Goal: Information Seeking & Learning: Learn about a topic

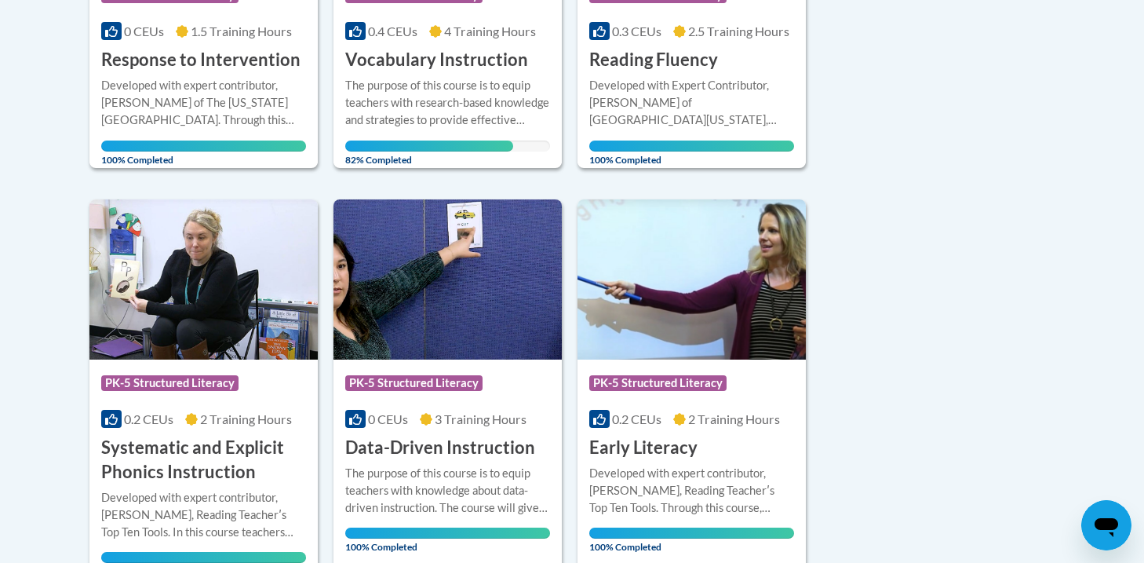
scroll to position [1043, 0]
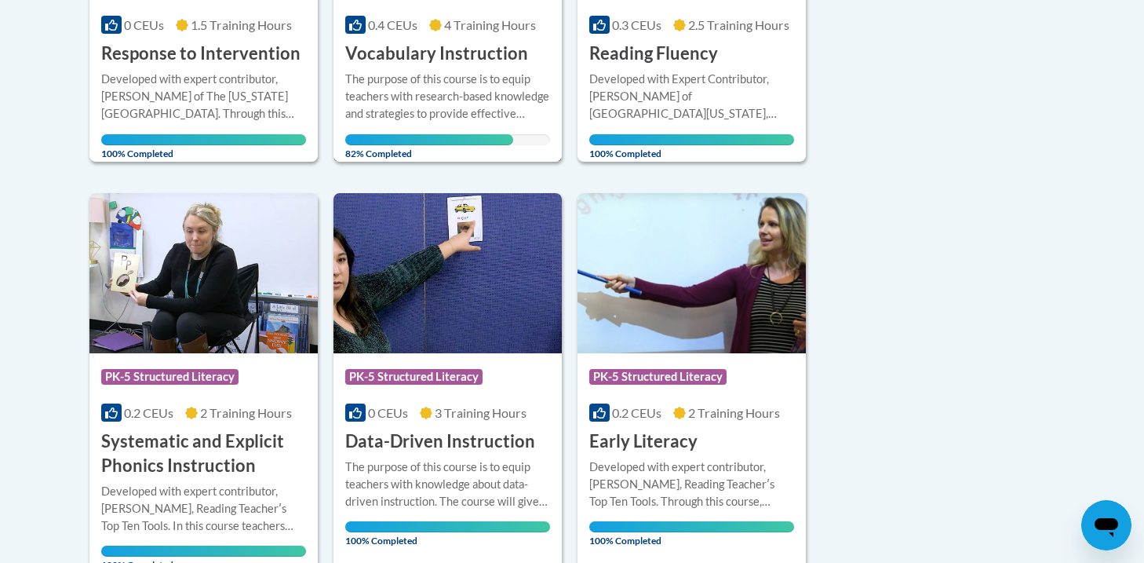
click at [548, 95] on div "The purpose of this course is to equip teachers with research-based knowledge a…" at bounding box center [447, 97] width 205 height 52
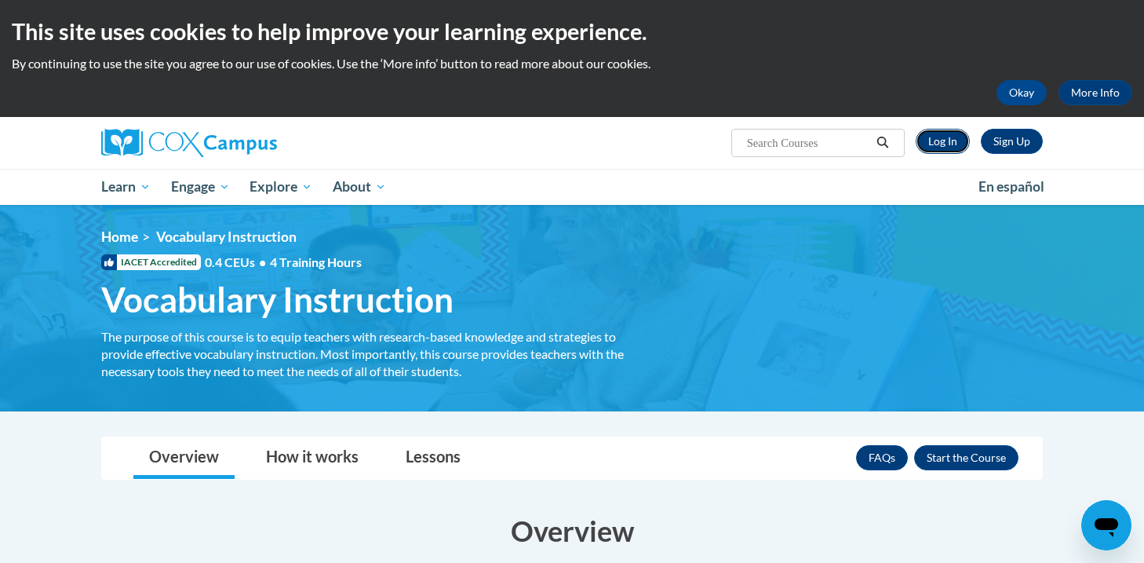
click at [954, 153] on link "Log In" at bounding box center [943, 141] width 54 height 25
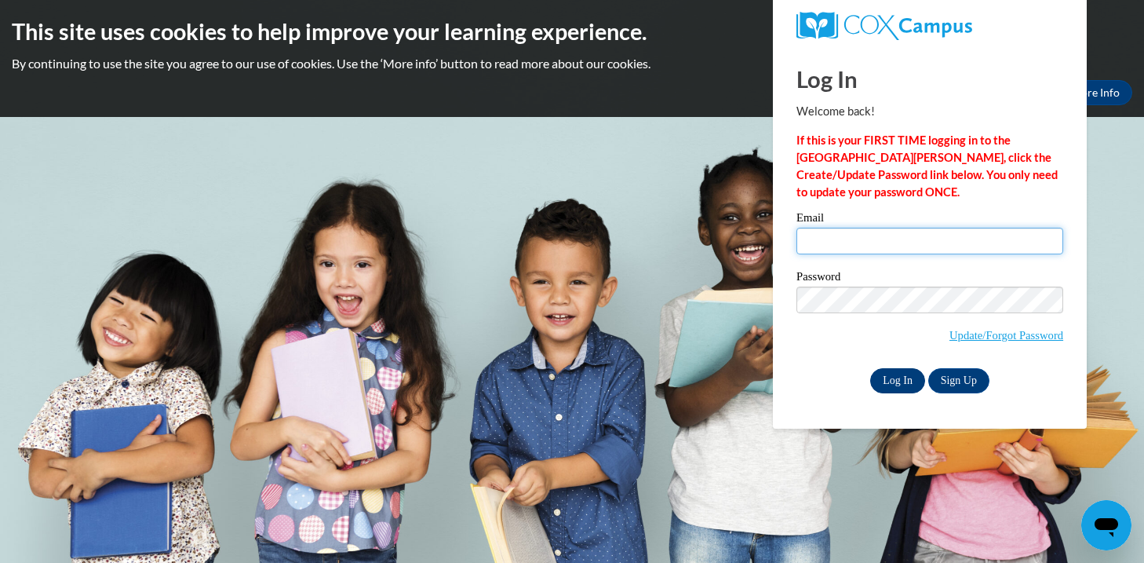
type input "mfoshagfickbohm@mtsd.k12.wi.us"
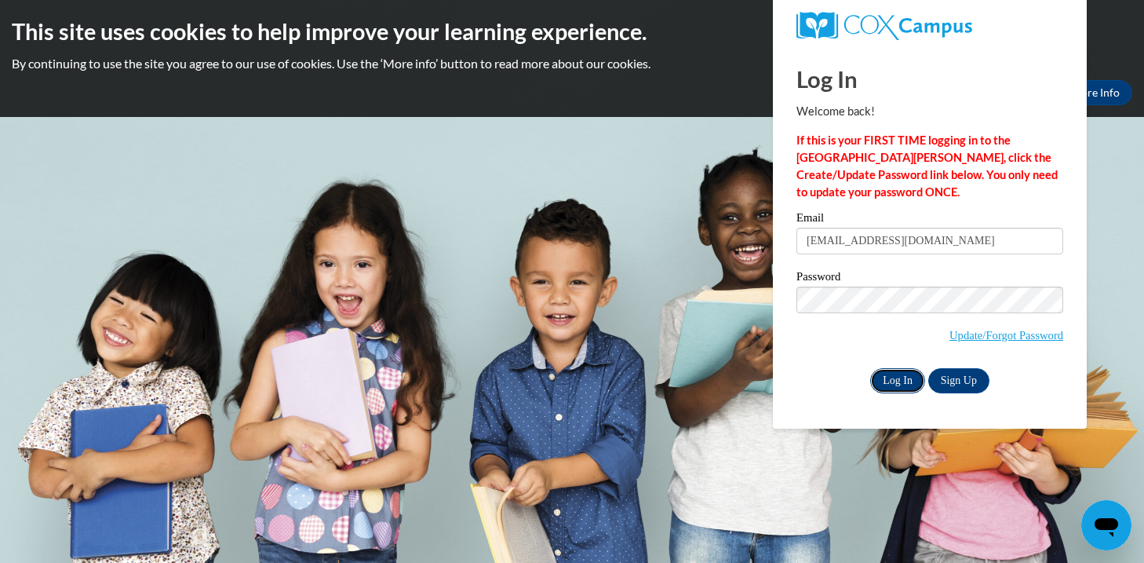
click at [900, 382] on input "Log In" at bounding box center [897, 380] width 55 height 25
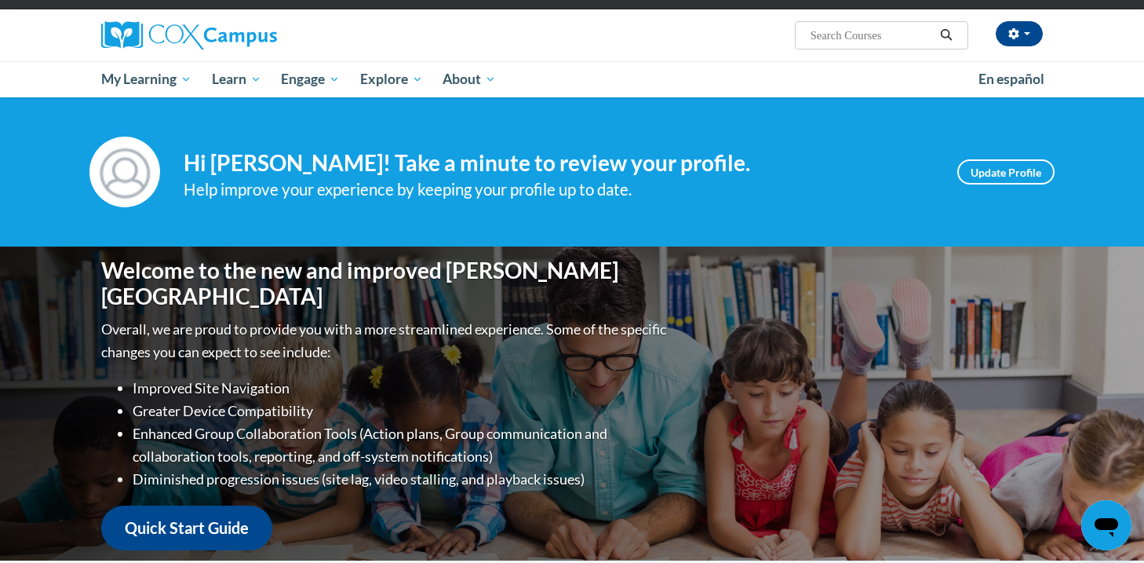
scroll to position [154, 0]
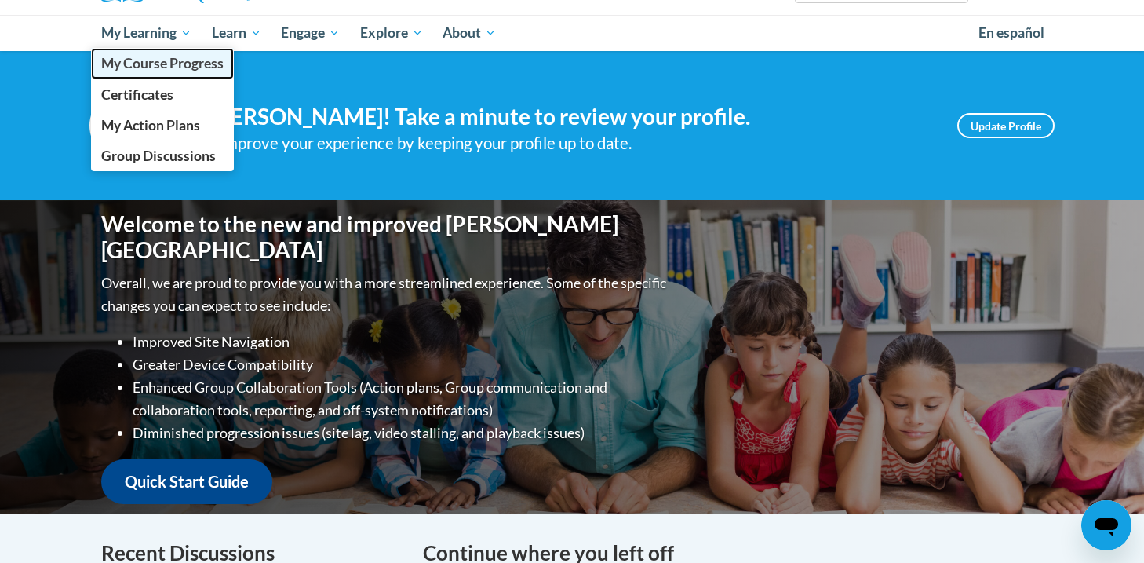
click at [149, 53] on link "My Course Progress" at bounding box center [162, 63] width 143 height 31
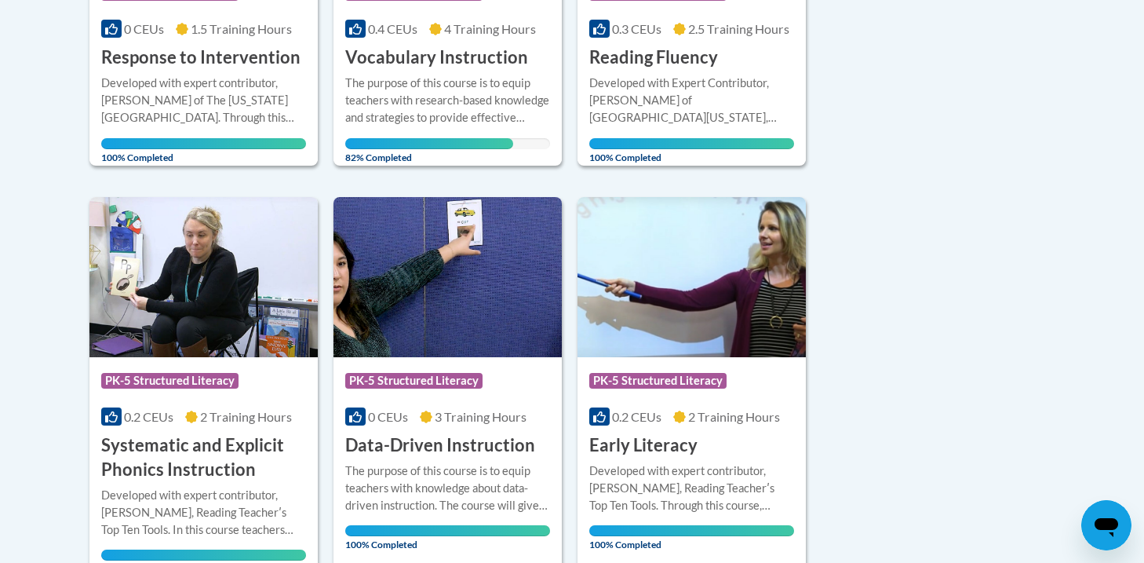
scroll to position [1060, 0]
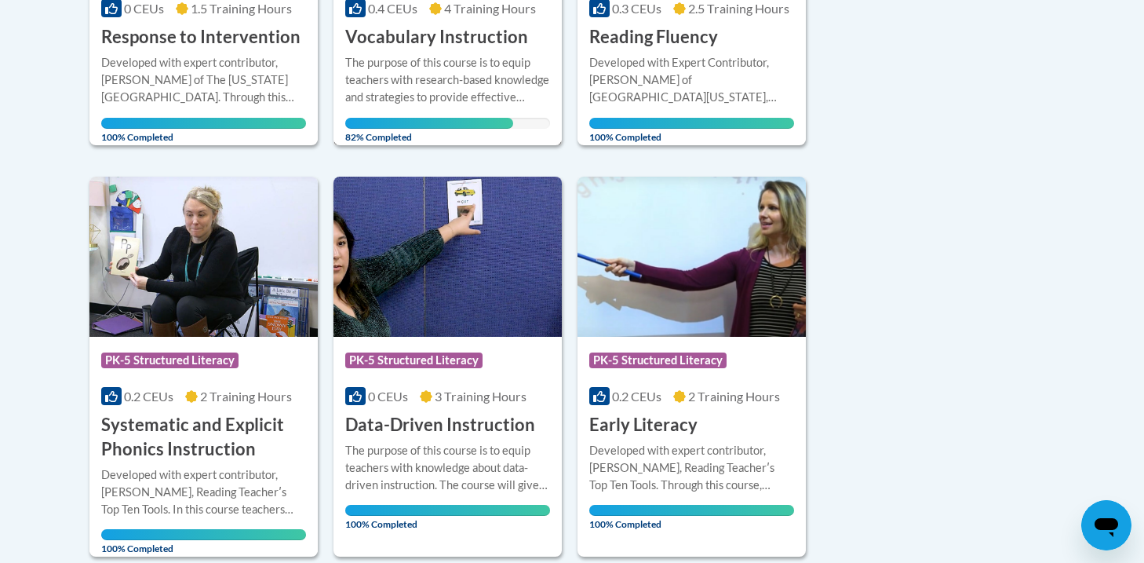
click at [488, 79] on div "The purpose of this course is to equip teachers with research-based knowledge a…" at bounding box center [447, 80] width 205 height 52
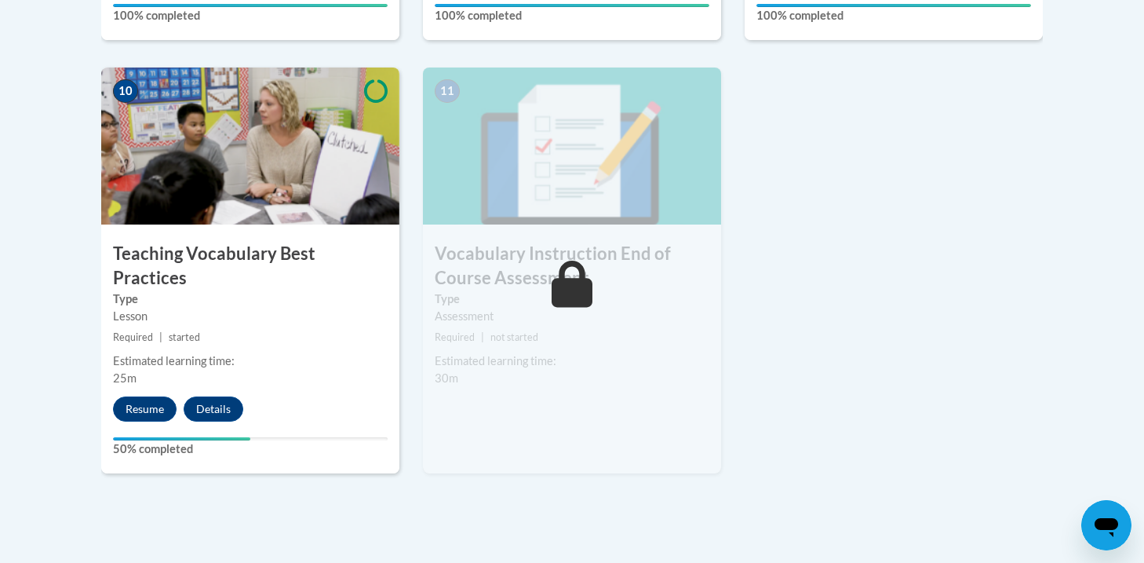
scroll to position [1923, 0]
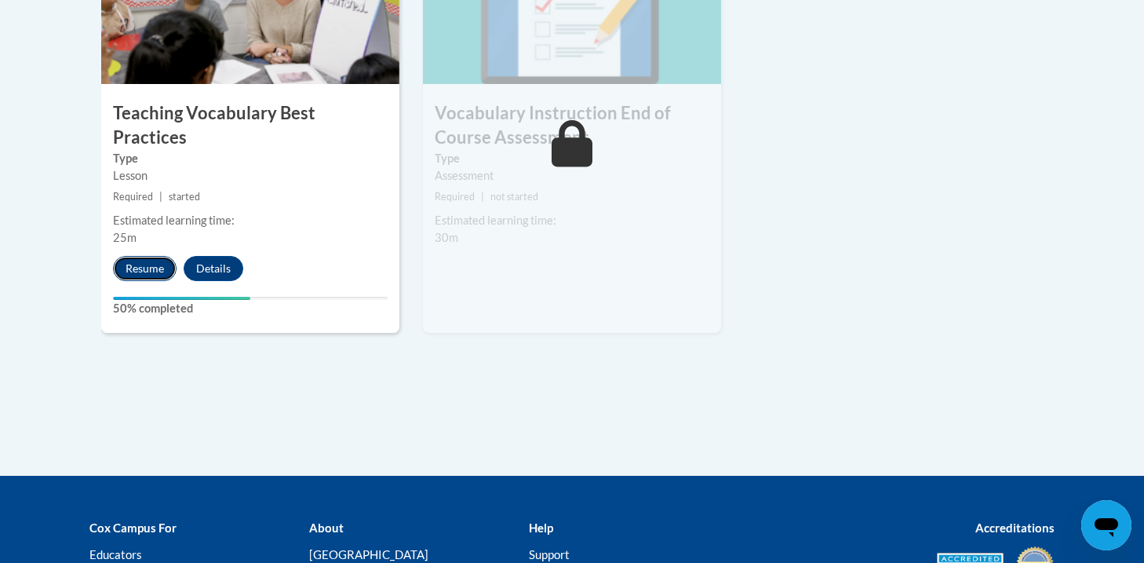
click at [175, 256] on button "Resume" at bounding box center [145, 268] width 64 height 25
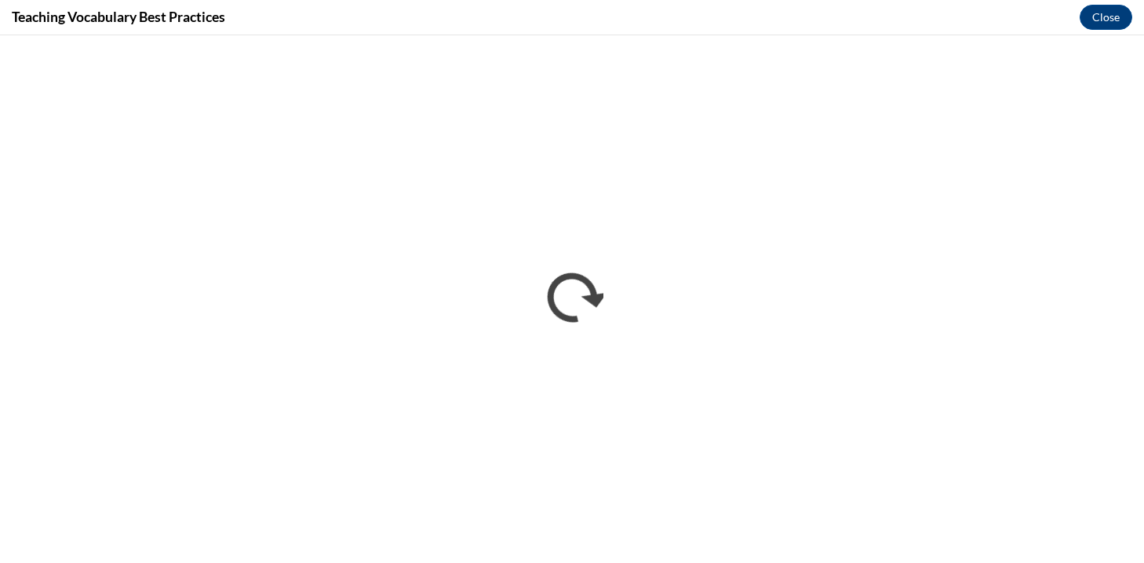
scroll to position [0, 0]
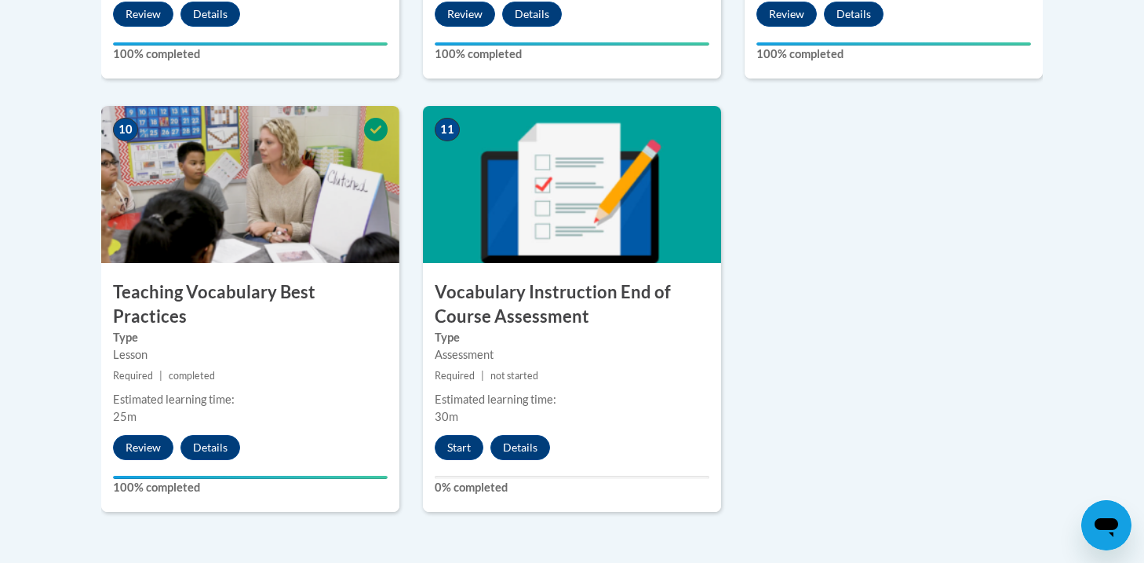
scroll to position [1748, 0]
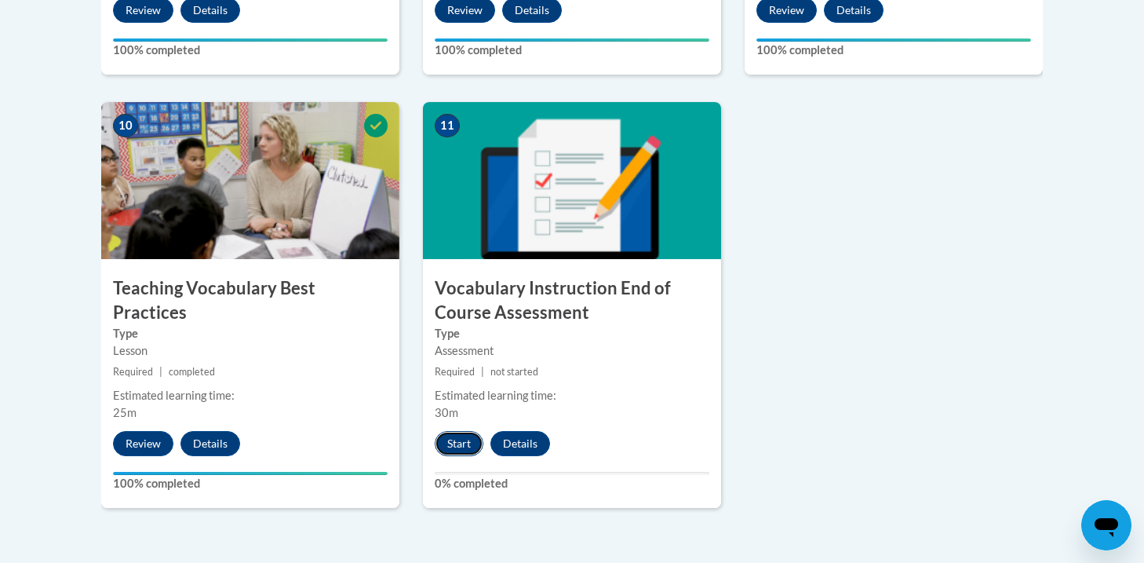
click at [468, 439] on button "Start" at bounding box center [459, 443] width 49 height 25
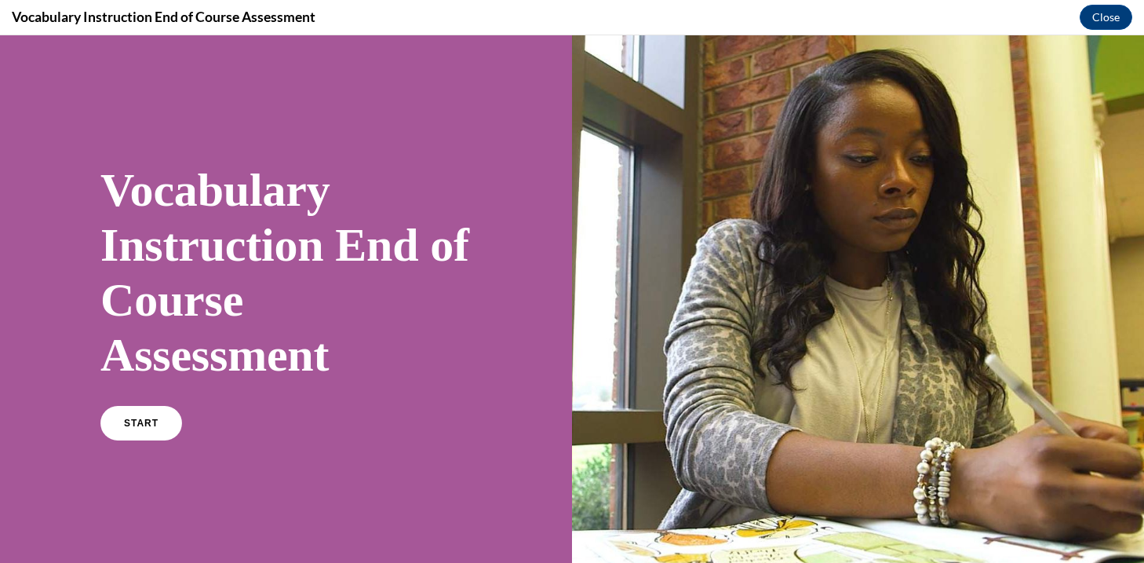
scroll to position [75, 0]
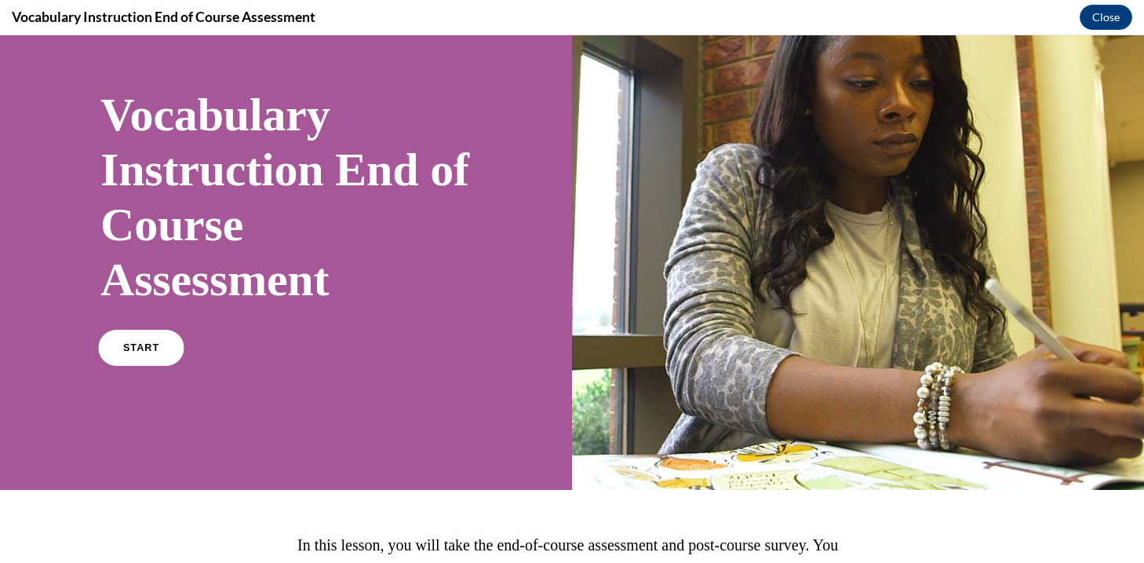
click at [152, 352] on span "START" at bounding box center [141, 348] width 36 height 12
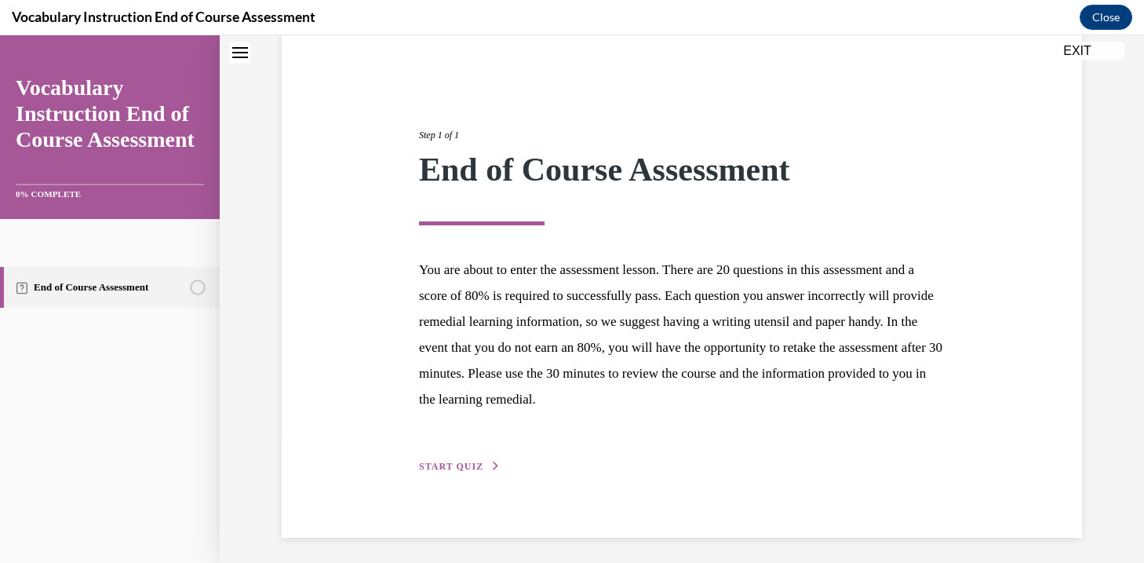
scroll to position [132, 0]
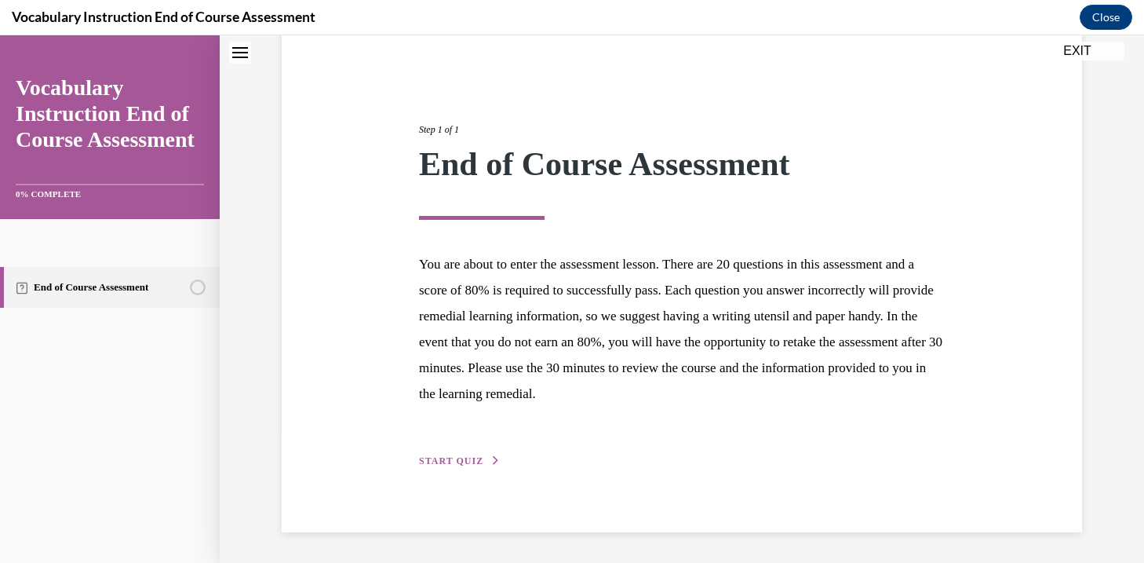
click at [446, 469] on div "Step 1 of 1 End of Course Assessment You are about to enter the assessment less…" at bounding box center [682, 278] width 801 height 509
click at [451, 456] on span "START QUIZ" at bounding box center [451, 460] width 64 height 11
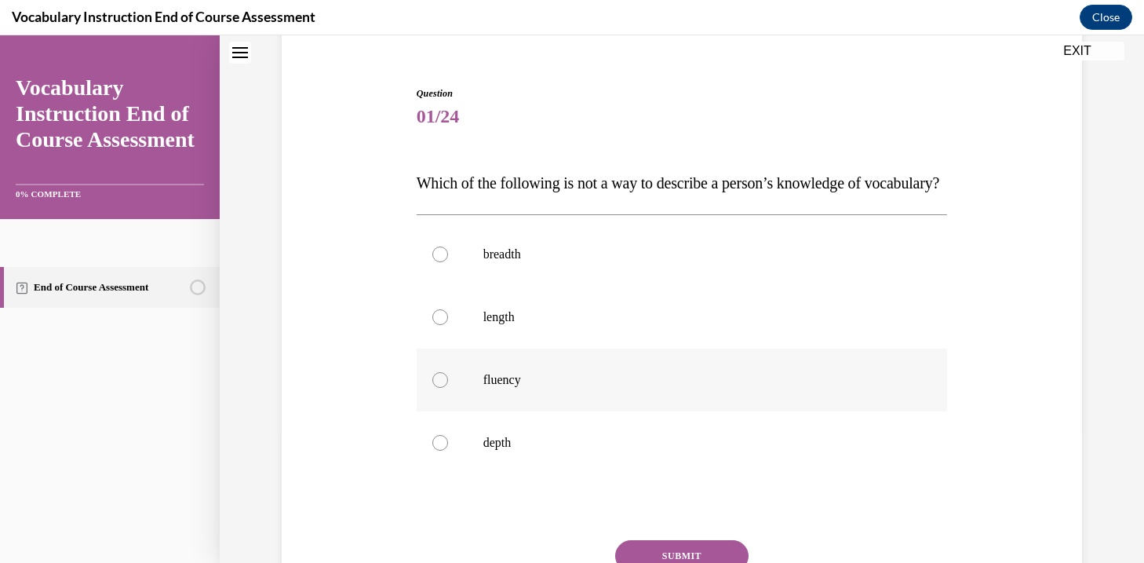
click at [465, 411] on label "fluency" at bounding box center [682, 379] width 531 height 63
click at [448, 388] on input "fluency" at bounding box center [440, 380] width 16 height 16
radio input "true"
click at [471, 348] on label "length" at bounding box center [682, 317] width 531 height 63
click at [448, 325] on input "length" at bounding box center [440, 317] width 16 height 16
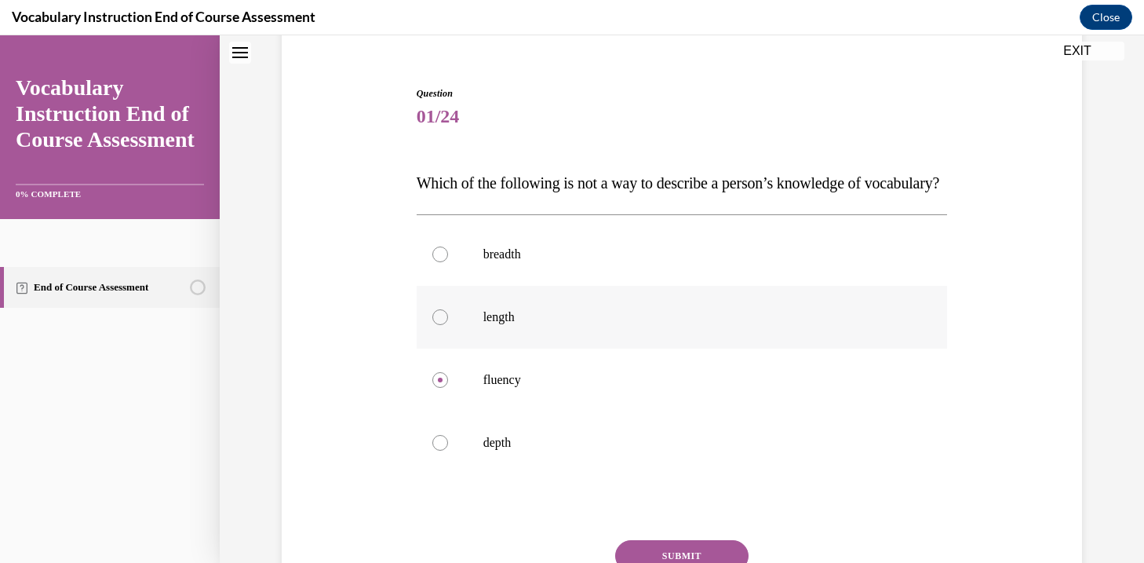
radio input "true"
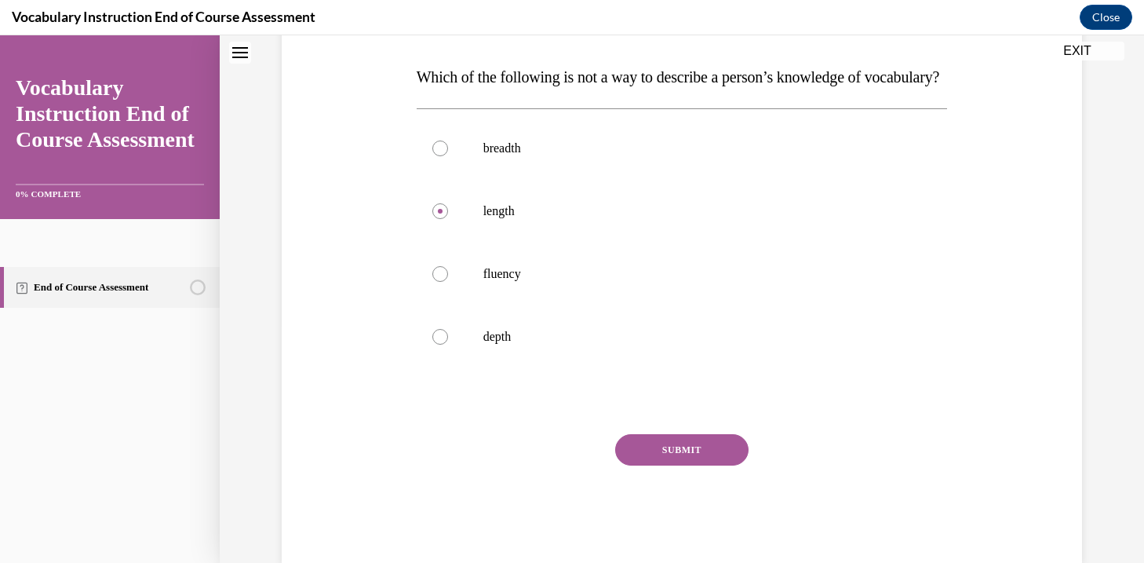
click at [691, 465] on button "SUBMIT" at bounding box center [681, 449] width 133 height 31
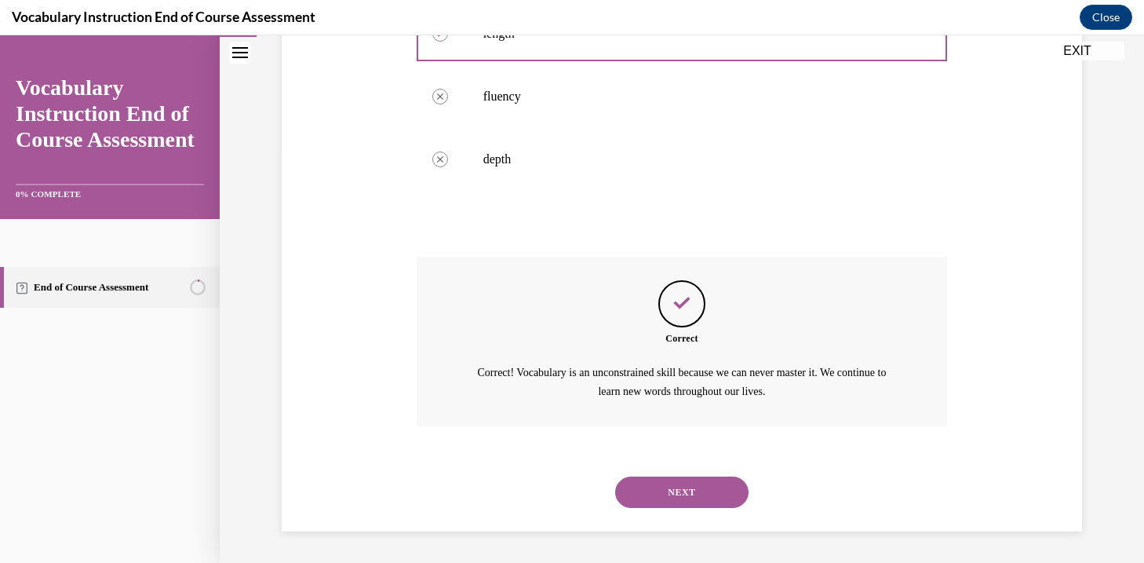
click at [691, 486] on button "NEXT" at bounding box center [681, 491] width 133 height 31
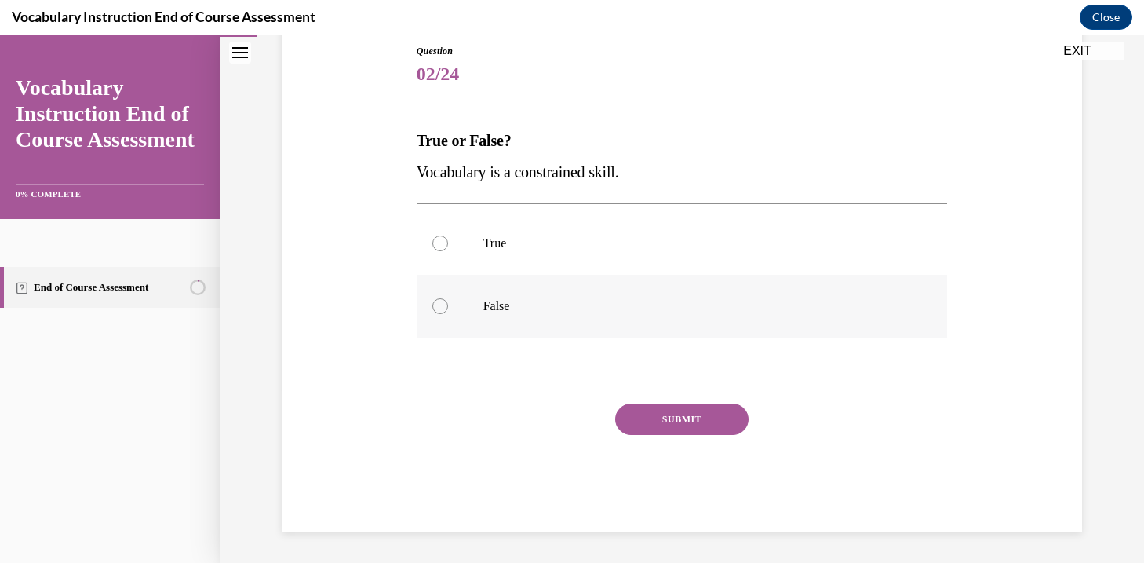
click at [613, 299] on p "False" at bounding box center [695, 306] width 425 height 16
click at [448, 299] on input "False" at bounding box center [440, 306] width 16 height 16
radio input "true"
click at [662, 424] on button "SUBMIT" at bounding box center [681, 418] width 133 height 31
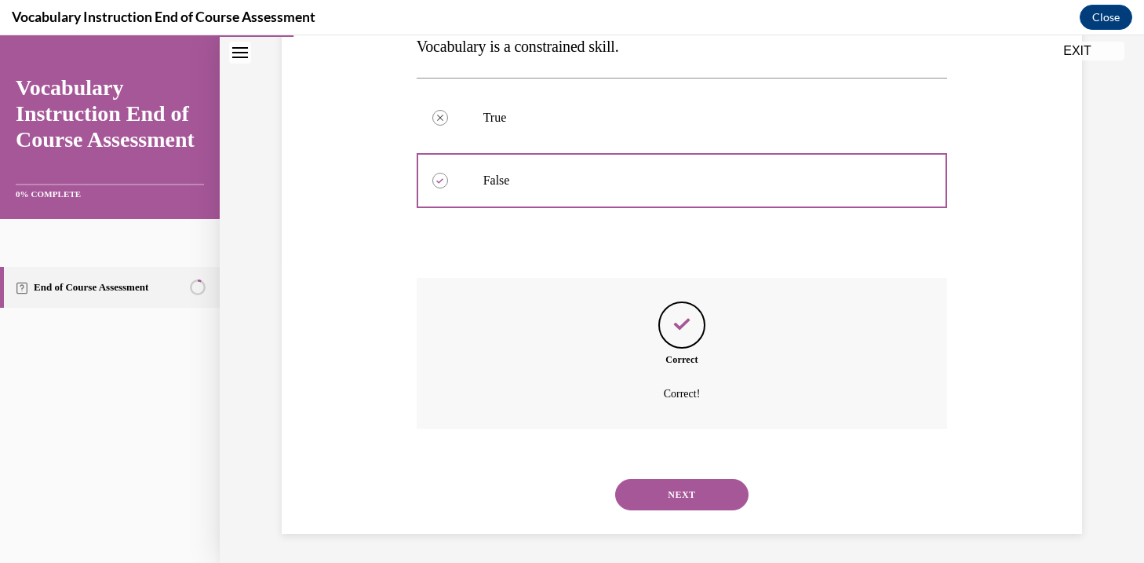
scroll to position [302, 0]
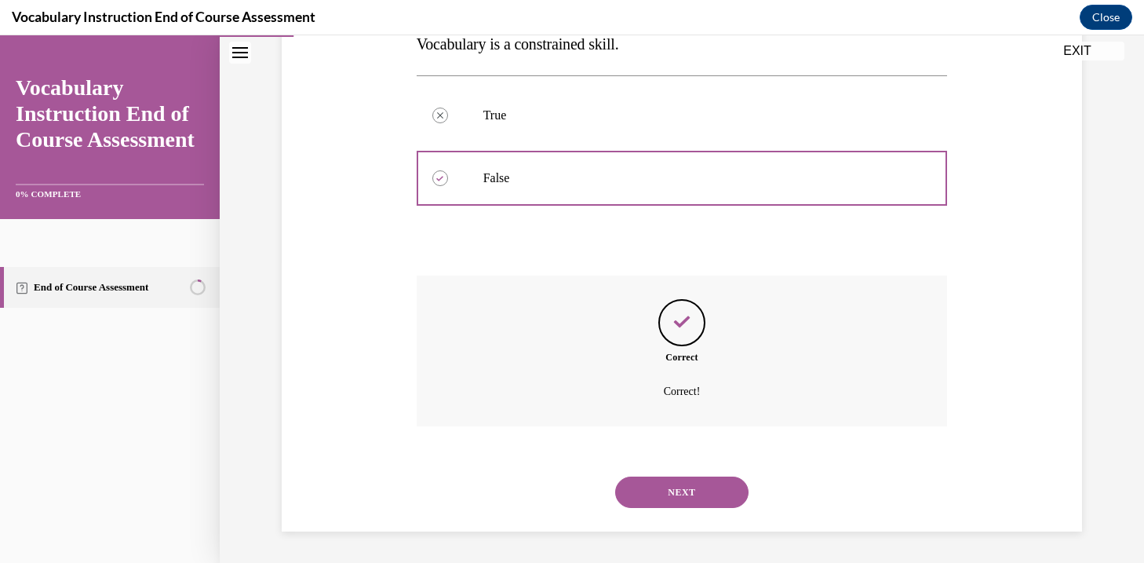
click at [652, 484] on button "NEXT" at bounding box center [681, 491] width 133 height 31
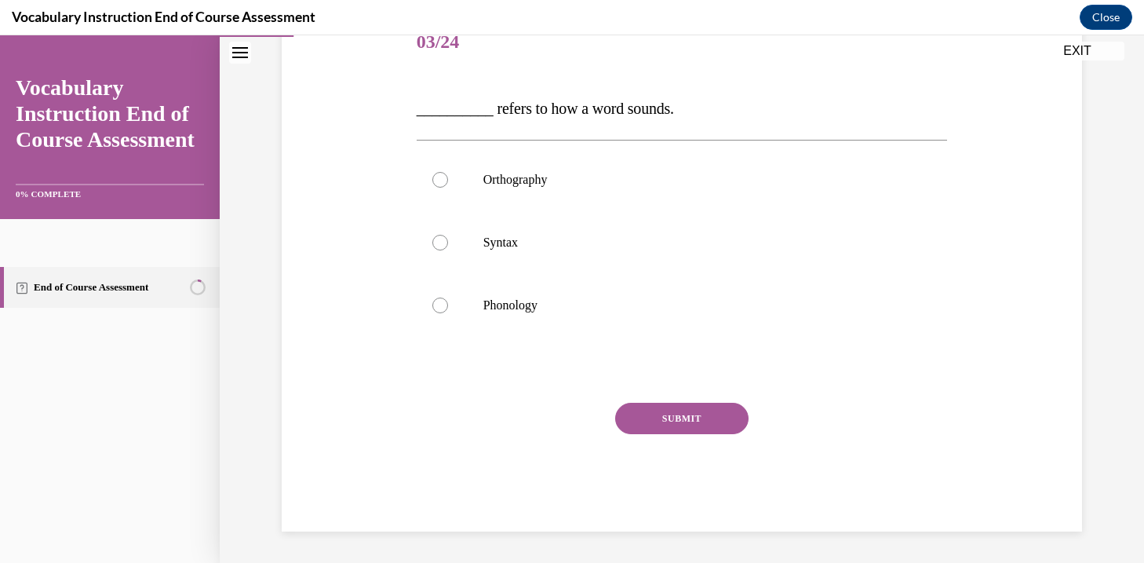
scroll to position [206, 0]
click at [556, 297] on p "Phonology" at bounding box center [695, 305] width 425 height 16
click at [448, 297] on input "Phonology" at bounding box center [440, 305] width 16 height 16
radio input "true"
click at [705, 416] on button "SUBMIT" at bounding box center [681, 418] width 133 height 31
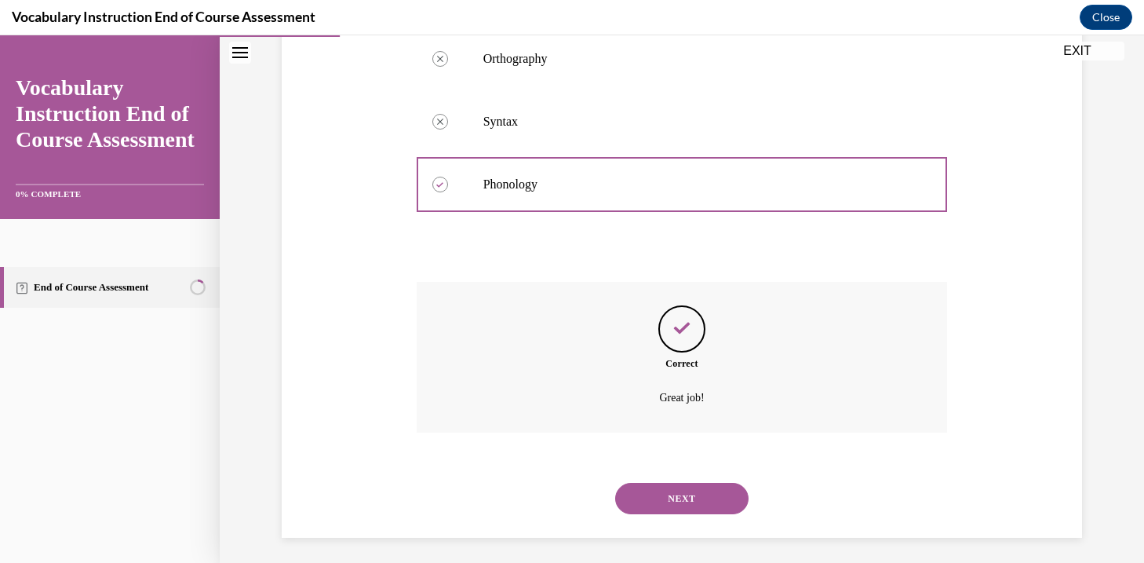
scroll to position [334, 0]
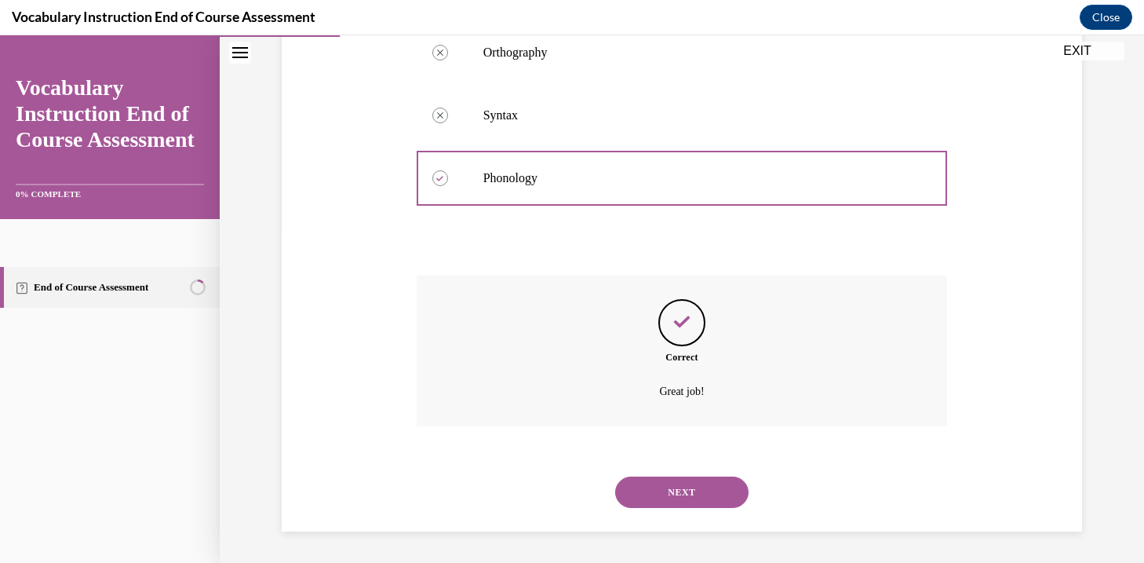
click at [690, 490] on button "NEXT" at bounding box center [681, 491] width 133 height 31
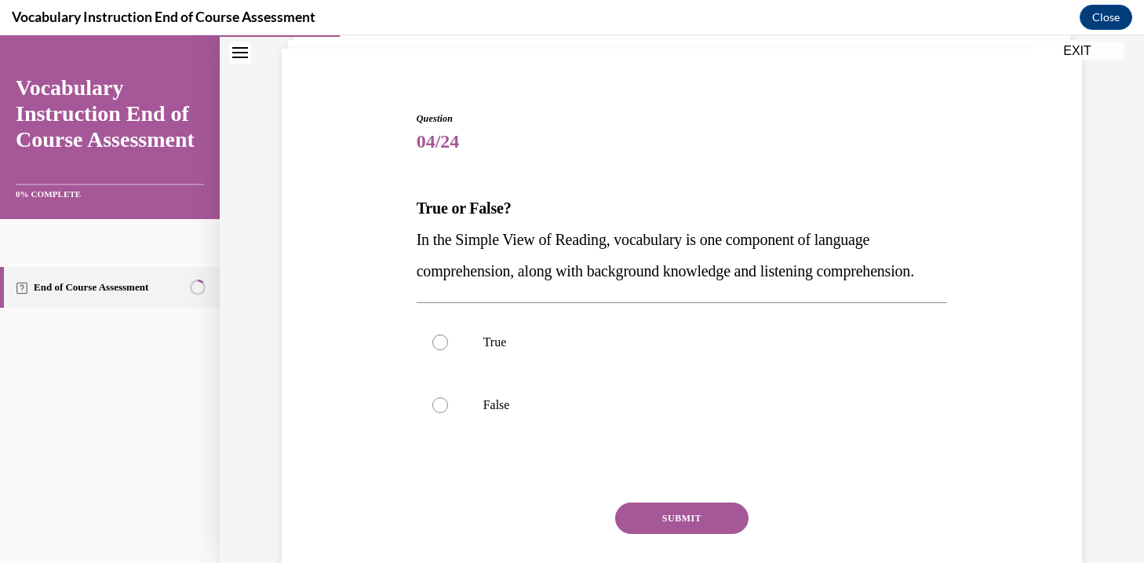
scroll to position [109, 0]
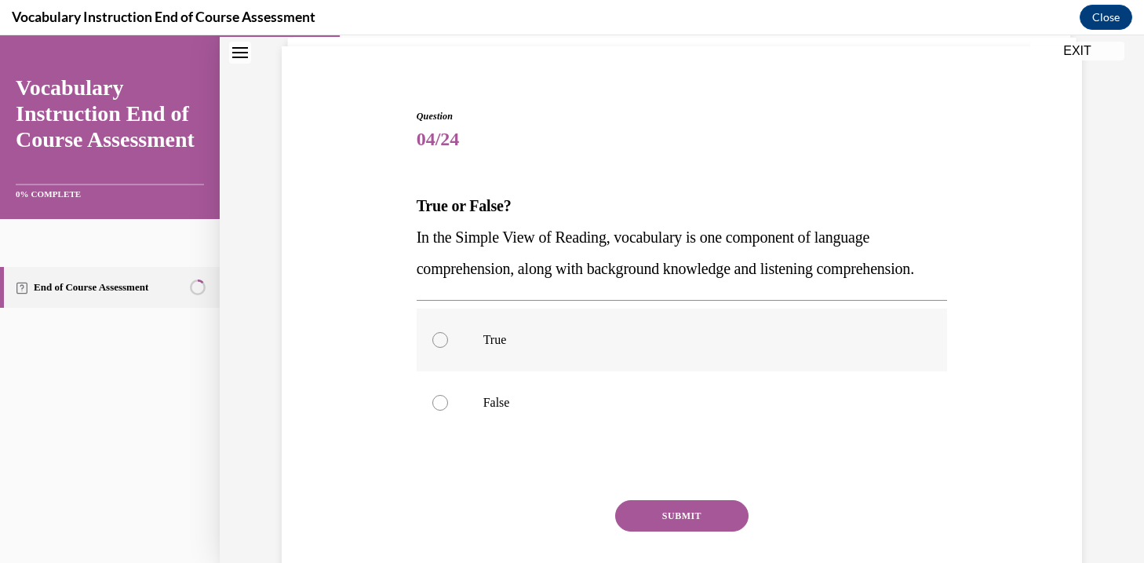
click at [693, 348] on p "True" at bounding box center [695, 340] width 425 height 16
click at [448, 348] on input "True" at bounding box center [440, 340] width 16 height 16
radio input "true"
click at [698, 531] on button "SUBMIT" at bounding box center [681, 515] width 133 height 31
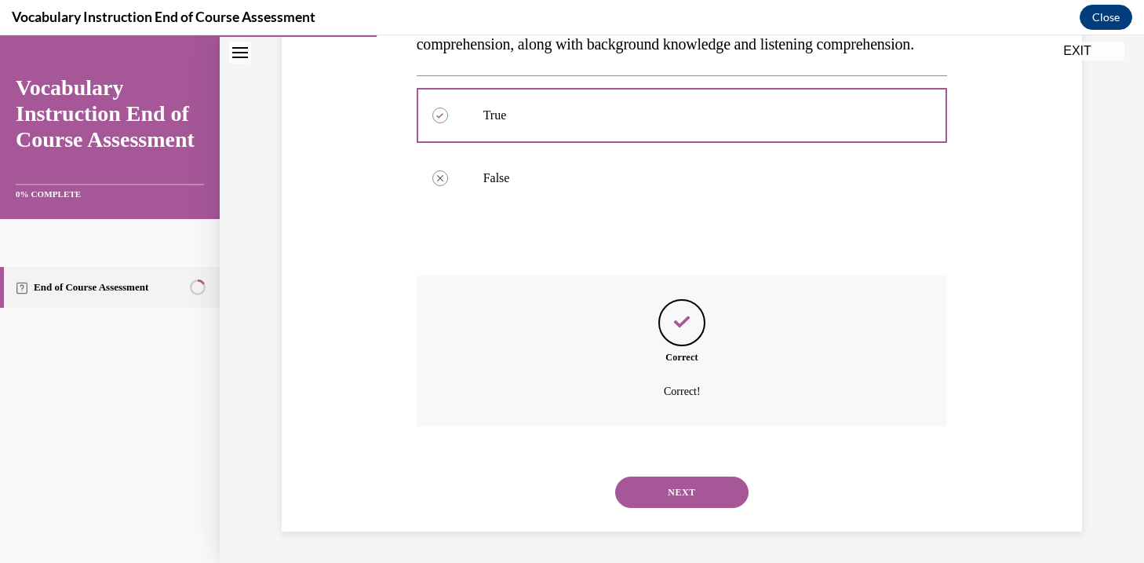
scroll to position [365, 0]
click at [703, 490] on button "NEXT" at bounding box center [681, 491] width 133 height 31
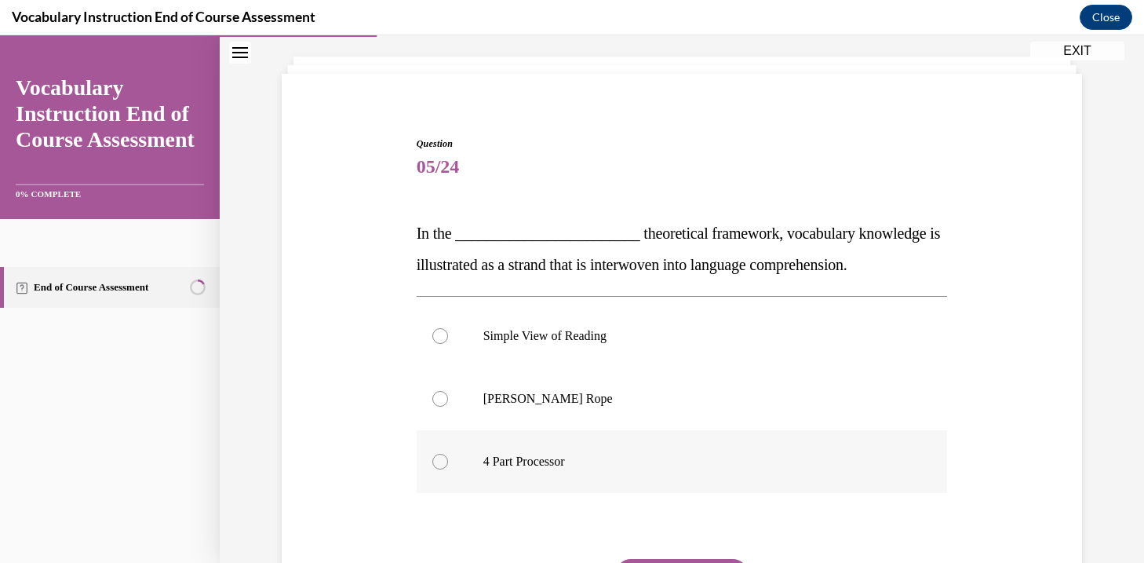
scroll to position [82, 0]
click at [692, 424] on label "Scarborough's Rope" at bounding box center [682, 398] width 531 height 63
click at [448, 406] on input "Scarborough's Rope" at bounding box center [440, 398] width 16 height 16
radio input "true"
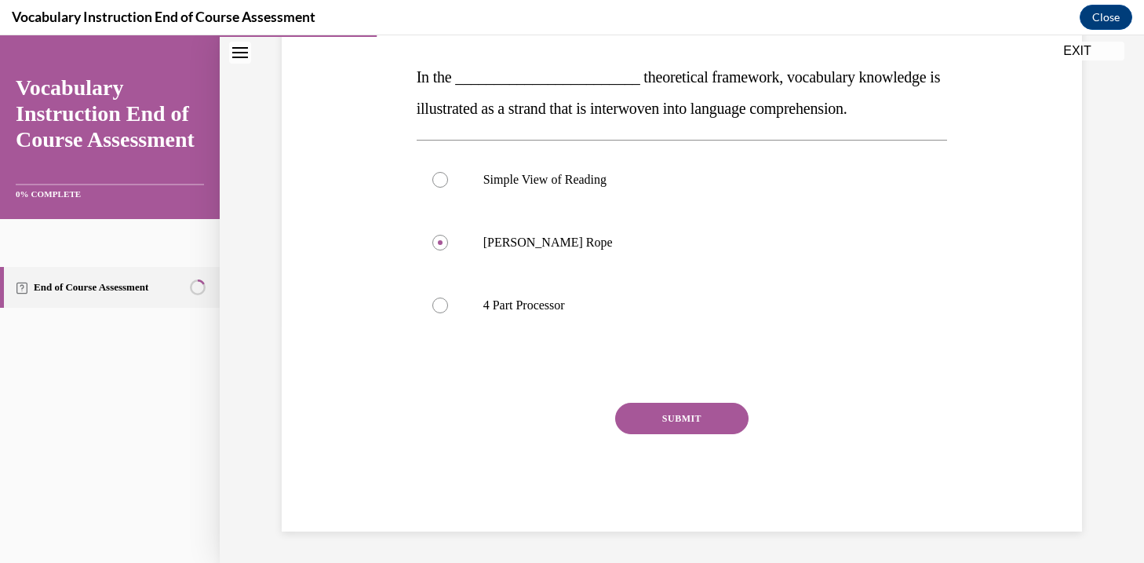
click at [706, 427] on button "SUBMIT" at bounding box center [681, 418] width 133 height 31
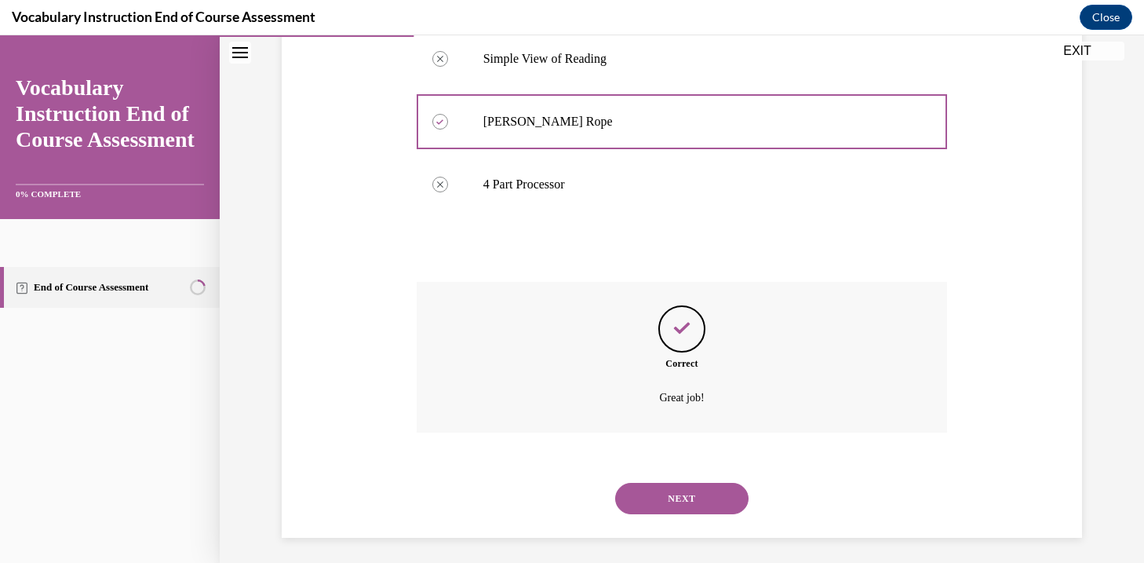
scroll to position [365, 0]
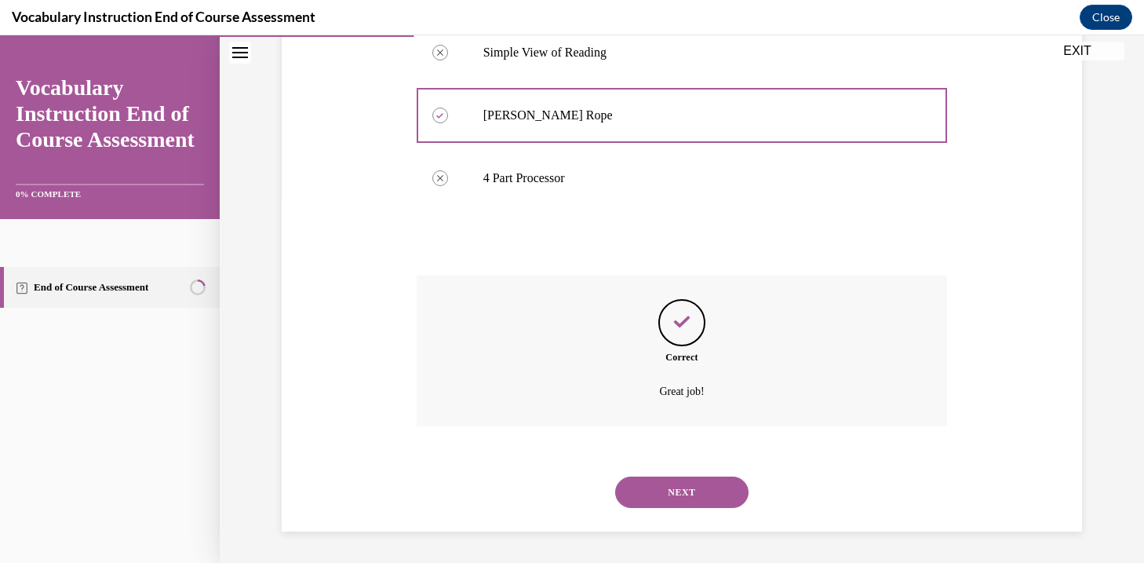
click at [702, 480] on button "NEXT" at bounding box center [681, 491] width 133 height 31
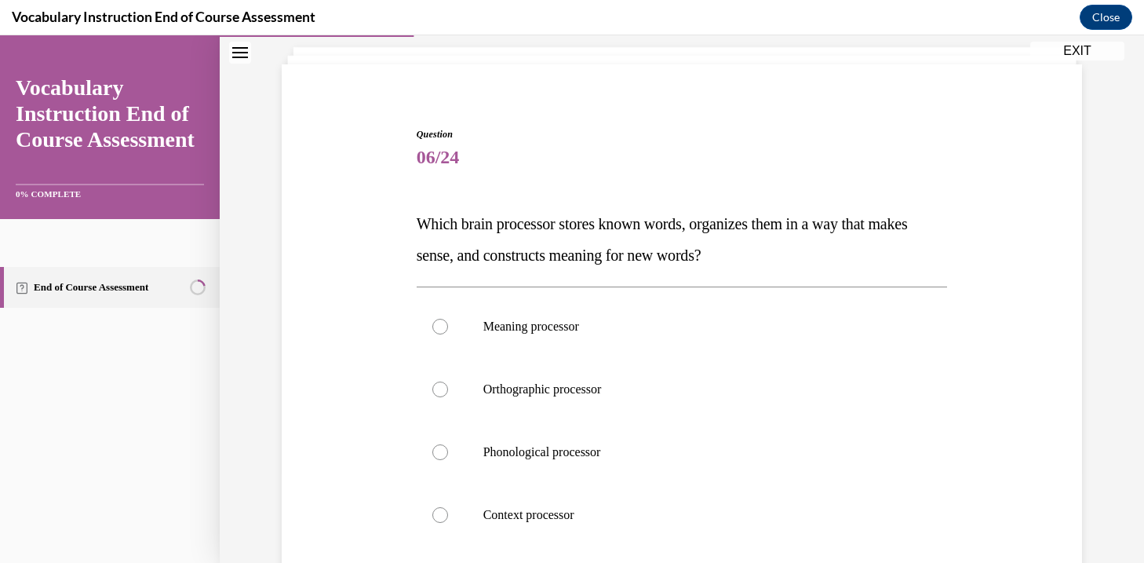
scroll to position [146, 0]
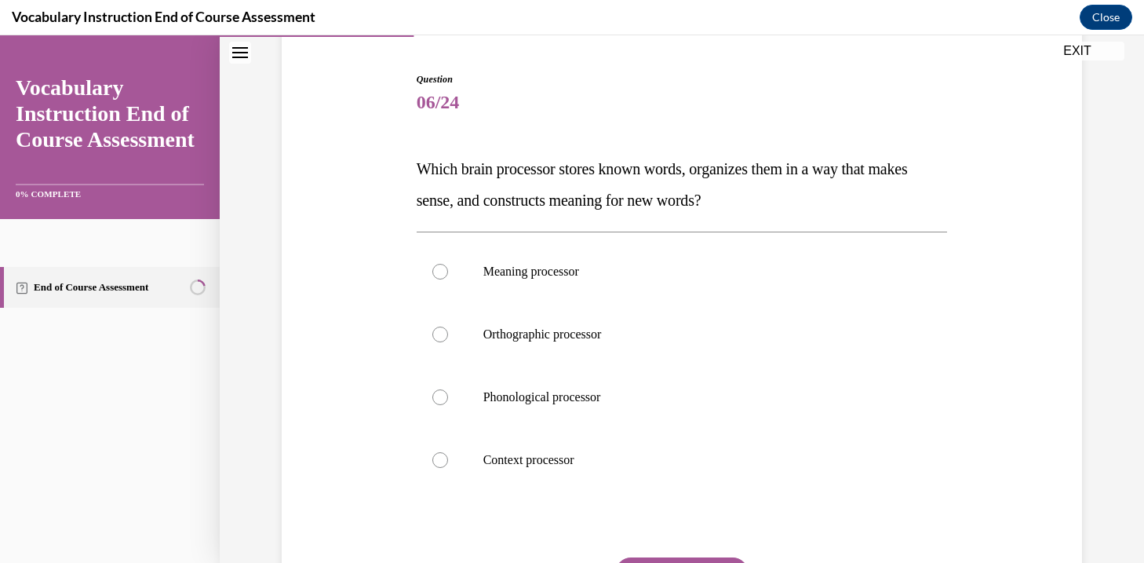
click at [702, 480] on label "Context processor" at bounding box center [682, 460] width 531 height 63
click at [448, 468] on input "Context processor" at bounding box center [440, 460] width 16 height 16
radio input "true"
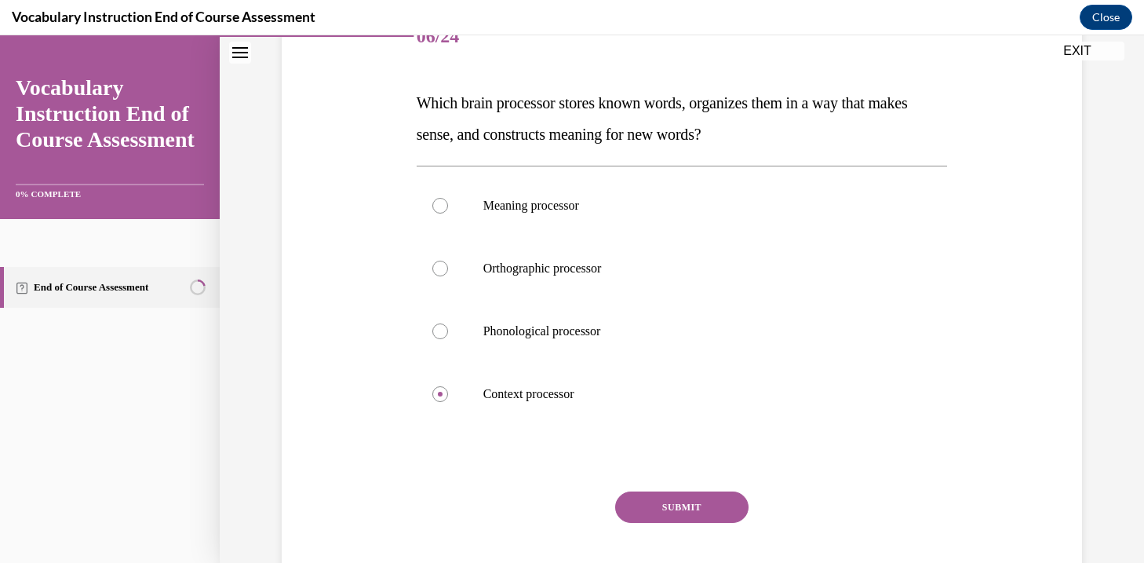
click at [702, 501] on button "SUBMIT" at bounding box center [681, 506] width 133 height 31
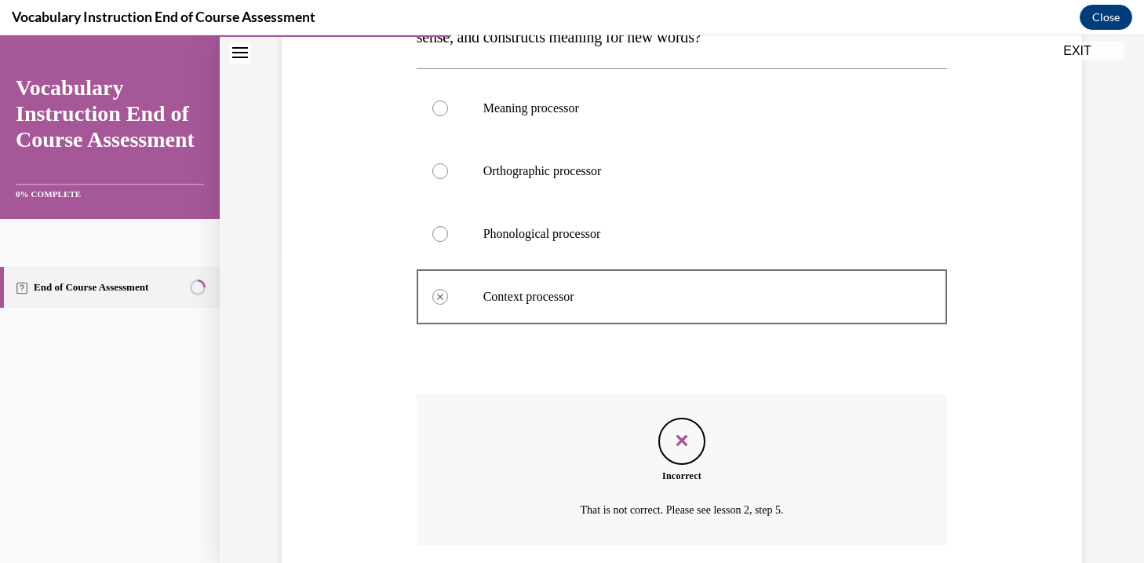
scroll to position [305, 0]
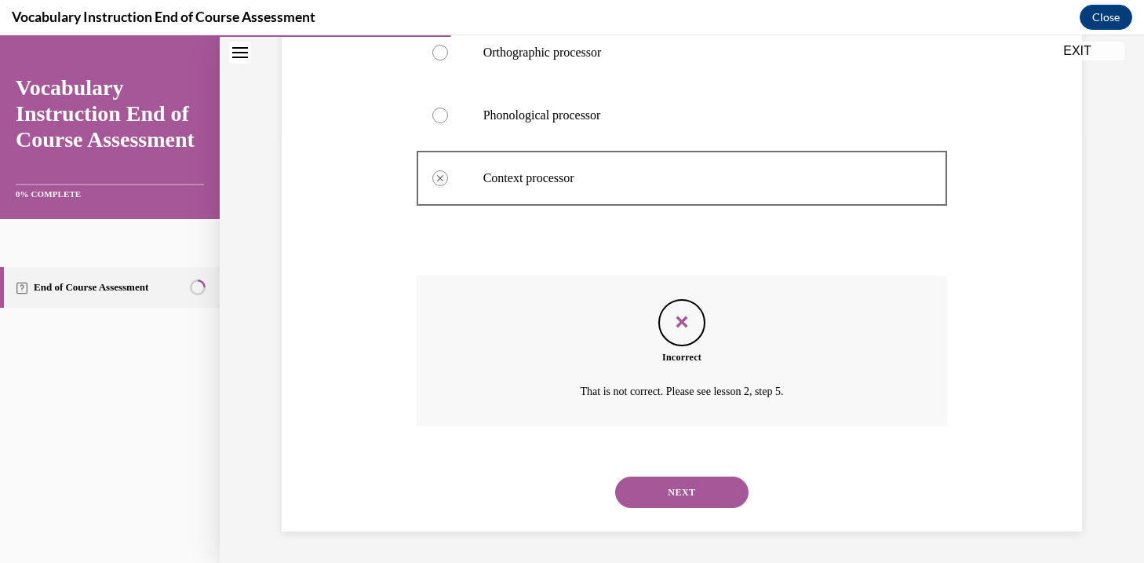
click at [702, 501] on button "NEXT" at bounding box center [681, 491] width 133 height 31
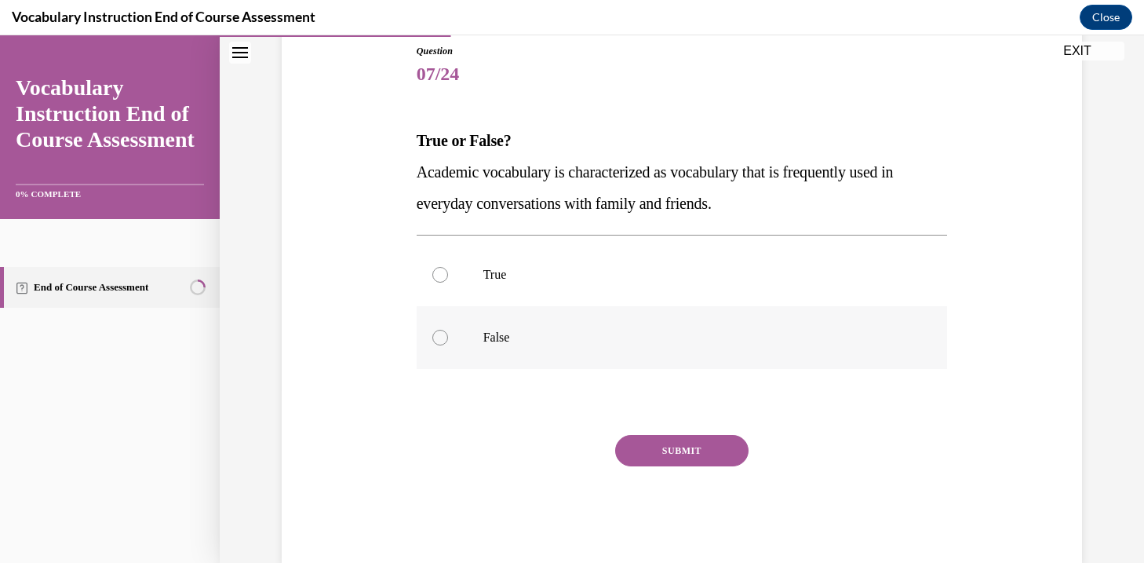
click at [631, 363] on label "False" at bounding box center [682, 337] width 531 height 63
click at [448, 345] on input "False" at bounding box center [440, 338] width 16 height 16
radio input "true"
click at [655, 436] on button "SUBMIT" at bounding box center [681, 450] width 133 height 31
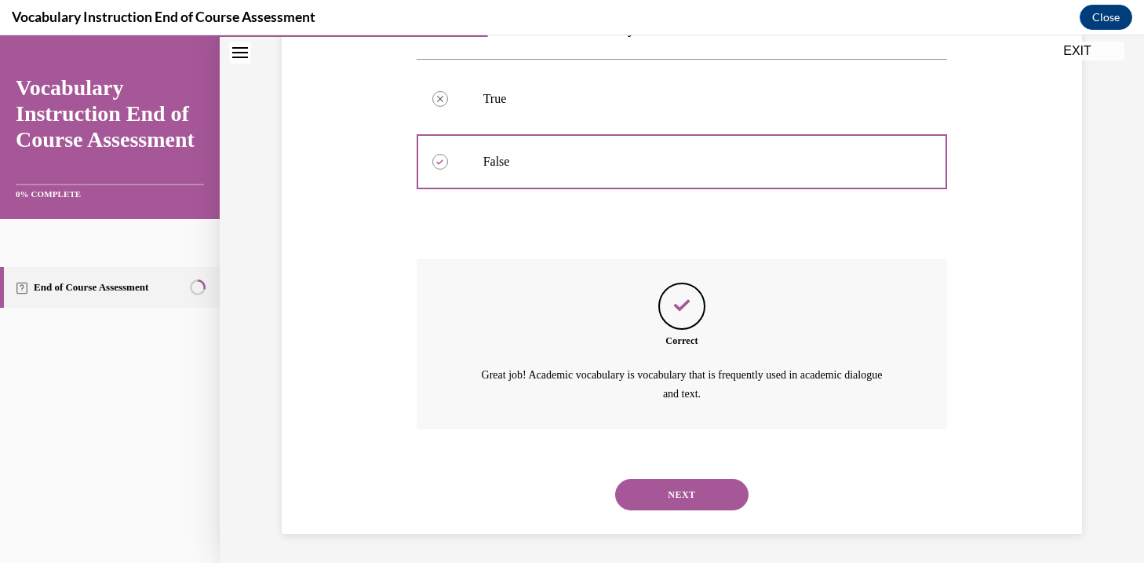
scroll to position [352, 0]
click at [648, 484] on button "NEXT" at bounding box center [681, 492] width 133 height 31
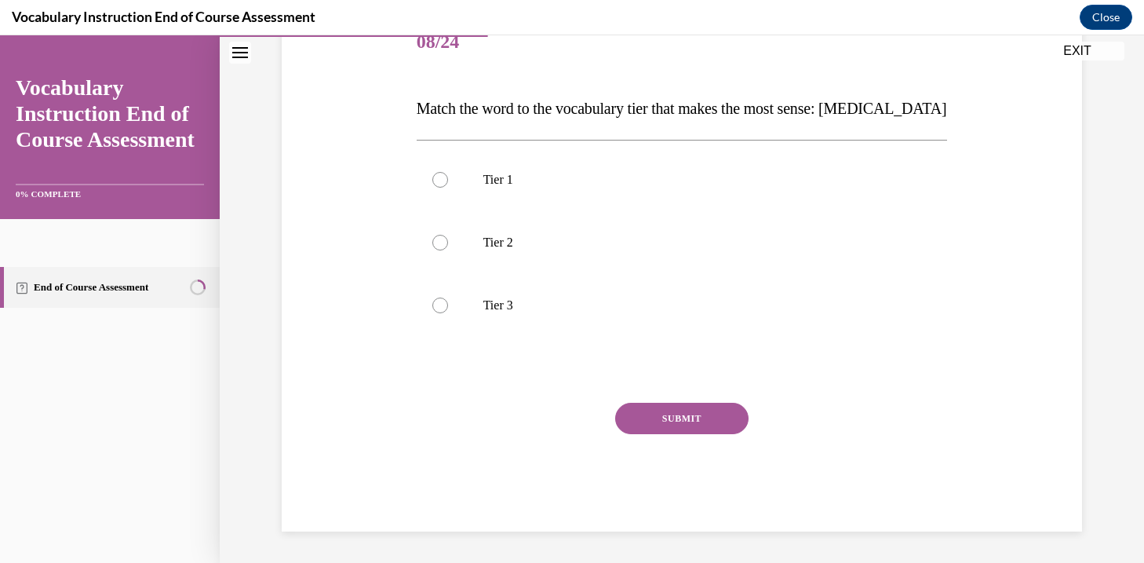
scroll to position [174, 0]
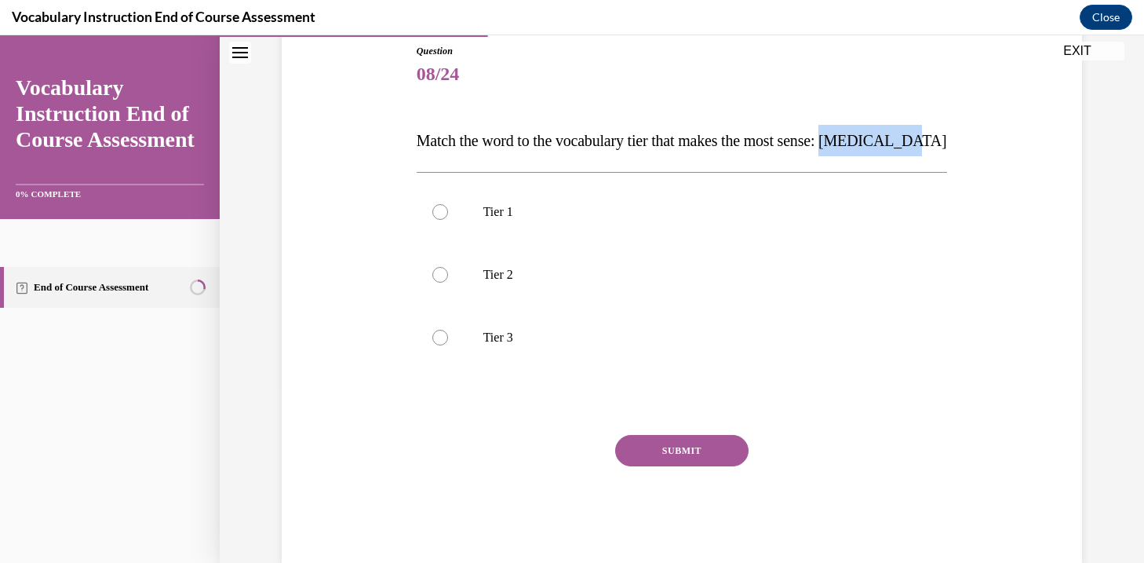
drag, startPoint x: 946, startPoint y: 141, endPoint x: 863, endPoint y: 143, distance: 82.4
click at [863, 143] on p "Match the word to the vocabulary tier that makes the most sense: anaphylaxis" at bounding box center [682, 140] width 531 height 31
copy span "anaphylaxis"
click at [545, 316] on label "Tier 3" at bounding box center [682, 337] width 531 height 63
click at [448, 330] on input "Tier 3" at bounding box center [440, 338] width 16 height 16
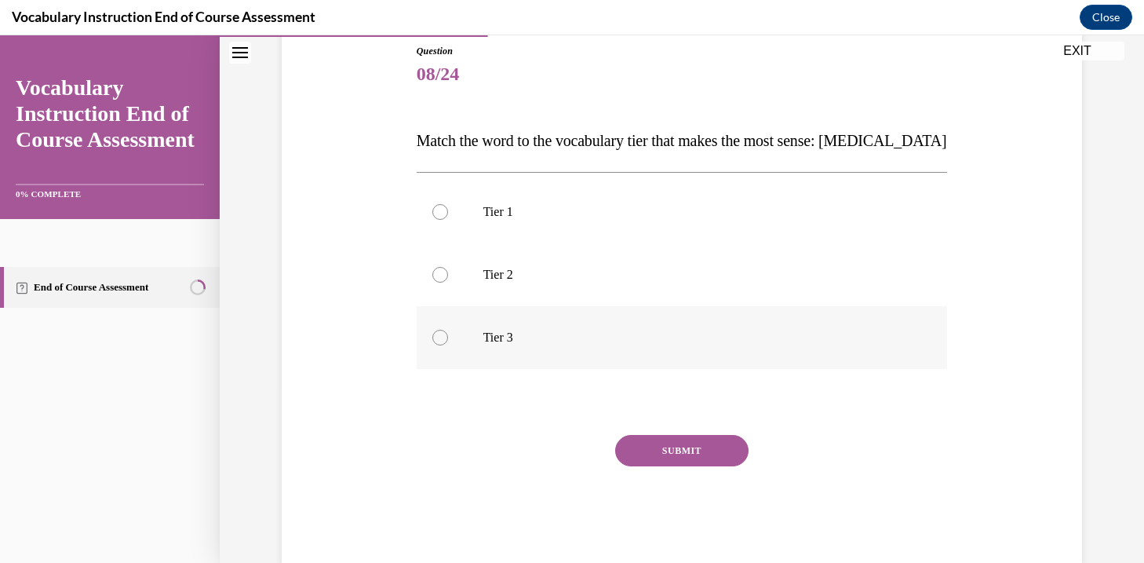
radio input "true"
click at [678, 451] on button "SUBMIT" at bounding box center [681, 450] width 133 height 31
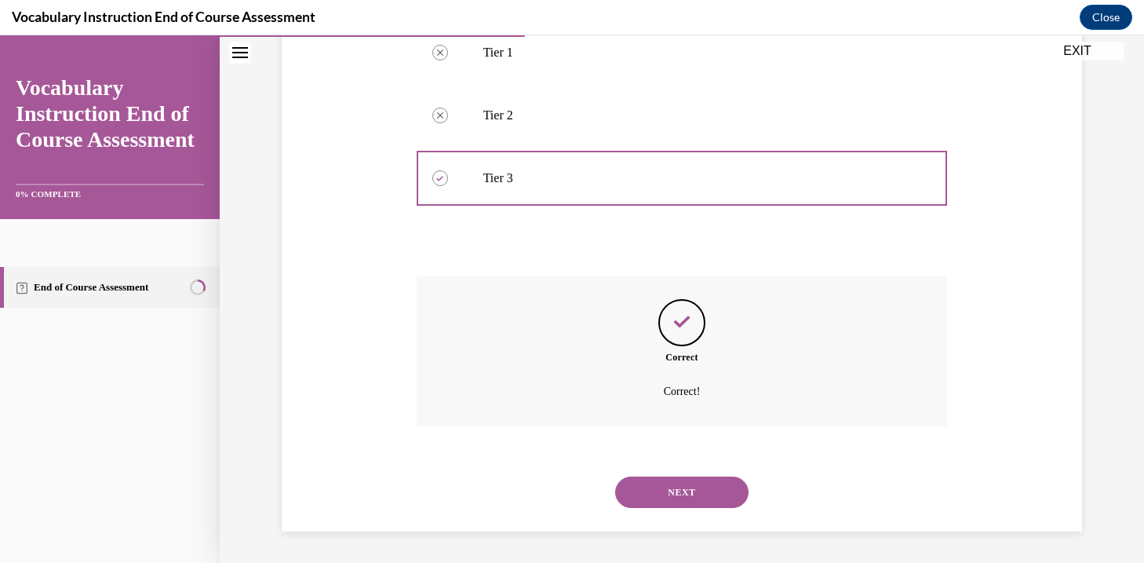
click at [678, 501] on button "NEXT" at bounding box center [681, 491] width 133 height 31
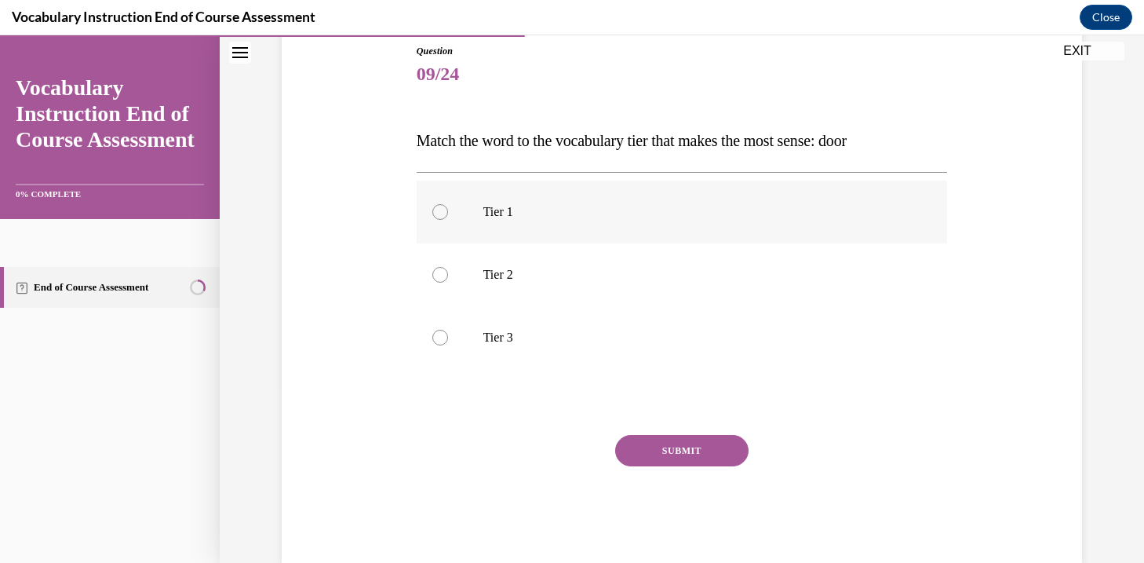
click at [743, 217] on p "Tier 1" at bounding box center [695, 212] width 425 height 16
click at [448, 217] on input "Tier 1" at bounding box center [440, 212] width 16 height 16
radio input "true"
click at [658, 457] on button "SUBMIT" at bounding box center [681, 450] width 133 height 31
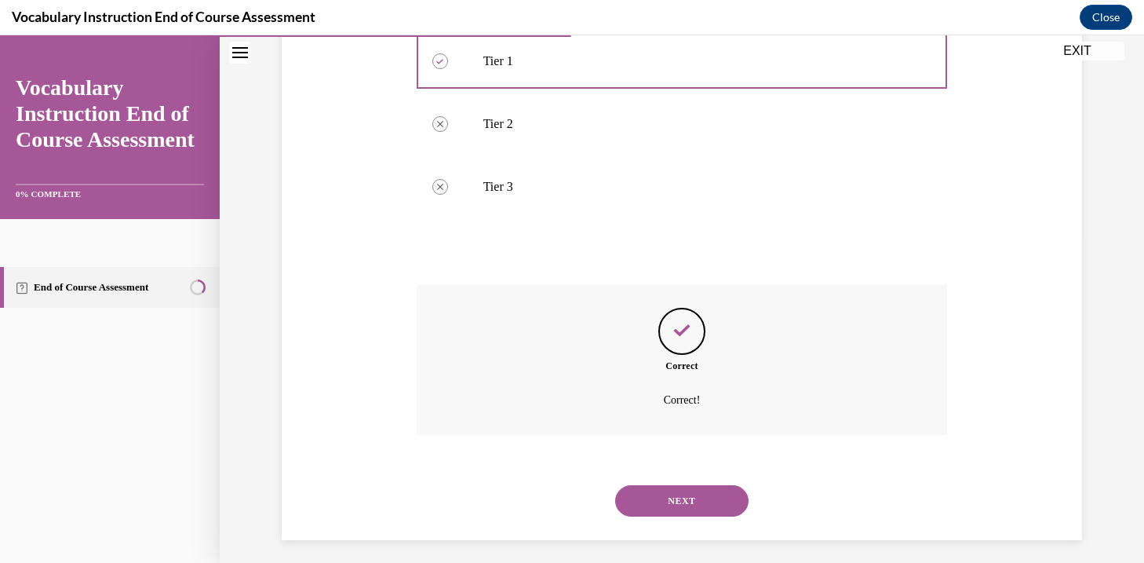
click at [658, 461] on button "SUBMIT" at bounding box center [681, 473] width 133 height 31
click at [658, 504] on button "NEXT" at bounding box center [681, 500] width 133 height 31
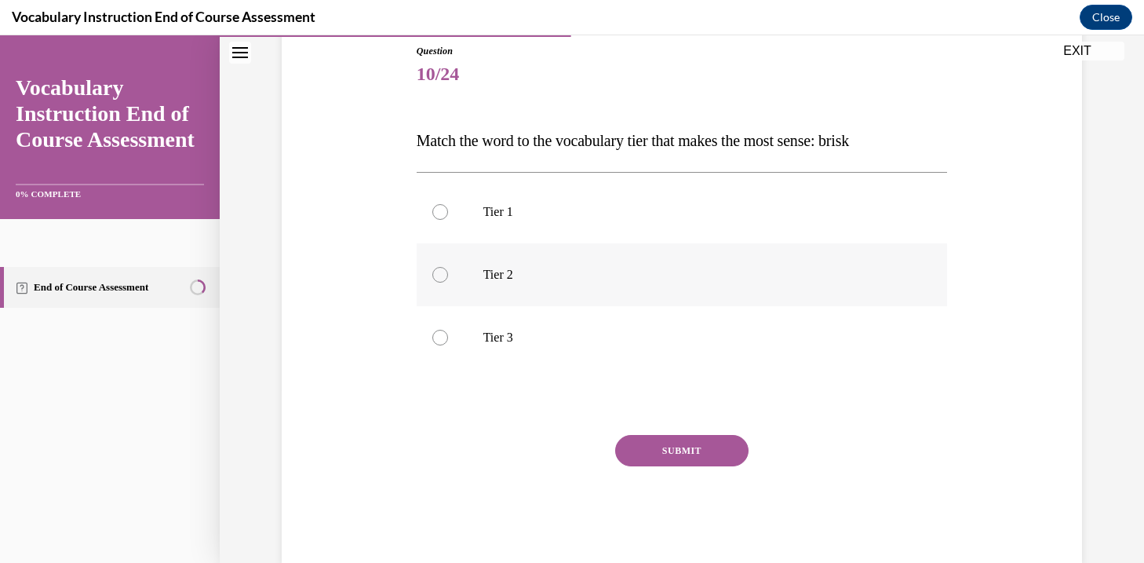
click at [705, 280] on p "Tier 2" at bounding box center [695, 275] width 425 height 16
click at [448, 280] on input "Tier 2" at bounding box center [440, 275] width 16 height 16
radio input "true"
click at [691, 445] on button "SUBMIT" at bounding box center [681, 450] width 133 height 31
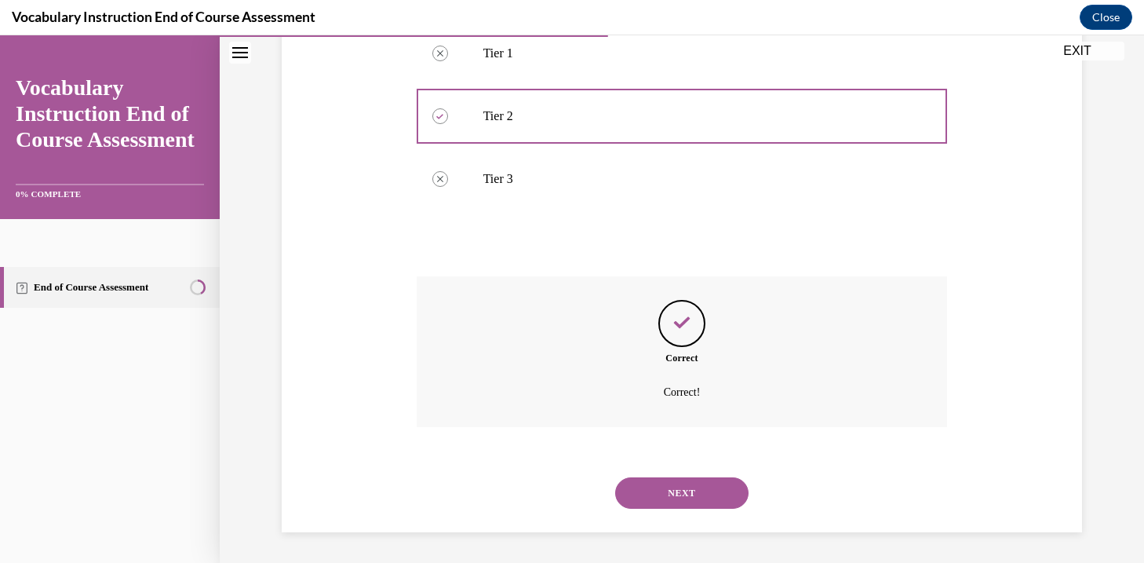
scroll to position [334, 0]
click at [688, 488] on button "NEXT" at bounding box center [681, 491] width 133 height 31
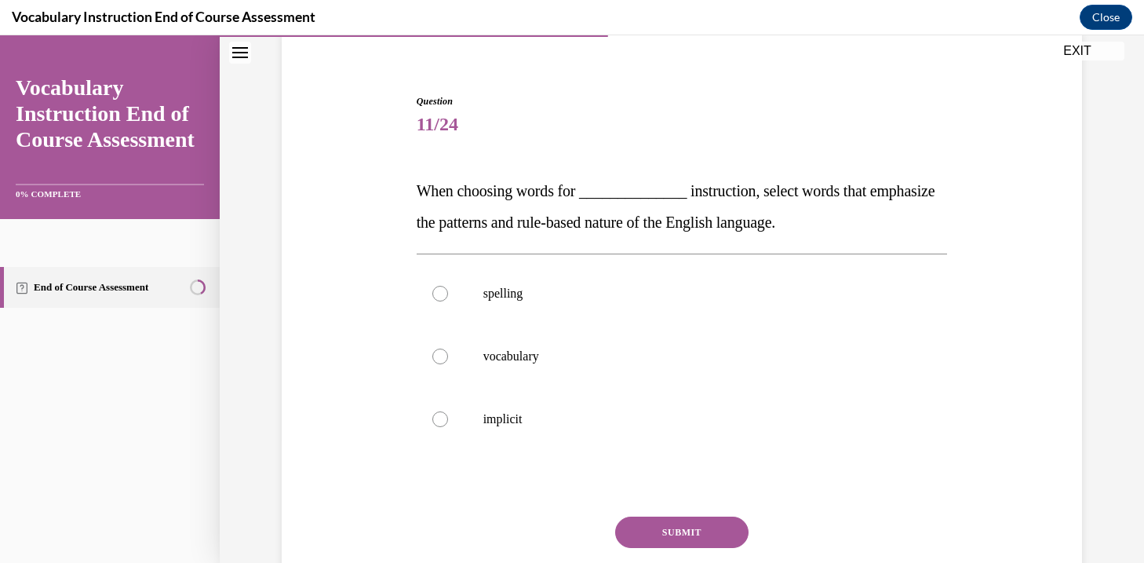
scroll to position [122, 0]
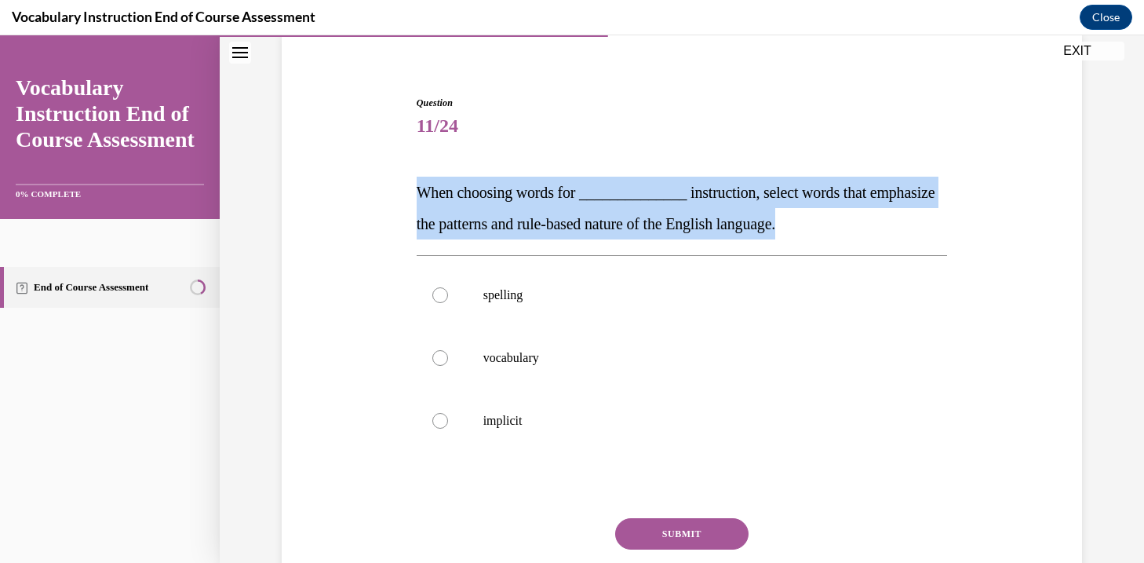
drag, startPoint x: 411, startPoint y: 184, endPoint x: 967, endPoint y: 232, distance: 557.7
click at [967, 232] on div "Question 11/24 When choosing words for ______________ instruction, select words…" at bounding box center [682, 348] width 808 height 598
copy span "When choosing words for ______________ instruction, select words that emphasize…"
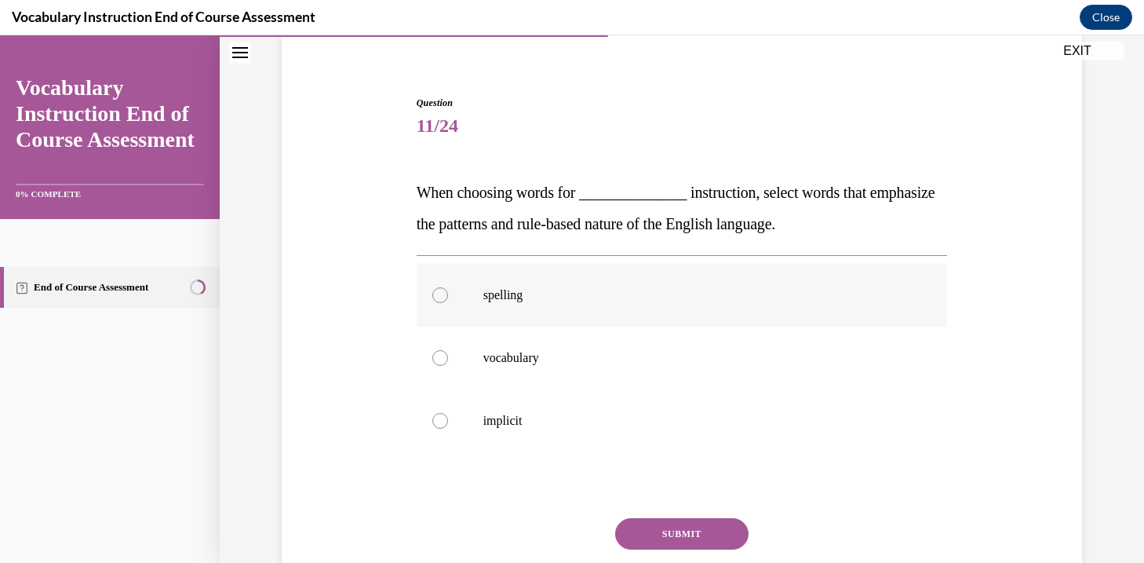
click at [554, 275] on label "spelling" at bounding box center [682, 295] width 531 height 63
click at [448, 287] on input "spelling" at bounding box center [440, 295] width 16 height 16
radio input "true"
click at [678, 520] on button "SUBMIT" at bounding box center [681, 533] width 133 height 31
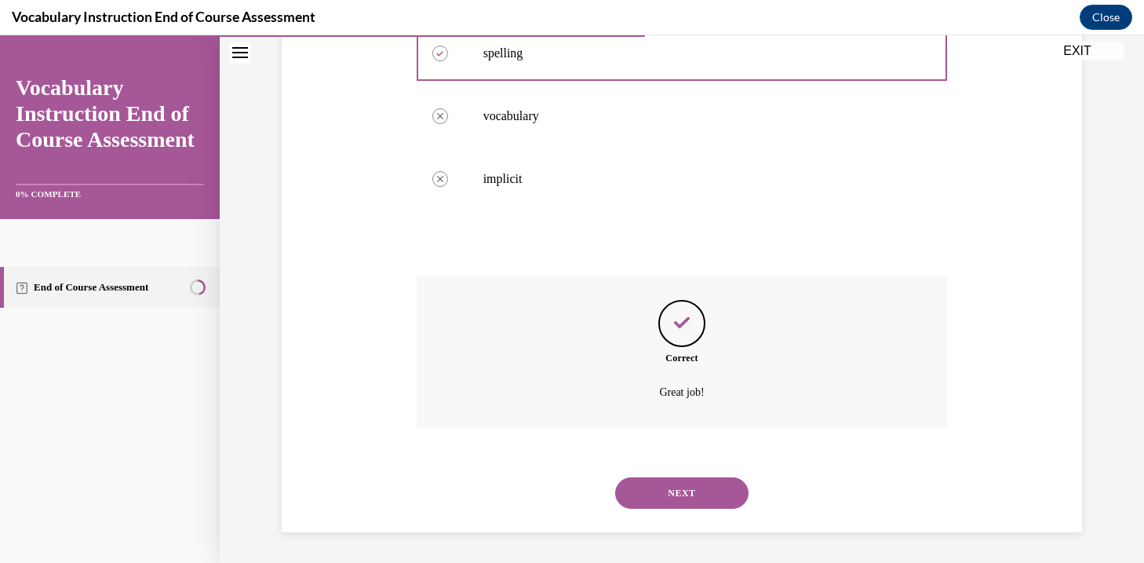
scroll to position [365, 0]
click at [712, 495] on button "NEXT" at bounding box center [681, 491] width 133 height 31
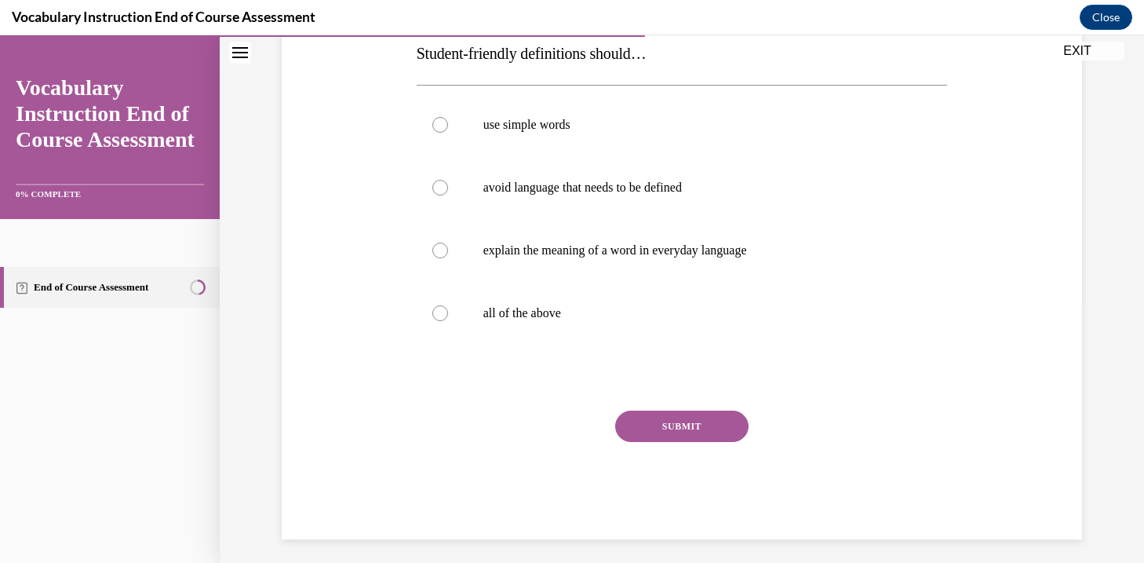
scroll to position [265, 0]
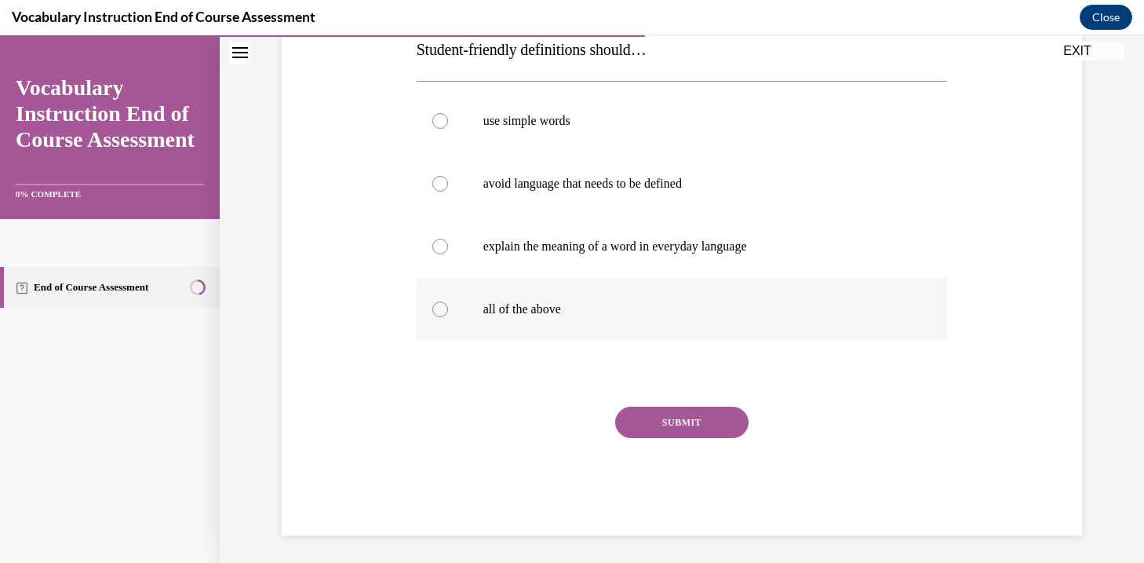
click at [557, 319] on label "all of the above" at bounding box center [682, 309] width 531 height 63
click at [448, 317] on input "all of the above" at bounding box center [440, 309] width 16 height 16
radio input "true"
click at [650, 421] on button "SUBMIT" at bounding box center [681, 422] width 133 height 31
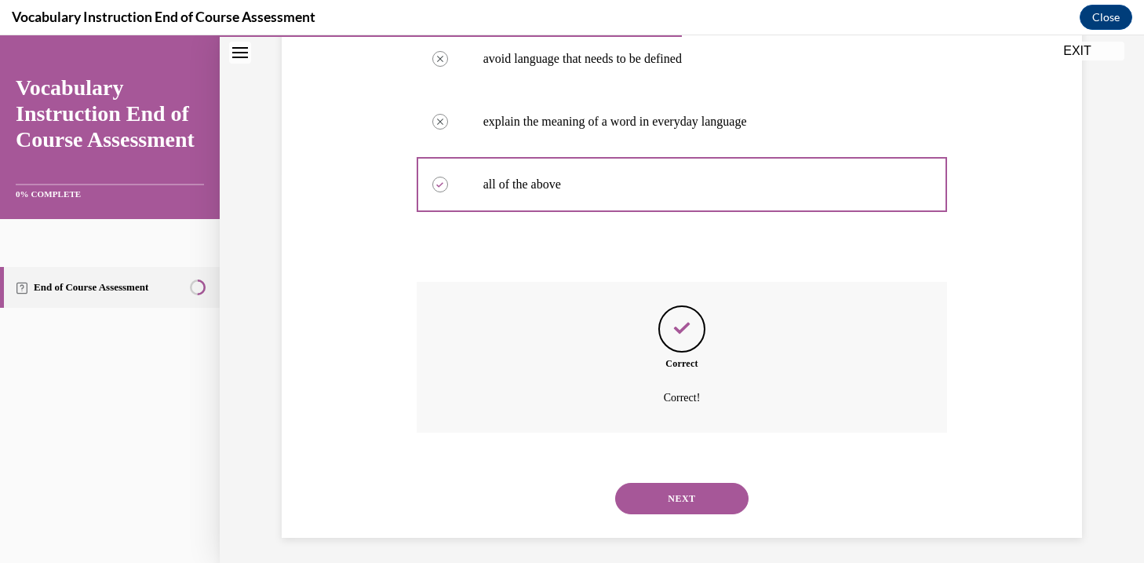
scroll to position [396, 0]
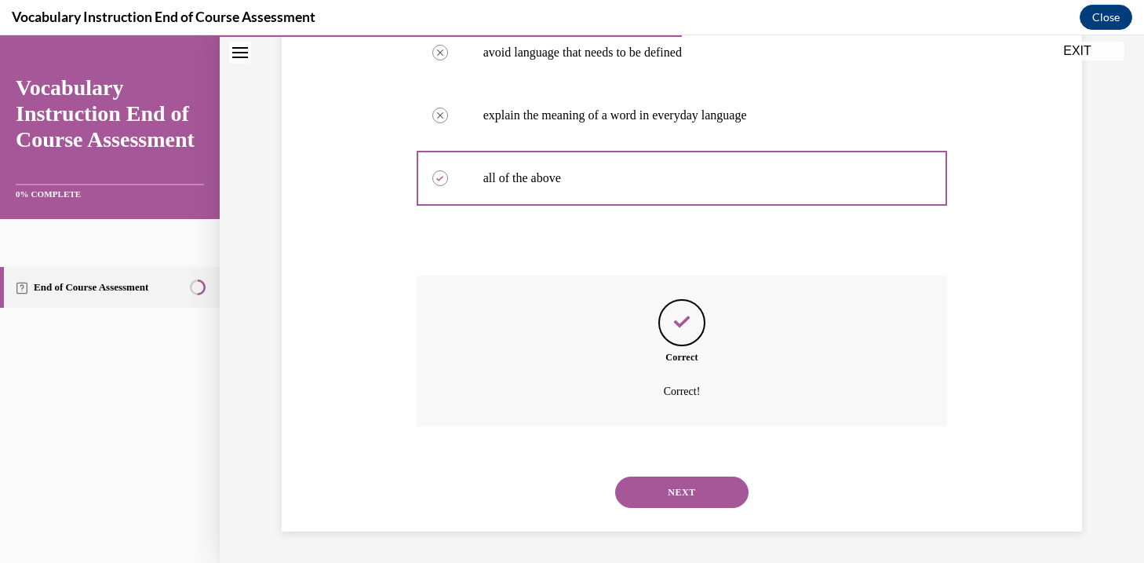
click at [665, 477] on button "NEXT" at bounding box center [681, 491] width 133 height 31
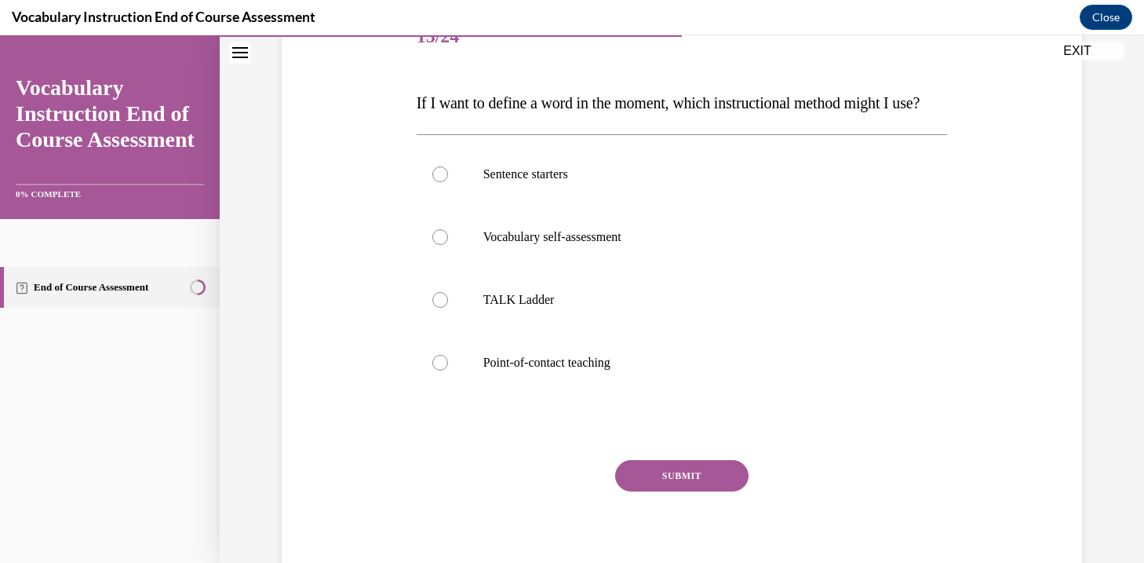
scroll to position [209, 0]
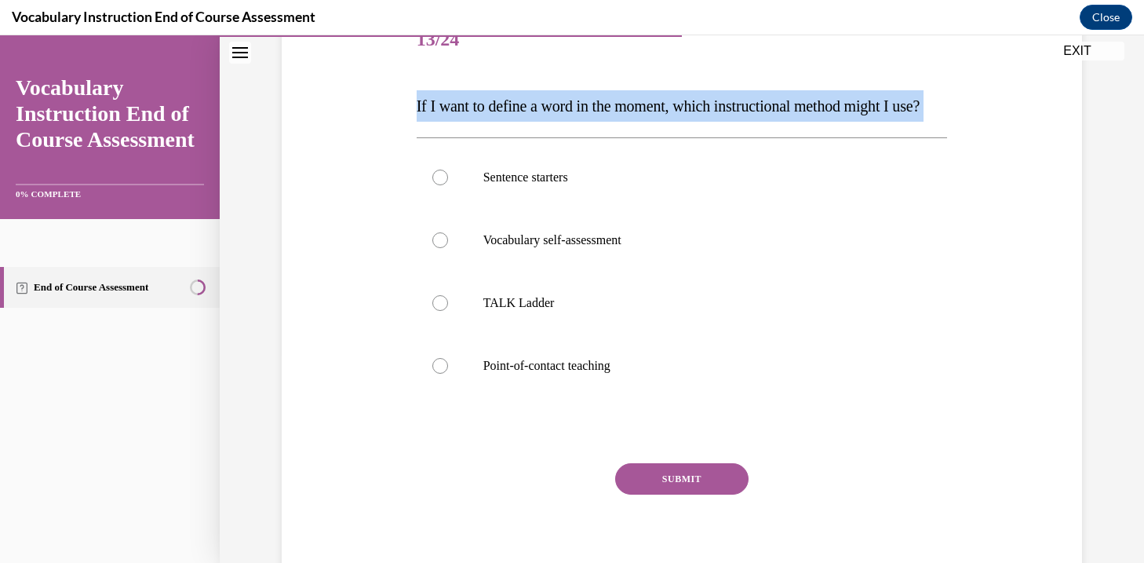
drag, startPoint x: 414, startPoint y: 107, endPoint x: 490, endPoint y: 159, distance: 92.1
click at [490, 159] on div "Question 13/24 If I want to define a word in the moment, which instructional me…" at bounding box center [682, 289] width 539 height 606
copy div "If I want to define a word in the moment, which instructional method might I us…"
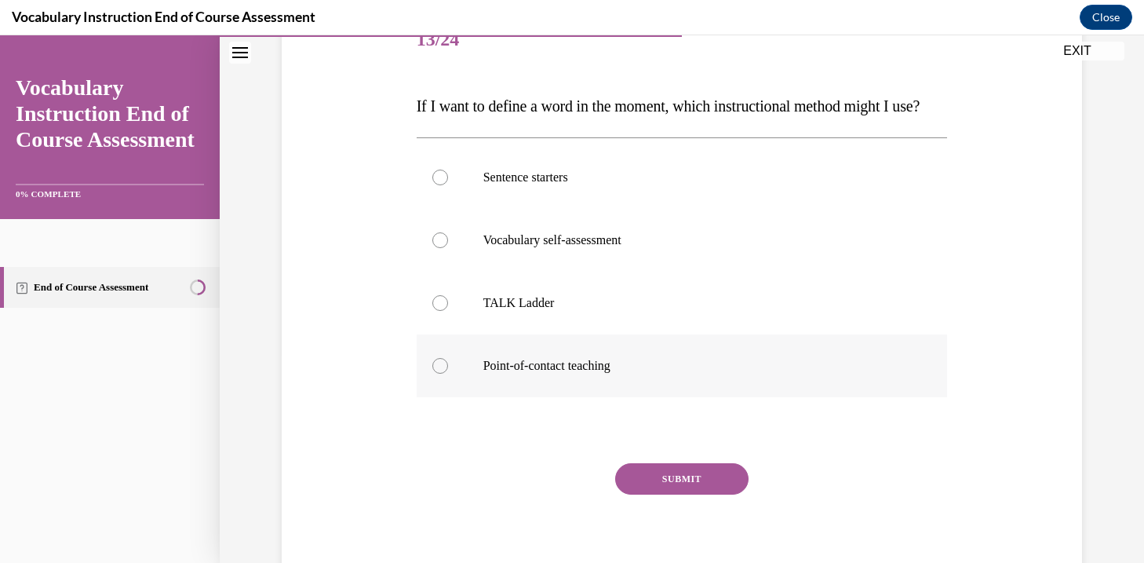
click at [649, 374] on p "Point-of-contact teaching" at bounding box center [695, 366] width 425 height 16
click at [448, 374] on input "Point-of-contact teaching" at bounding box center [440, 366] width 16 height 16
radio input "true"
click at [722, 494] on button "SUBMIT" at bounding box center [681, 478] width 133 height 31
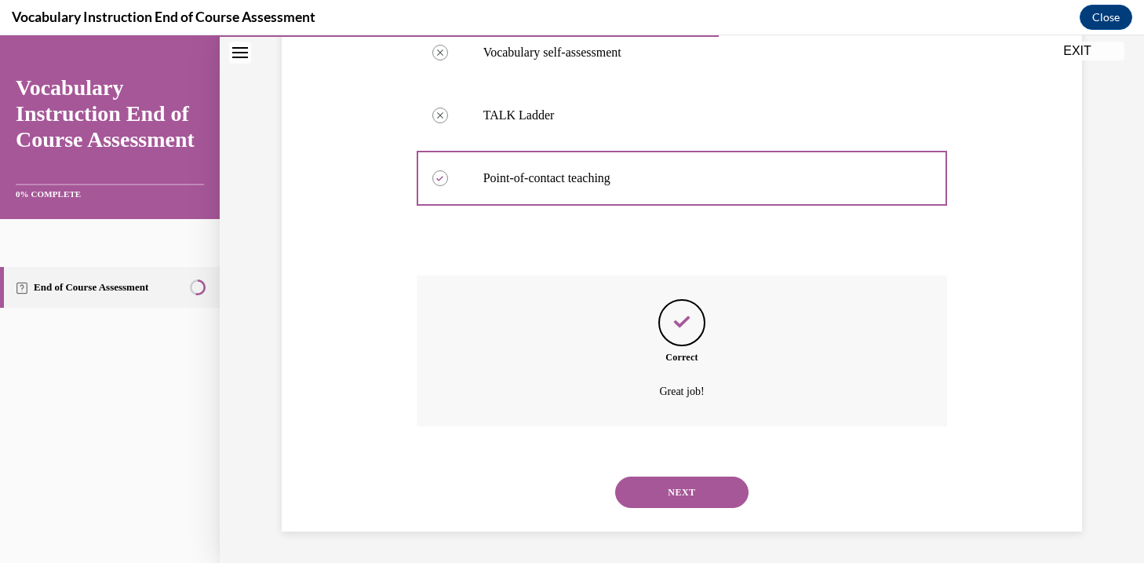
scroll to position [428, 0]
click at [722, 496] on button "NEXT" at bounding box center [681, 491] width 133 height 31
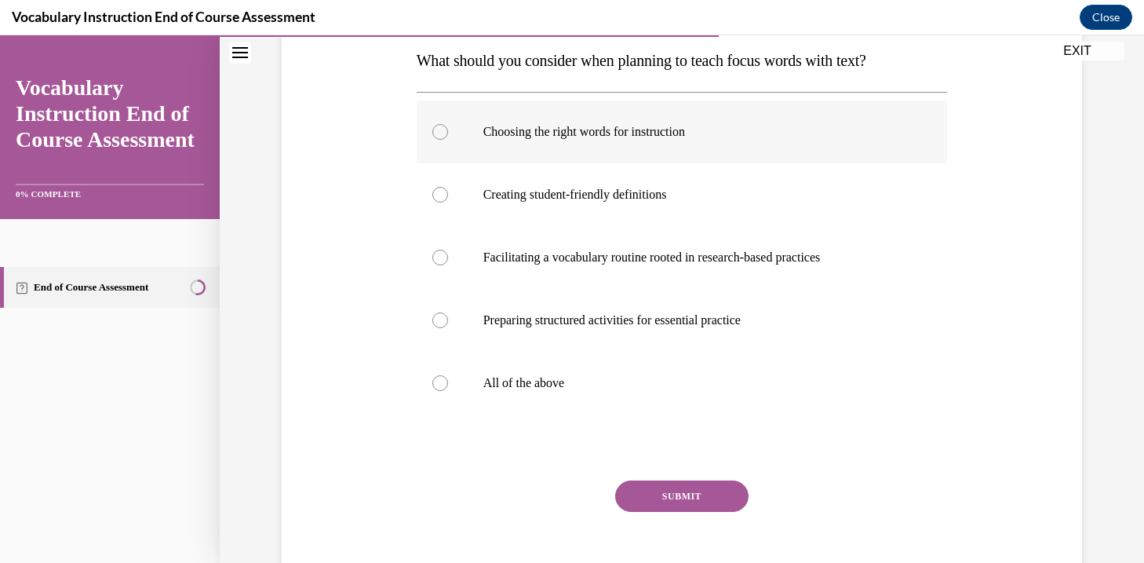
scroll to position [255, 0]
click at [826, 407] on label "All of the above" at bounding box center [682, 382] width 531 height 63
click at [448, 390] on input "All of the above" at bounding box center [440, 382] width 16 height 16
radio input "true"
click at [672, 501] on button "SUBMIT" at bounding box center [681, 495] width 133 height 31
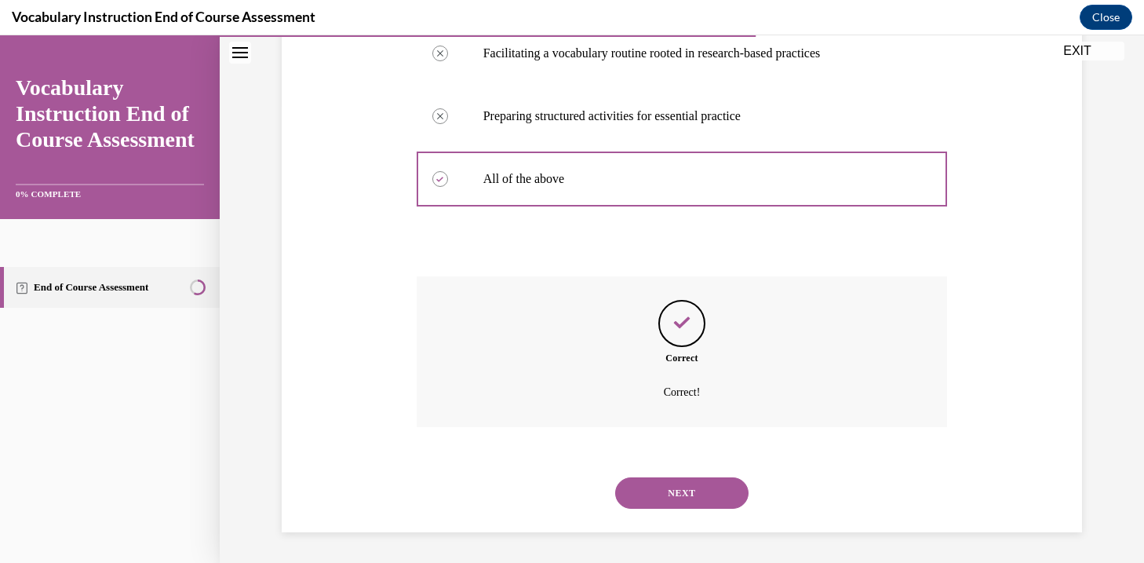
scroll to position [459, 0]
click at [672, 501] on button "NEXT" at bounding box center [681, 491] width 133 height 31
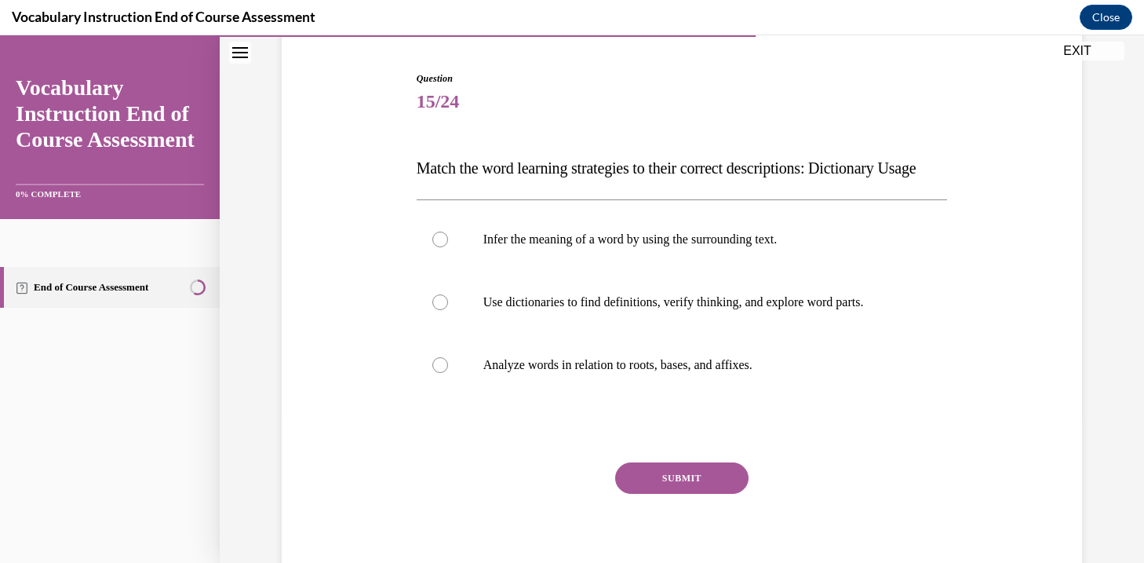
scroll to position [148, 0]
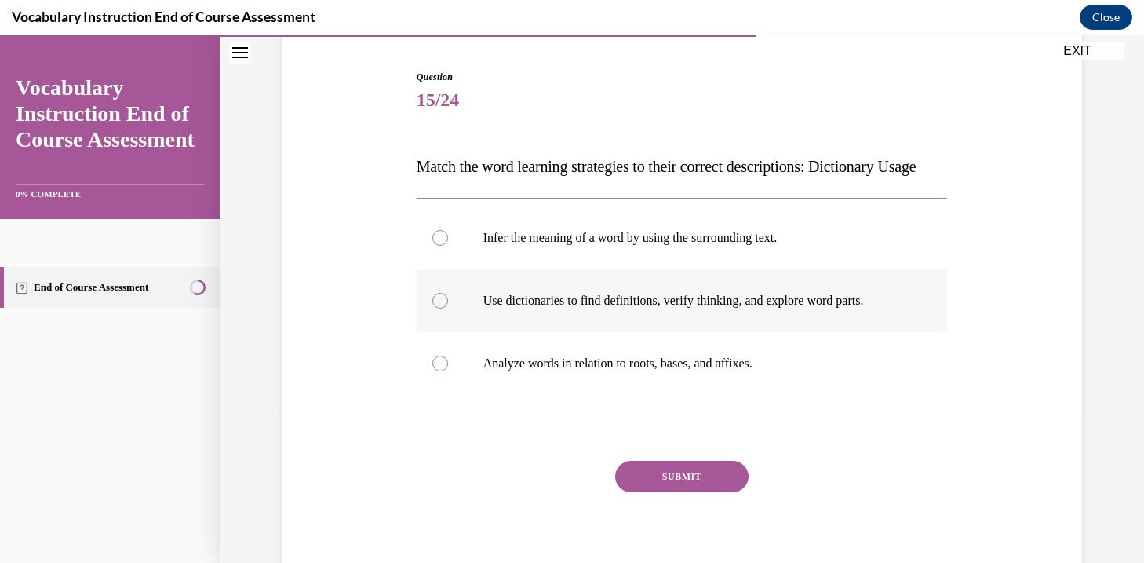
click at [674, 308] on p "Use dictionaries to find definitions, verify thinking, and explore word parts." at bounding box center [695, 301] width 425 height 16
click at [448, 308] on input "Use dictionaries to find definitions, verify thinking, and explore word parts." at bounding box center [440, 301] width 16 height 16
radio input "true"
click at [706, 492] on button "SUBMIT" at bounding box center [681, 476] width 133 height 31
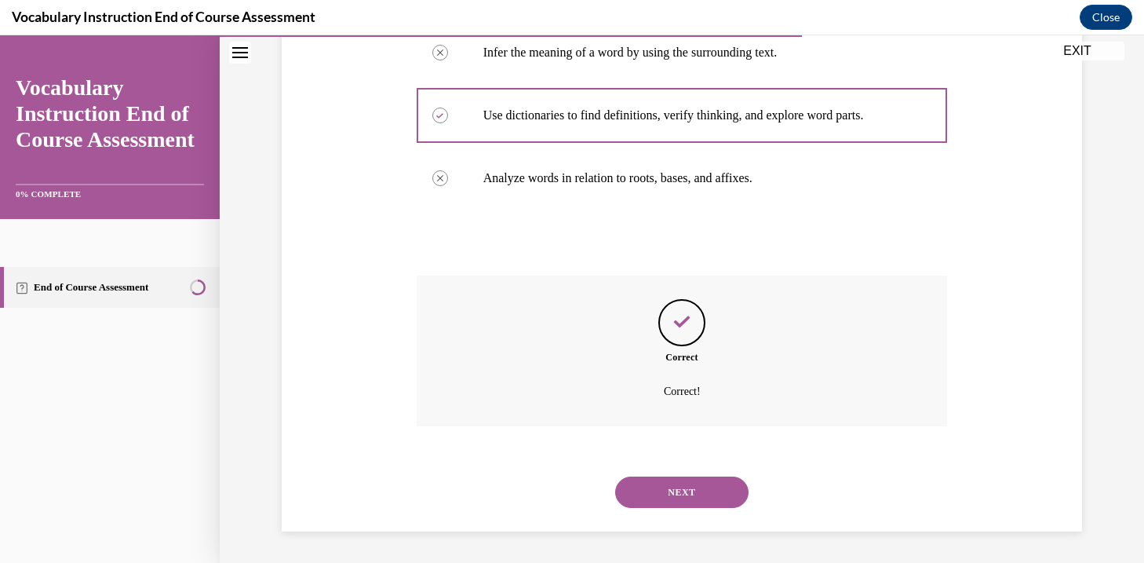
scroll to position [365, 0]
click at [706, 509] on div "NEXT" at bounding box center [682, 492] width 531 height 63
click at [710, 499] on button "NEXT" at bounding box center [681, 491] width 133 height 31
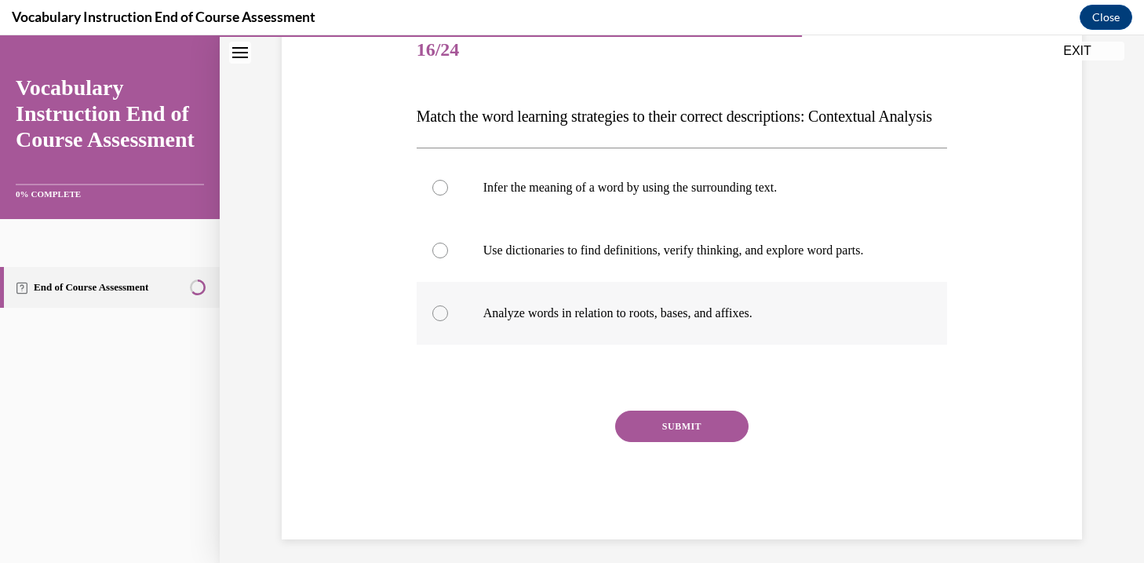
scroll to position [204, 0]
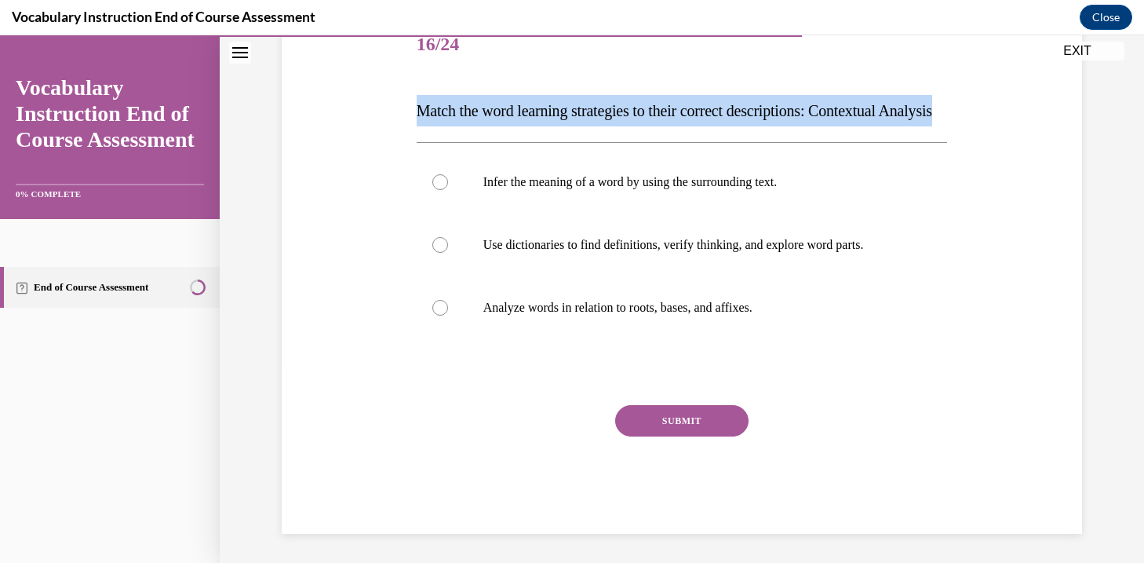
drag, startPoint x: 420, startPoint y: 109, endPoint x: 490, endPoint y: 132, distance: 73.5
click at [490, 126] on p "Match the word learning strategies to their correct descriptions: Contextual An…" at bounding box center [682, 110] width 531 height 31
copy span "Match the word learning strategies to their correct descriptions: Contextual An…"
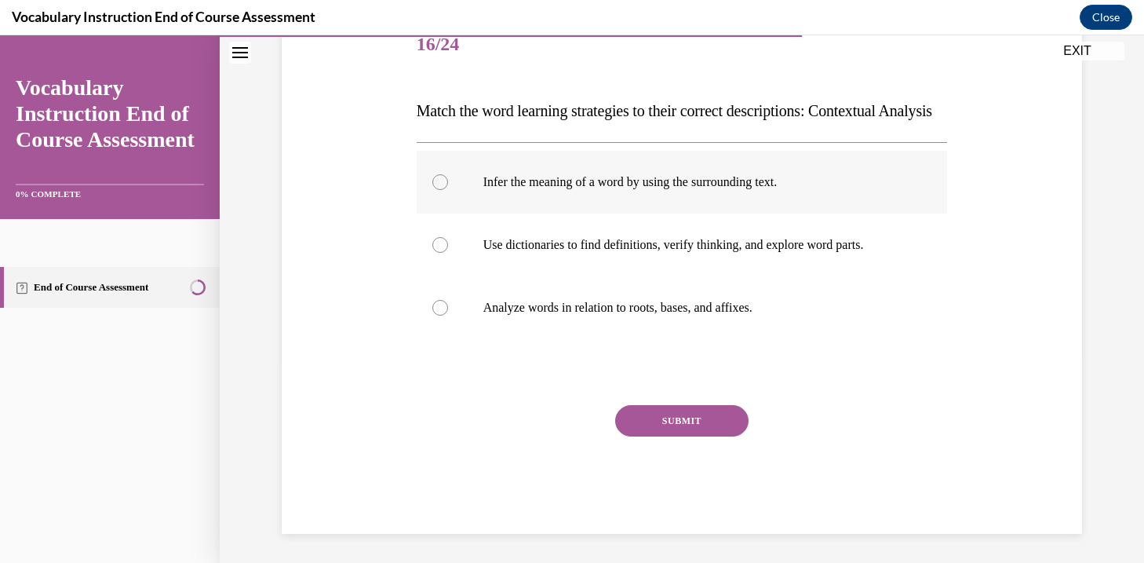
click at [648, 213] on label "Infer the meaning of a word by using the surrounding text." at bounding box center [682, 182] width 531 height 63
click at [448, 190] on input "Infer the meaning of a word by using the surrounding text." at bounding box center [440, 182] width 16 height 16
radio input "true"
click at [689, 436] on button "SUBMIT" at bounding box center [681, 420] width 133 height 31
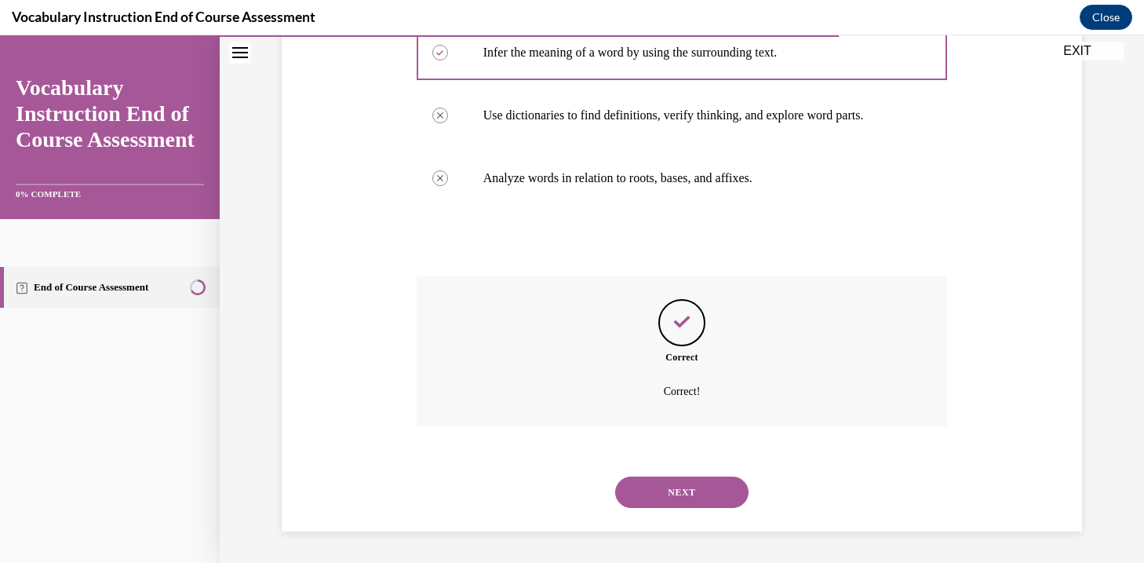
scroll to position [365, 0]
click at [679, 494] on button "NEXT" at bounding box center [681, 491] width 133 height 31
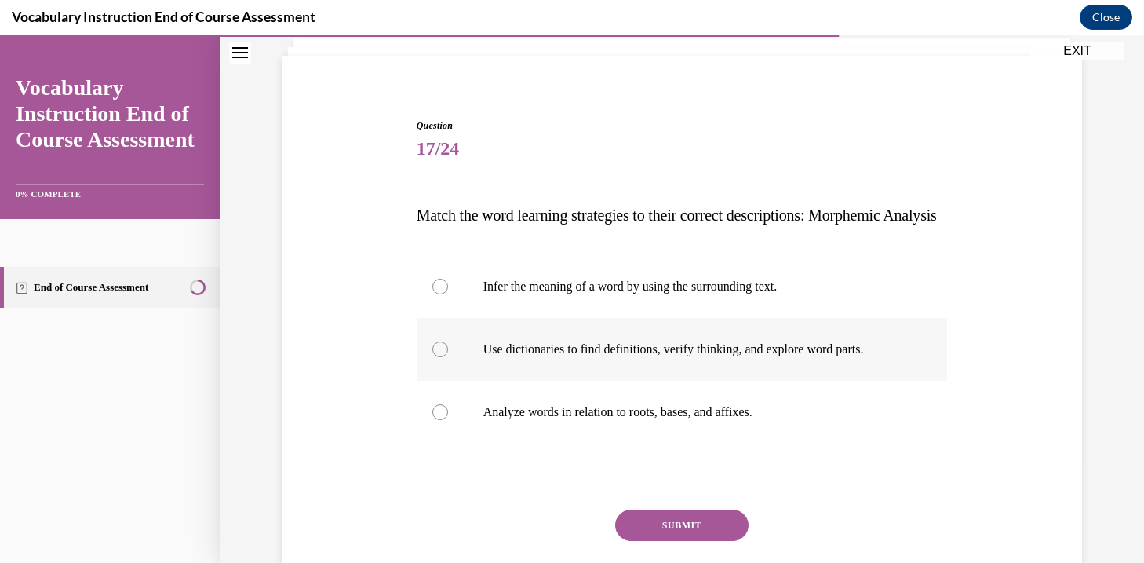
scroll to position [115, 0]
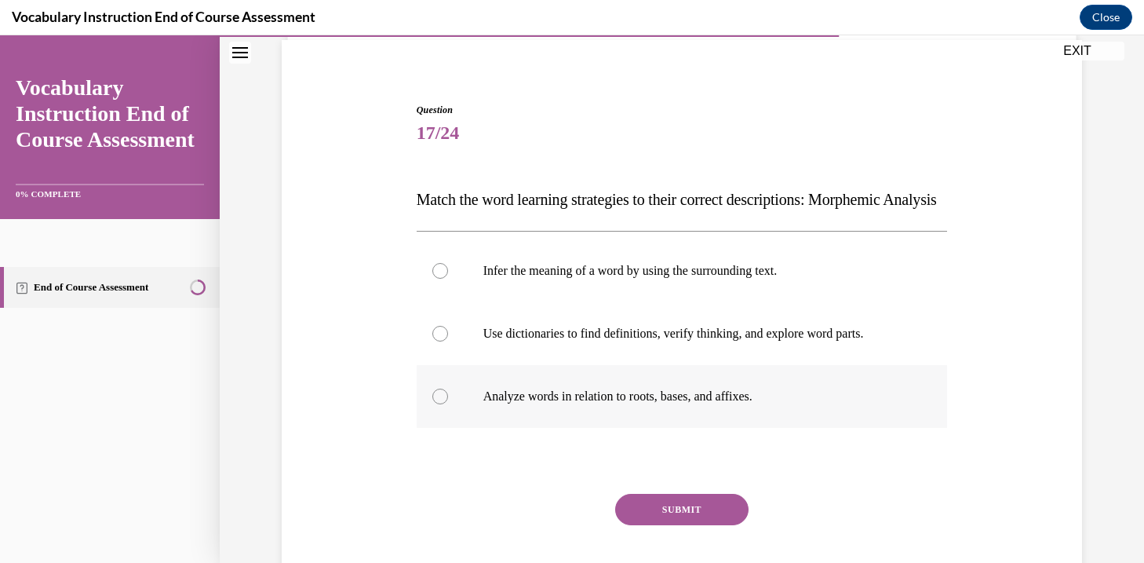
click at [692, 404] on p "Analyze words in relation to roots, bases, and affixes." at bounding box center [695, 396] width 425 height 16
click at [448, 404] on input "Analyze words in relation to roots, bases, and affixes." at bounding box center [440, 396] width 16 height 16
radio input "true"
click at [717, 525] on button "SUBMIT" at bounding box center [681, 509] width 133 height 31
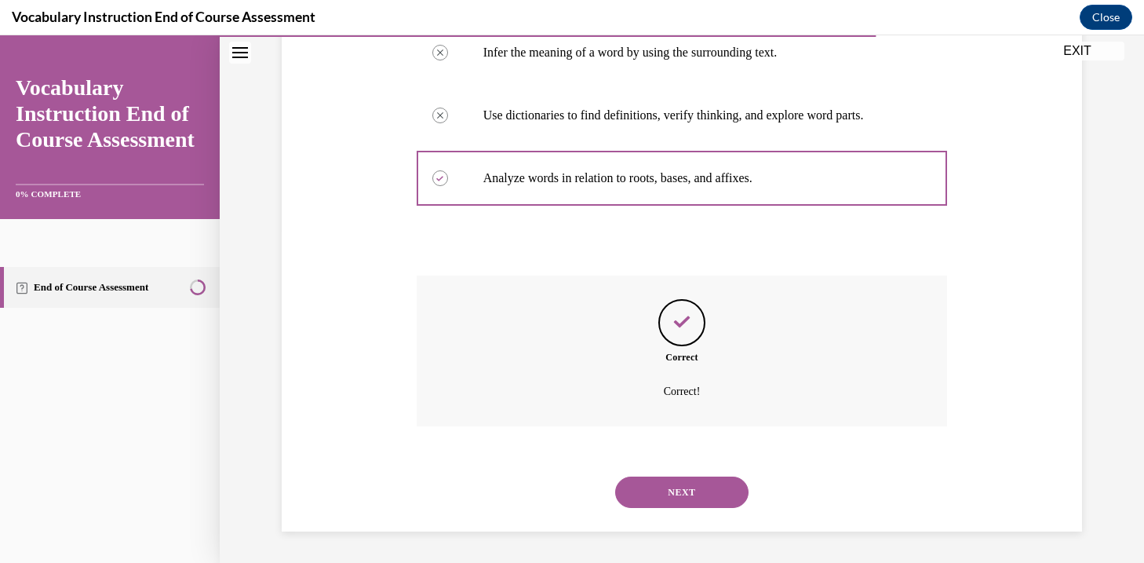
scroll to position [365, 0]
click at [727, 497] on button "NEXT" at bounding box center [681, 491] width 133 height 31
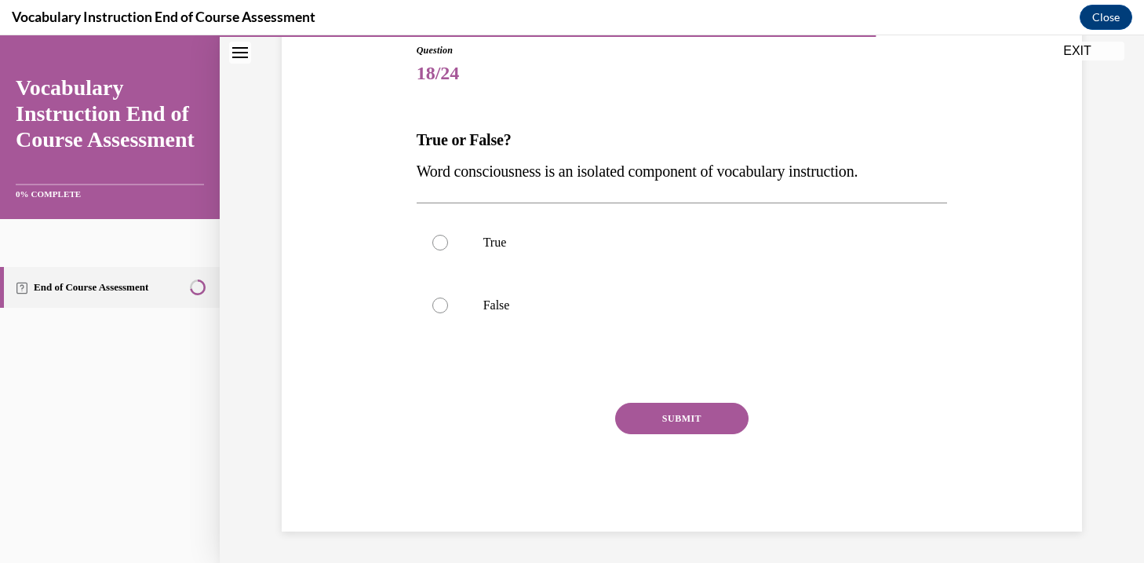
scroll to position [174, 0]
drag, startPoint x: 410, startPoint y: 176, endPoint x: 985, endPoint y: 174, distance: 574.5
click at [985, 174] on div "Question 18/24 True or False? Word consciousness is an isolated component of vo…" at bounding box center [682, 264] width 808 height 535
copy span "Word consciousness is an isolated component of vocabulary instruction."
click at [542, 309] on p "False" at bounding box center [695, 306] width 425 height 16
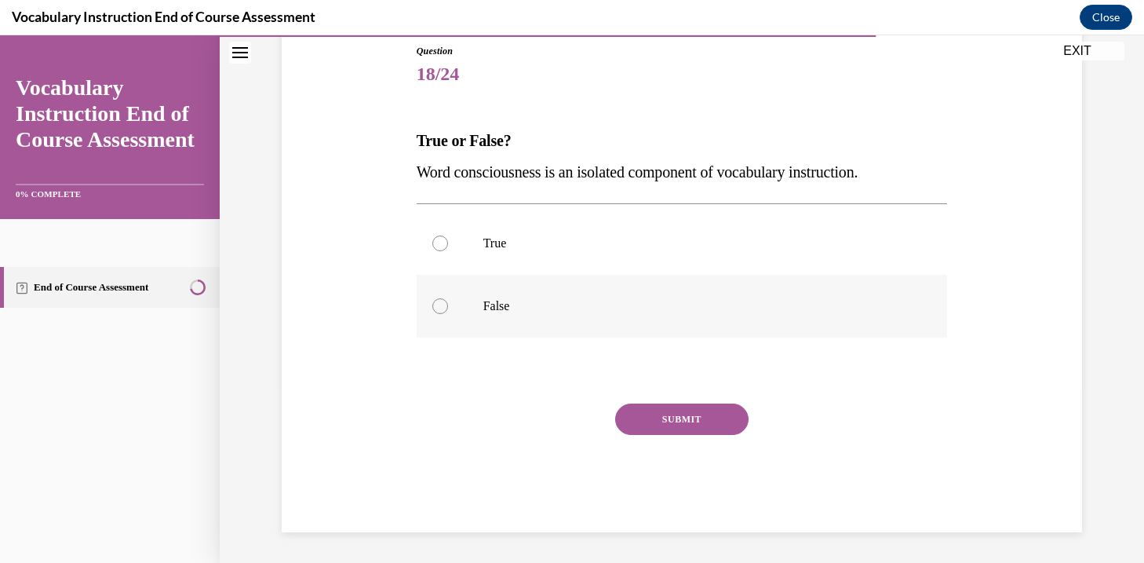
click at [448, 309] on input "False" at bounding box center [440, 306] width 16 height 16
radio input "true"
click at [677, 429] on button "SUBMIT" at bounding box center [681, 418] width 133 height 31
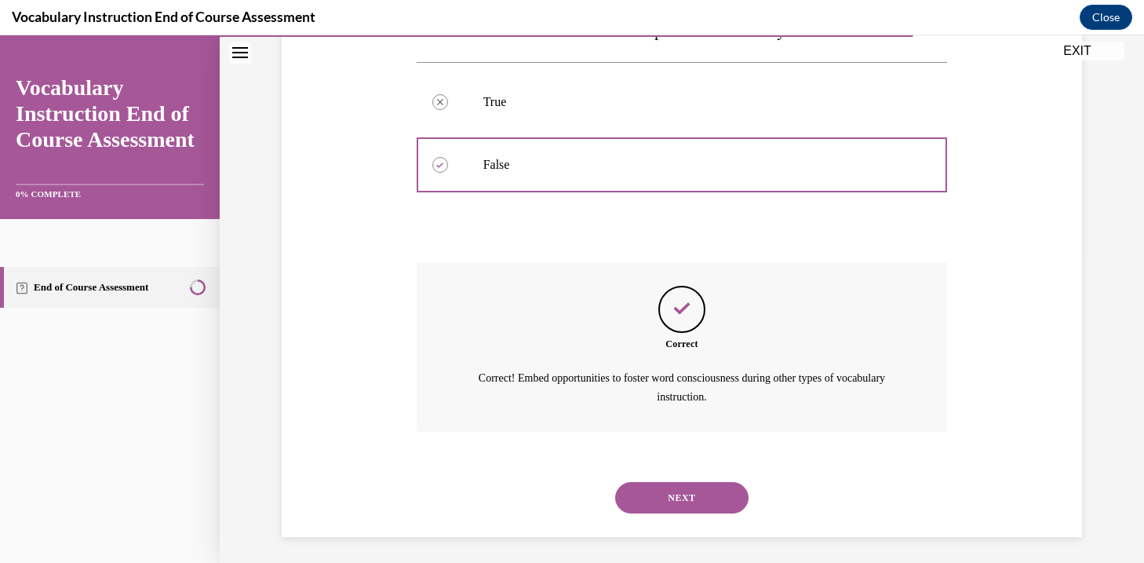
scroll to position [320, 0]
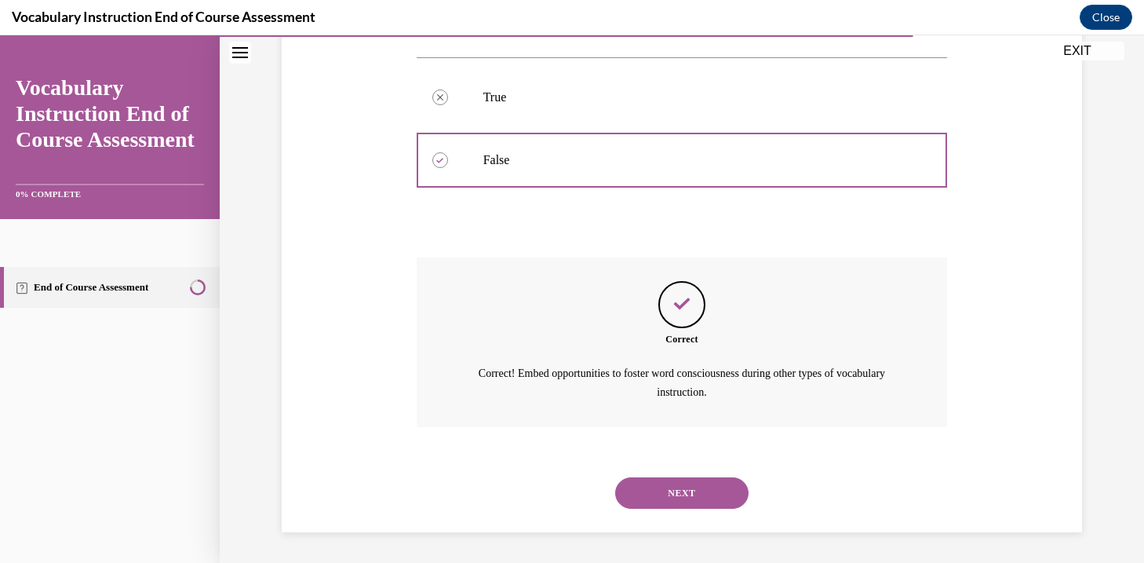
click at [716, 489] on button "NEXT" at bounding box center [681, 492] width 133 height 31
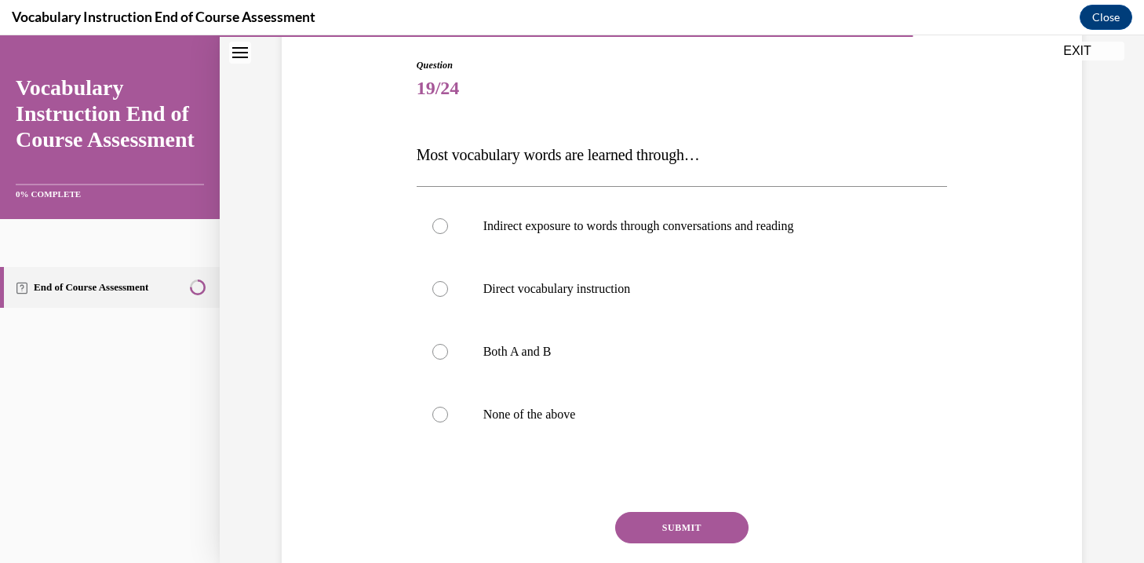
scroll to position [168, 0]
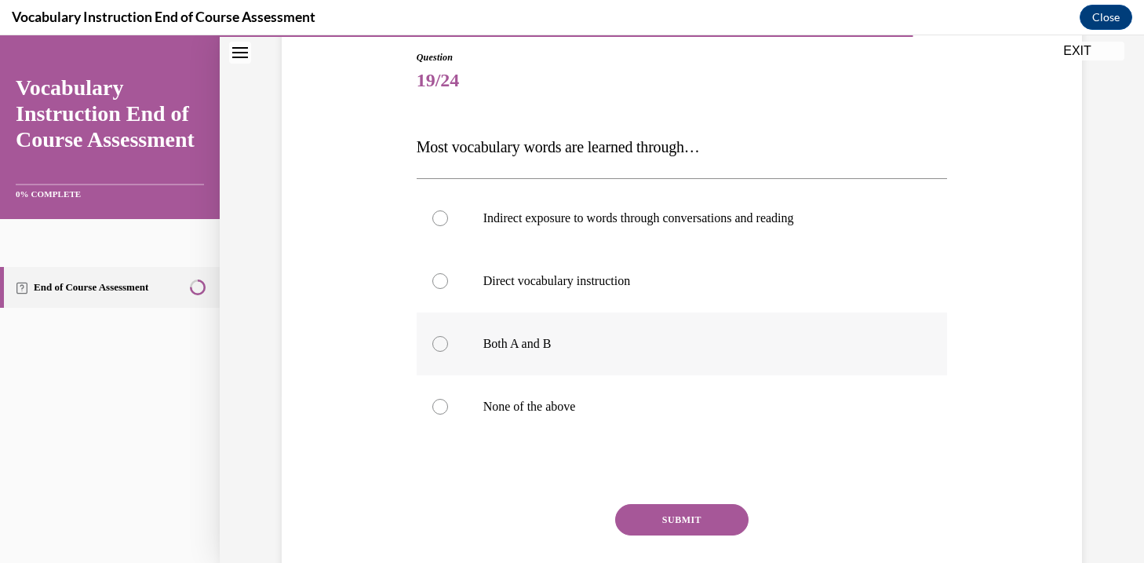
click at [671, 358] on label "Both A and B" at bounding box center [682, 343] width 531 height 63
click at [448, 352] on input "Both A and B" at bounding box center [440, 344] width 16 height 16
radio input "true"
click at [691, 522] on button "SUBMIT" at bounding box center [681, 519] width 133 height 31
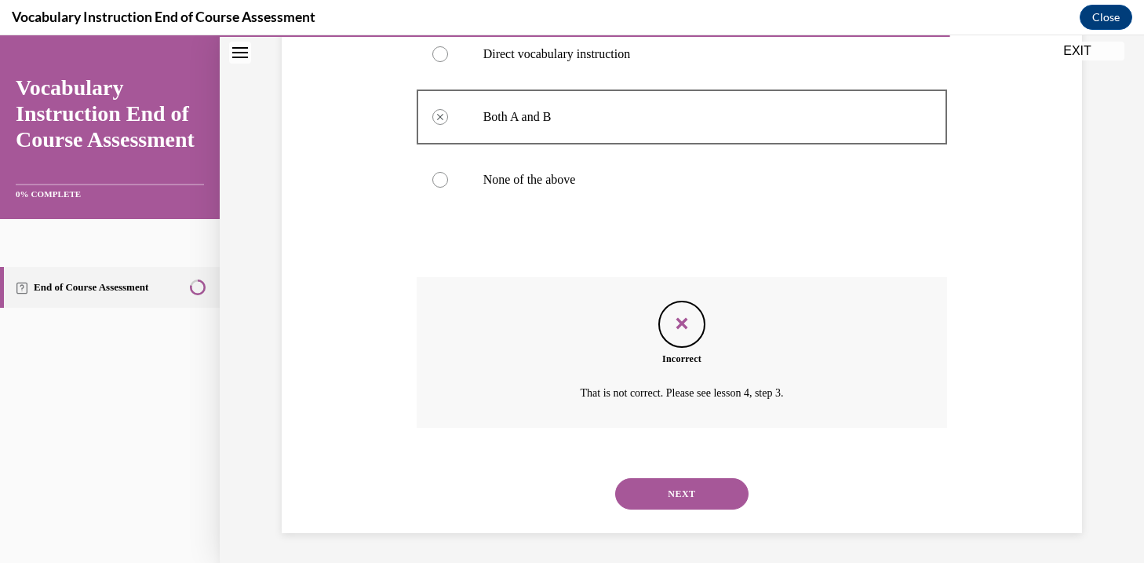
scroll to position [396, 0]
click at [693, 502] on button "NEXT" at bounding box center [681, 491] width 133 height 31
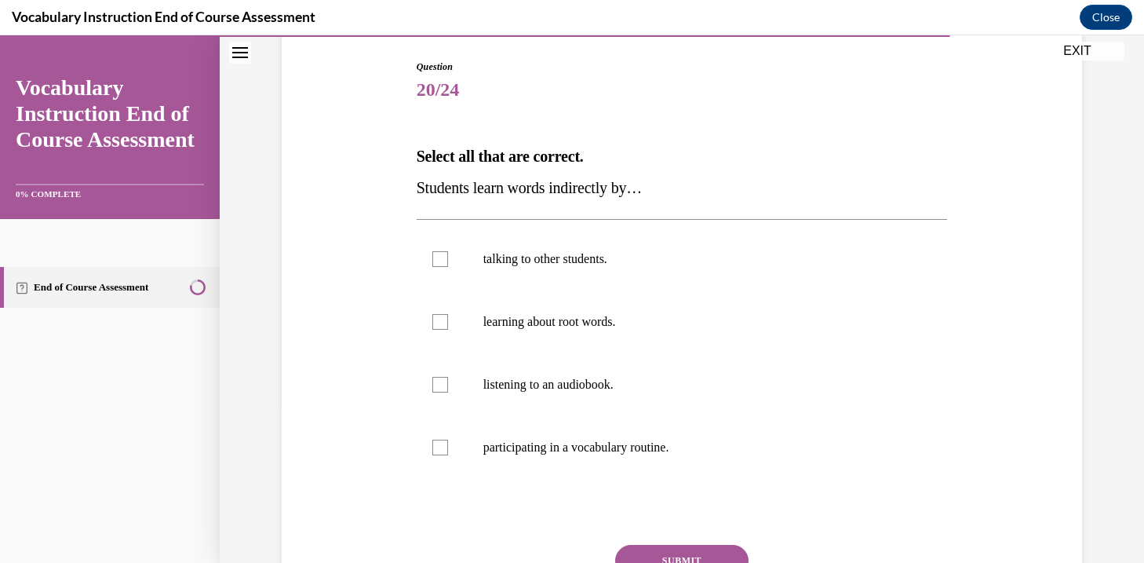
scroll to position [159, 0]
click at [592, 279] on label "talking to other students." at bounding box center [682, 258] width 531 height 63
click at [448, 266] on input "talking to other students." at bounding box center [440, 258] width 16 height 16
checkbox input "true"
click at [600, 399] on label "listening to an audiobook." at bounding box center [682, 383] width 531 height 63
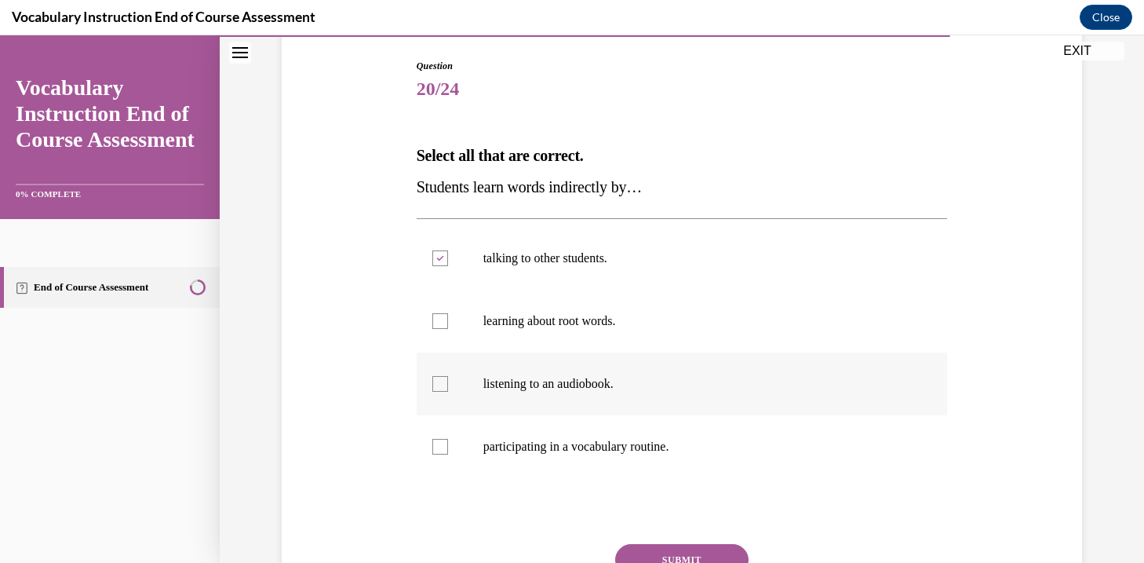
click at [448, 392] on input "listening to an audiobook." at bounding box center [440, 384] width 16 height 16
checkbox input "true"
click at [618, 449] on p "participating in a vocabulary routine." at bounding box center [695, 447] width 425 height 16
click at [448, 449] on input "participating in a vocabulary routine." at bounding box center [440, 447] width 16 height 16
click at [618, 449] on p "participating in a vocabulary routine." at bounding box center [695, 447] width 425 height 16
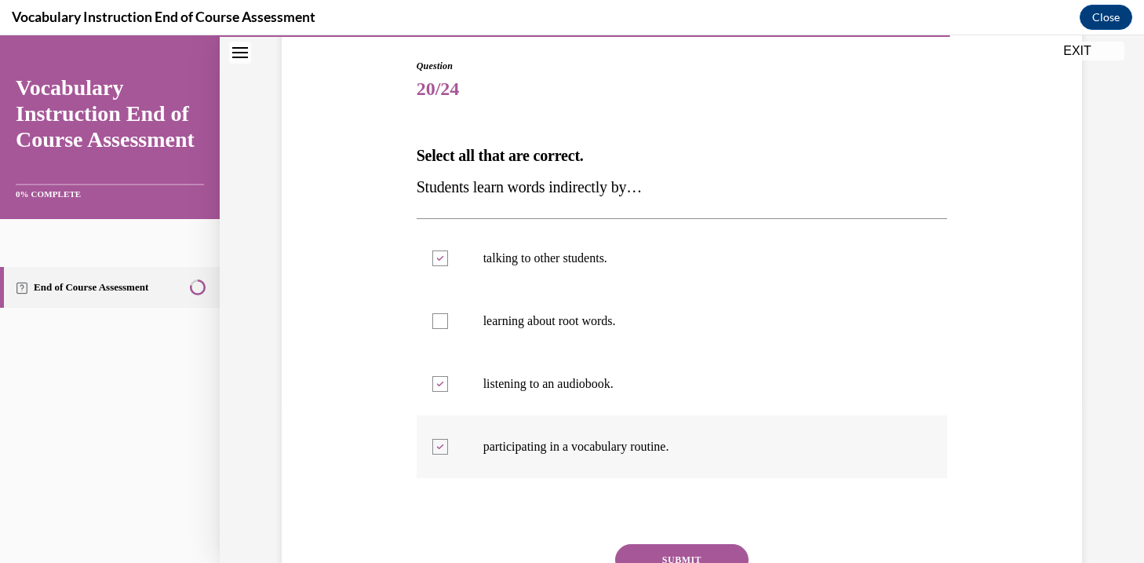
click at [448, 449] on input "participating in a vocabulary routine." at bounding box center [440, 447] width 16 height 16
checkbox input "false"
drag, startPoint x: 411, startPoint y: 191, endPoint x: 654, endPoint y: 194, distance: 242.5
click at [654, 194] on div "Question 20/24 Select all that are correct. Students learn words indirectly by……" at bounding box center [682, 342] width 808 height 661
copy span "Students learn words indirectly by…"
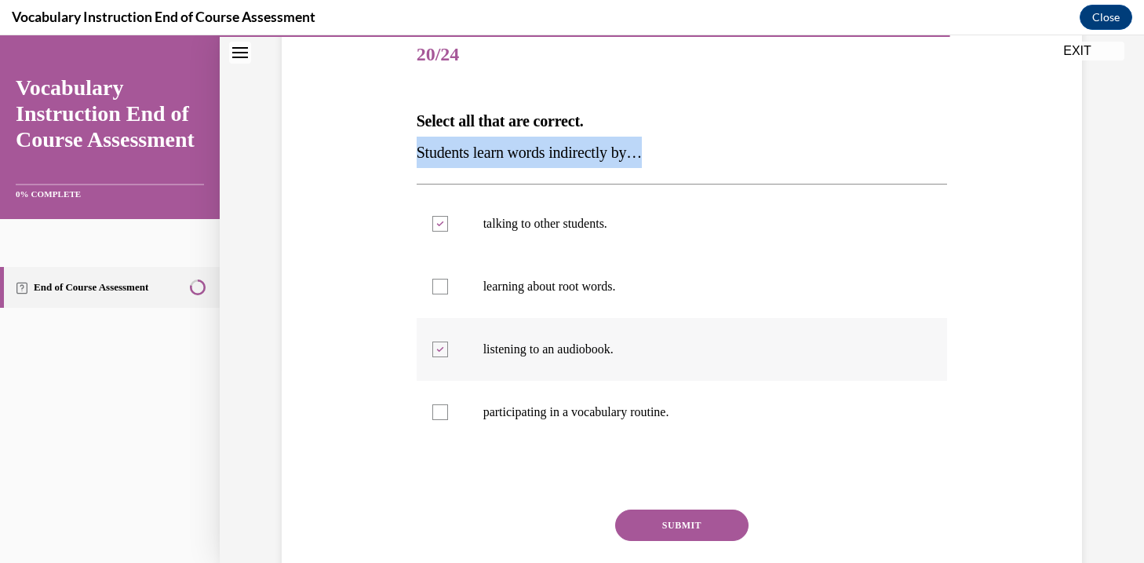
scroll to position [212, 0]
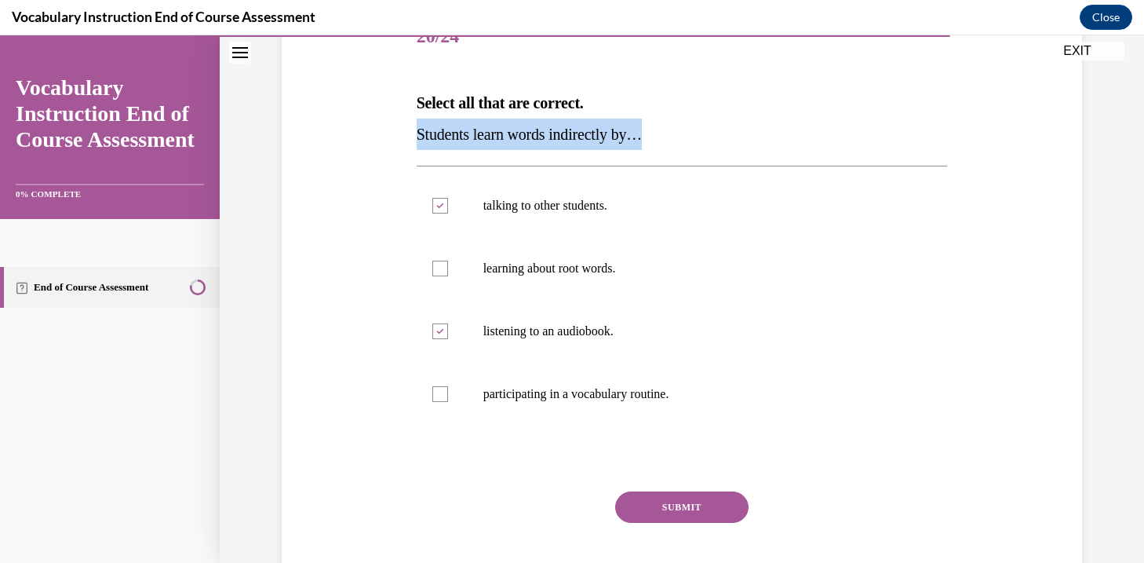
click at [709, 513] on button "SUBMIT" at bounding box center [681, 506] width 133 height 31
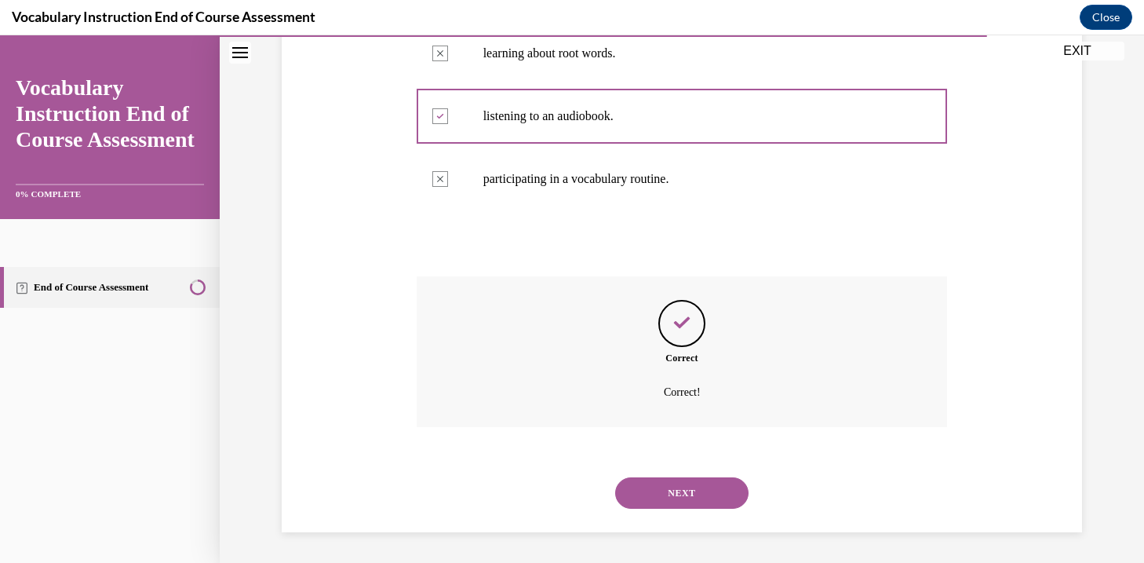
scroll to position [428, 0]
click at [709, 513] on div "NEXT" at bounding box center [682, 492] width 531 height 63
click at [709, 491] on button "NEXT" at bounding box center [681, 491] width 133 height 31
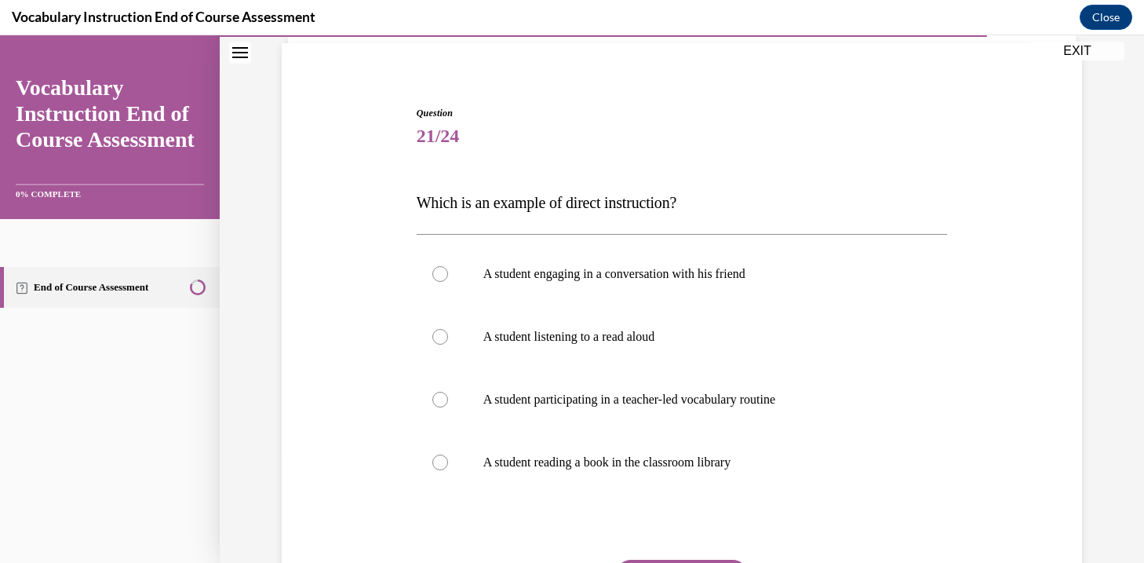
scroll to position [113, 0]
click at [720, 393] on p "A student participating in a teacher-led vocabulary routine" at bounding box center [695, 399] width 425 height 16
click at [448, 393] on input "A student participating in a teacher-led vocabulary routine" at bounding box center [440, 399] width 16 height 16
radio input "true"
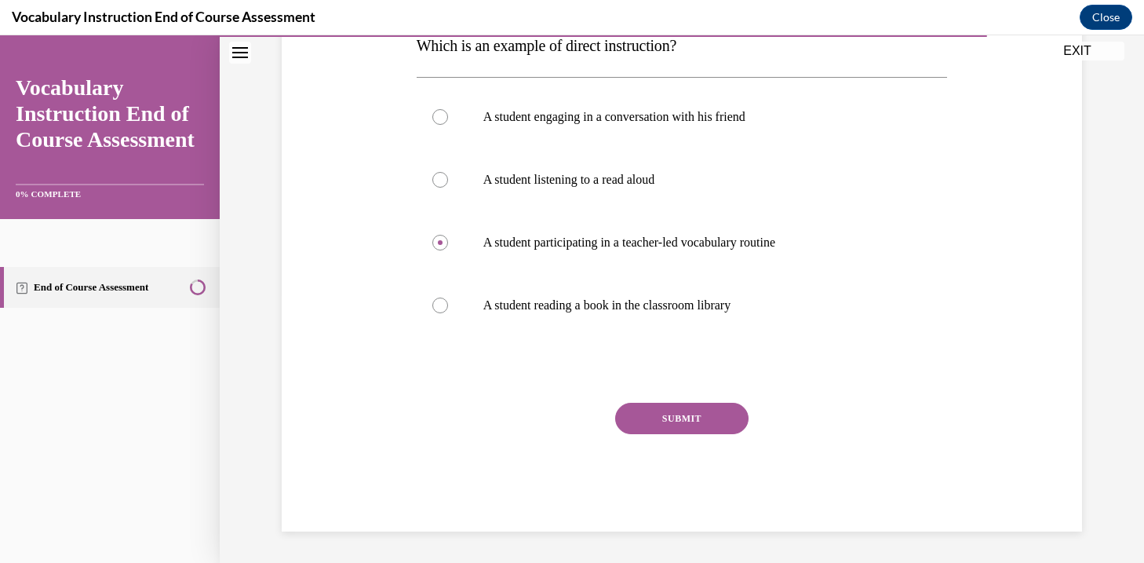
click at [707, 414] on button "SUBMIT" at bounding box center [681, 418] width 133 height 31
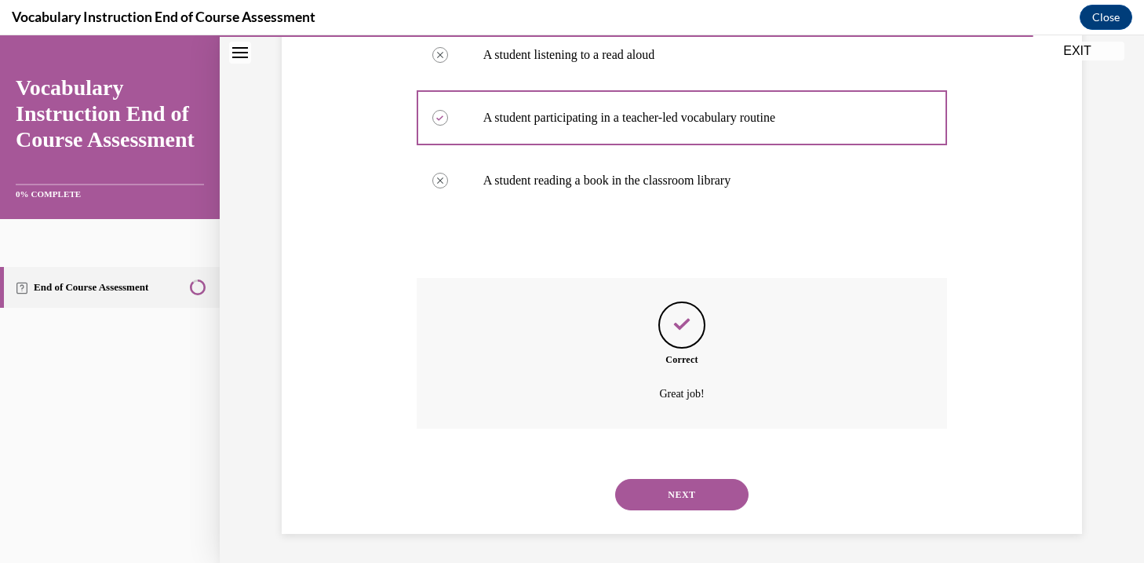
scroll to position [396, 0]
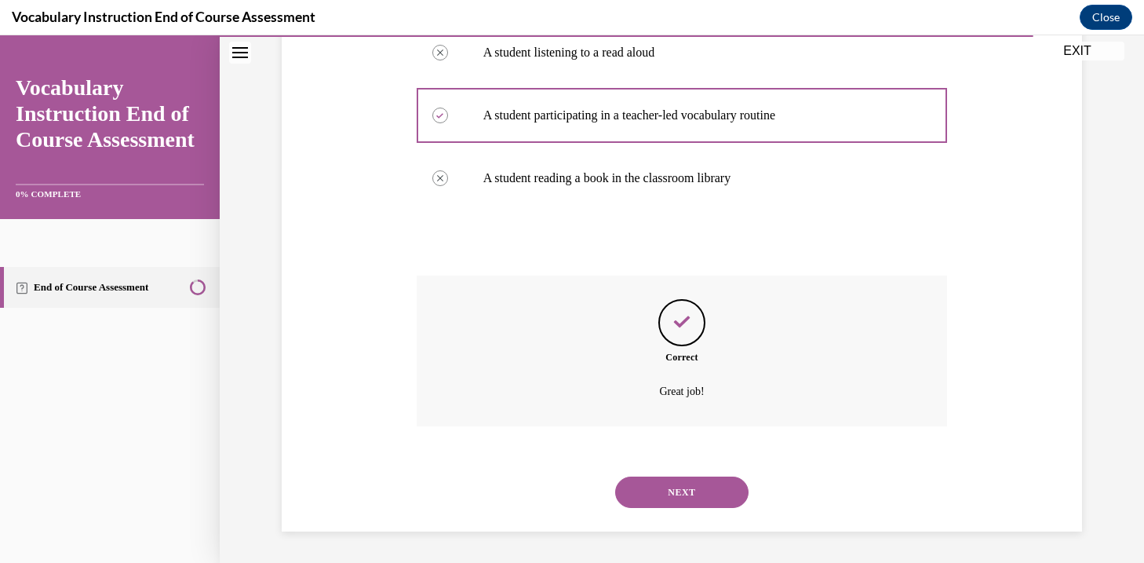
click at [673, 483] on button "NEXT" at bounding box center [681, 491] width 133 height 31
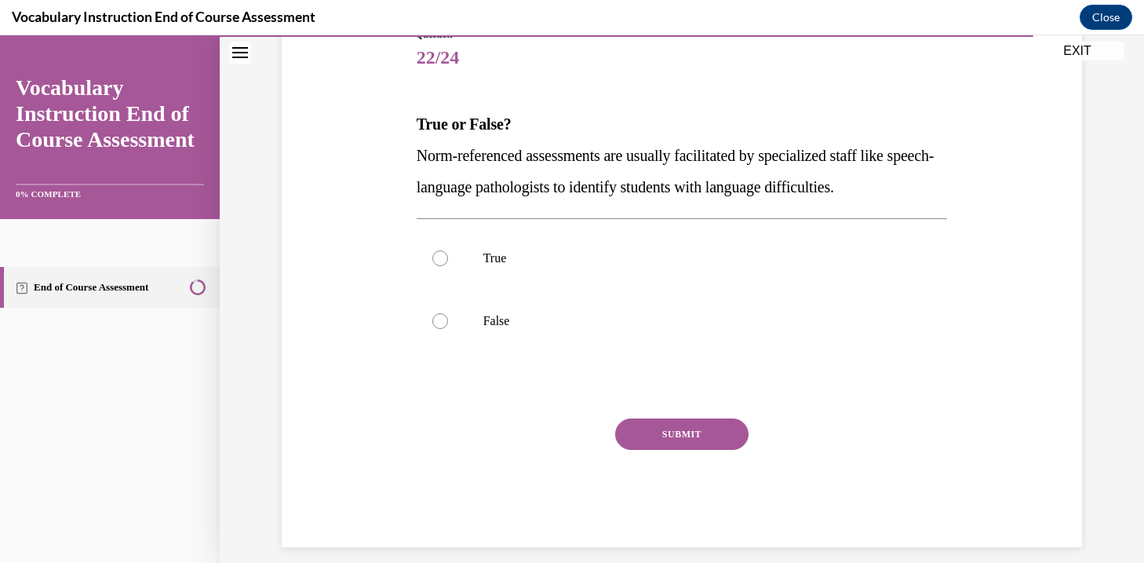
scroll to position [206, 0]
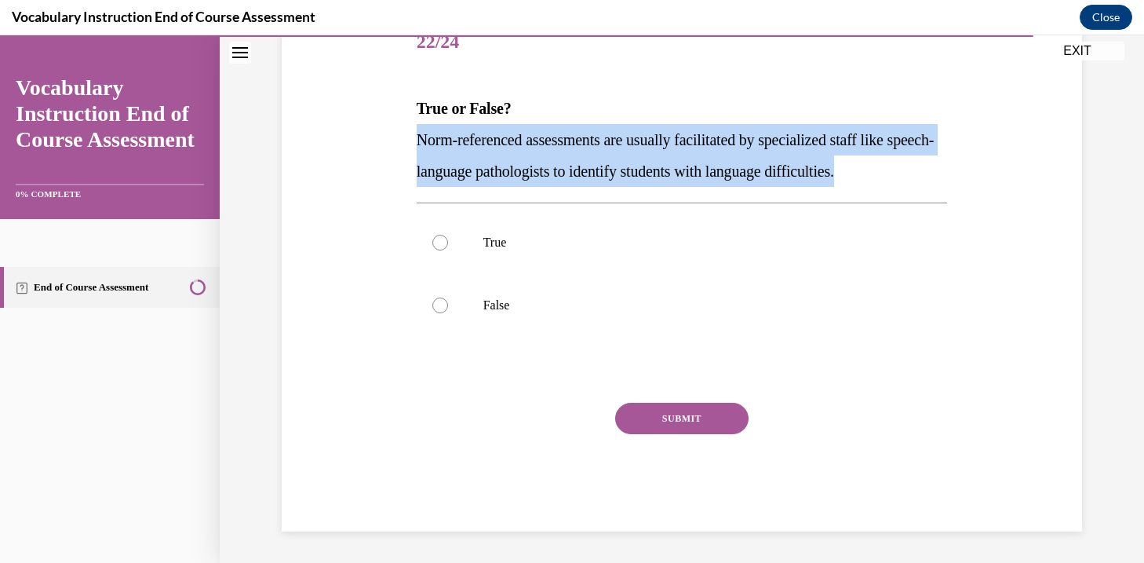
drag, startPoint x: 414, startPoint y: 139, endPoint x: 1021, endPoint y: 183, distance: 608.3
click at [1021, 183] on div "Question 22/24 True or False? Norm-referenced assessments are usually facilitat…" at bounding box center [682, 248] width 808 height 567
copy span "Norm-referenced assessments are usually facilitated by specialized staff like s…"
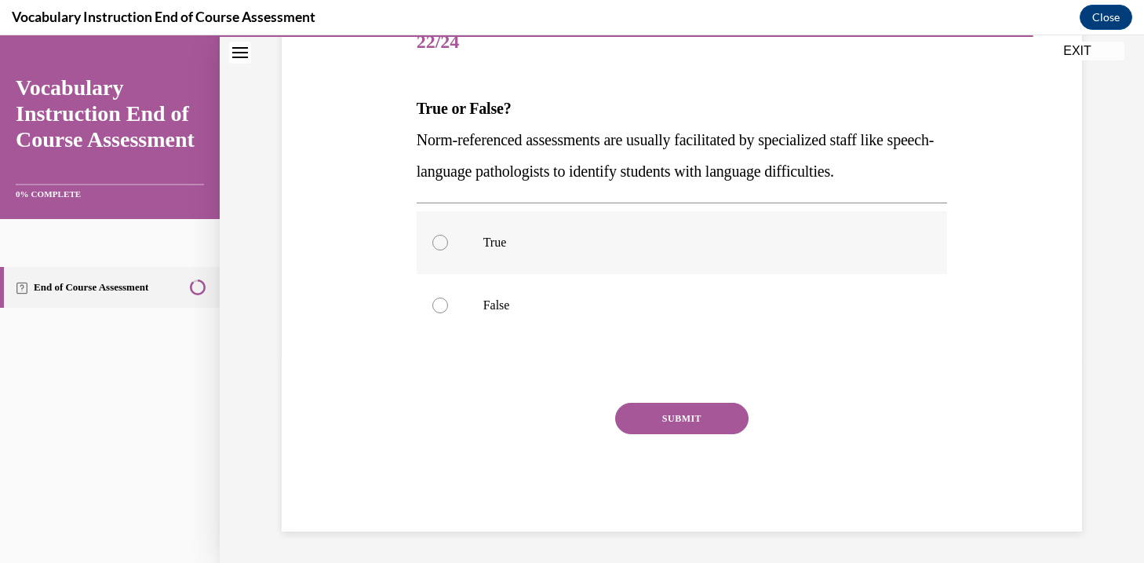
click at [688, 237] on p "True" at bounding box center [695, 243] width 425 height 16
click at [448, 237] on input "True" at bounding box center [440, 243] width 16 height 16
radio input "true"
click at [717, 399] on div "Question 22/24 True or False? Norm-referenced assessments are usually facilitat…" at bounding box center [682, 272] width 531 height 520
click at [713, 415] on button "SUBMIT" at bounding box center [681, 418] width 133 height 31
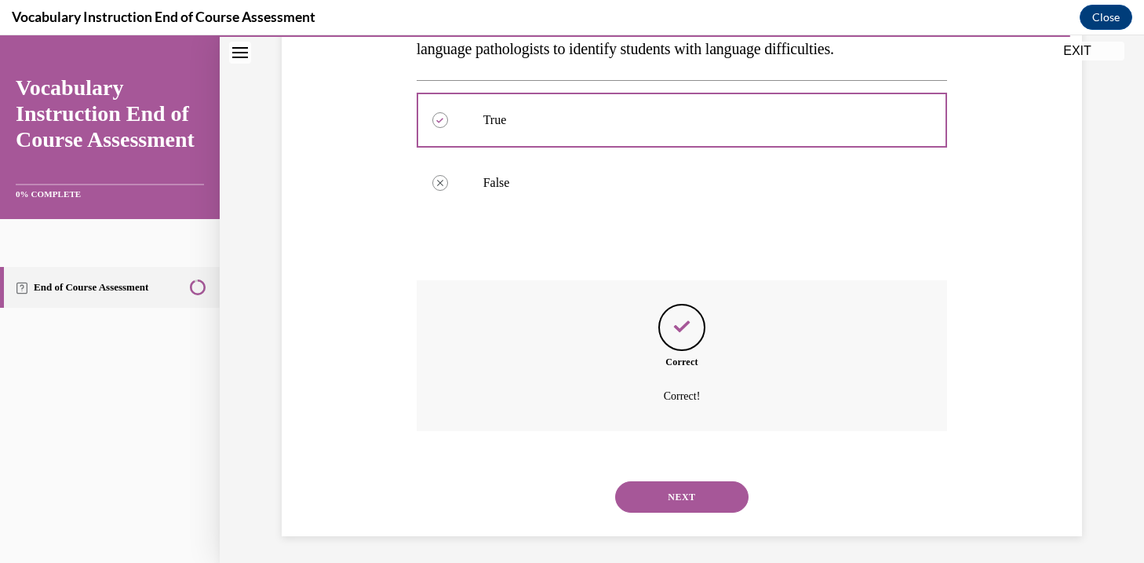
scroll to position [334, 0]
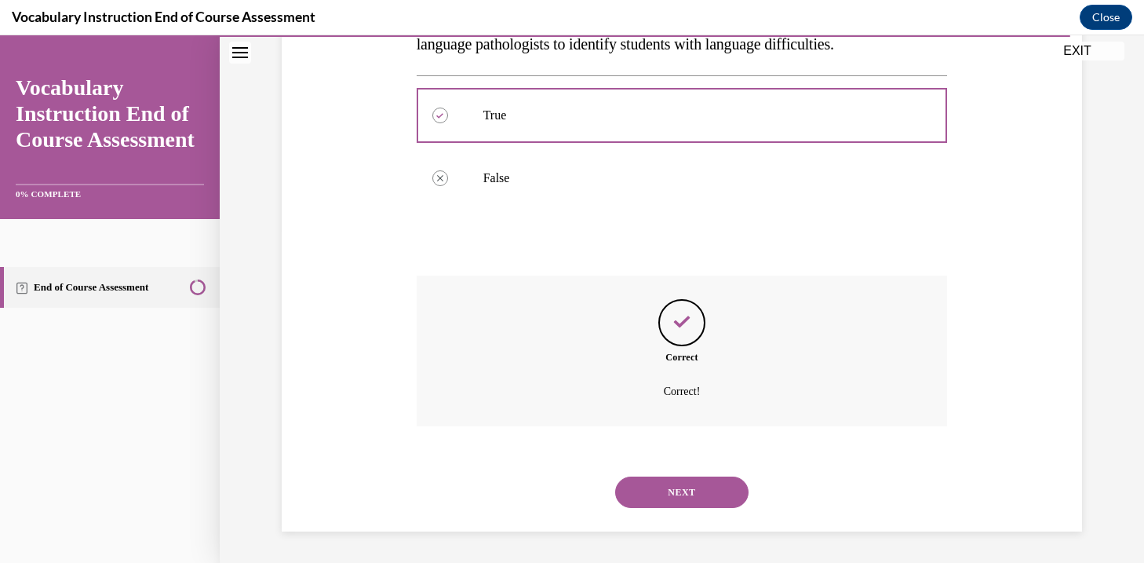
click at [688, 497] on button "NEXT" at bounding box center [681, 491] width 133 height 31
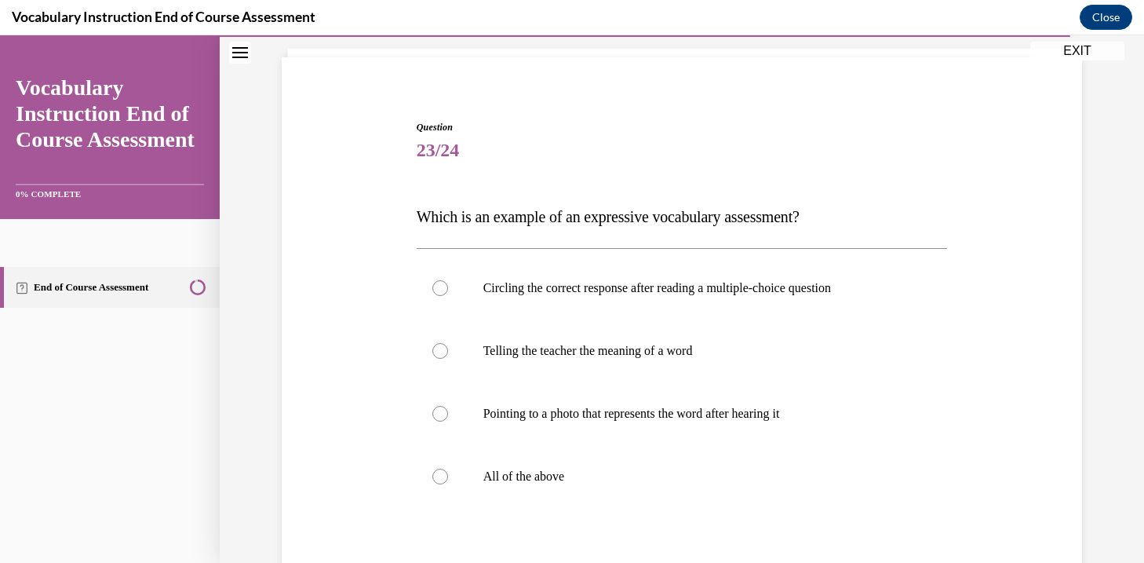
scroll to position [100, 0]
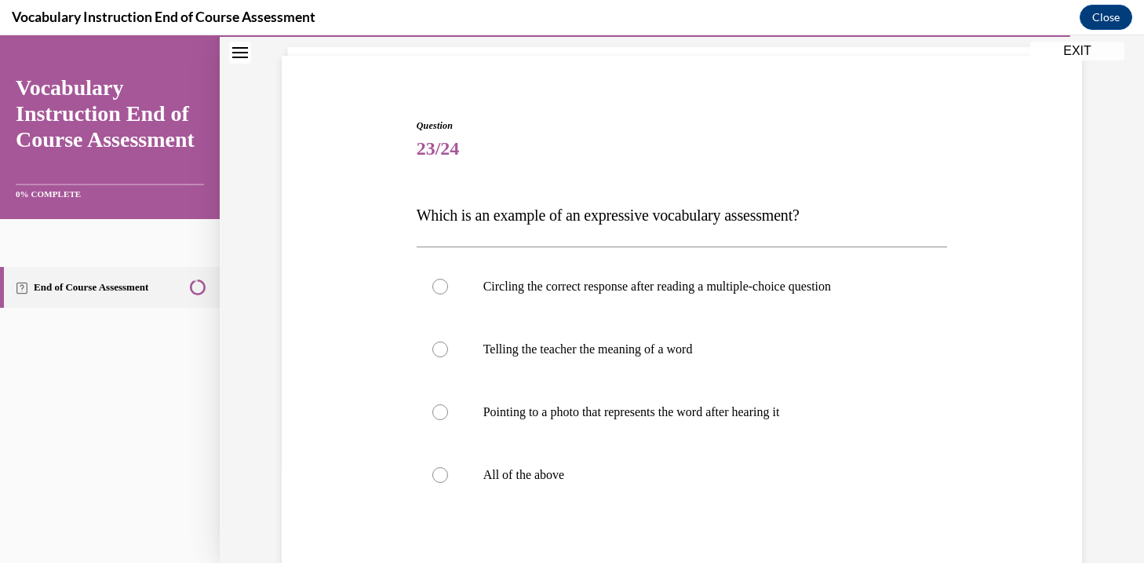
click at [688, 497] on label "All of the above" at bounding box center [682, 474] width 531 height 63
click at [448, 483] on input "All of the above" at bounding box center [440, 475] width 16 height 16
radio input "true"
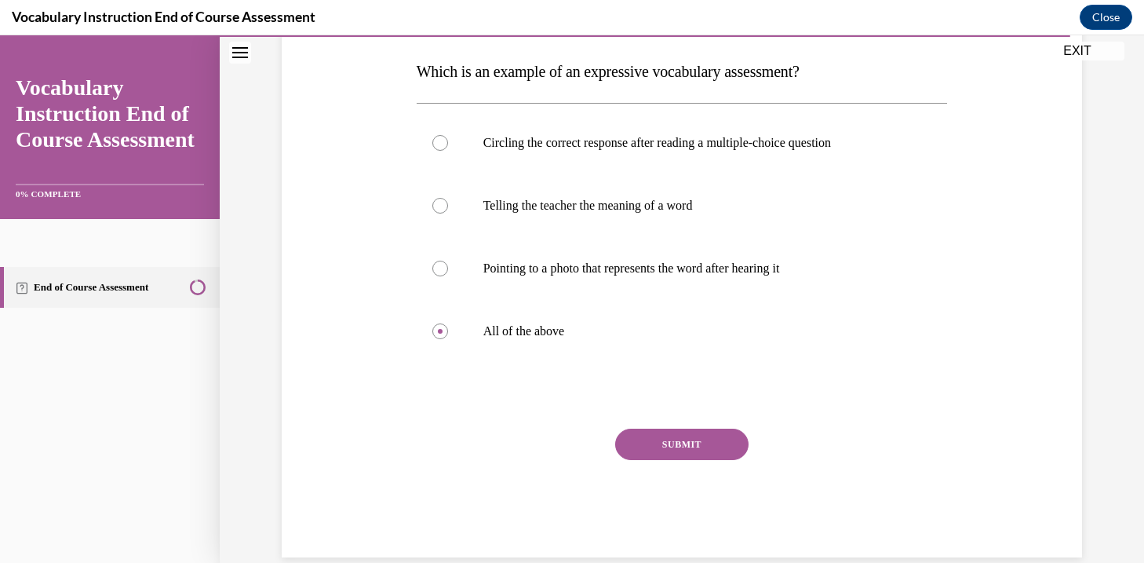
click at [685, 449] on button "SUBMIT" at bounding box center [681, 444] width 133 height 31
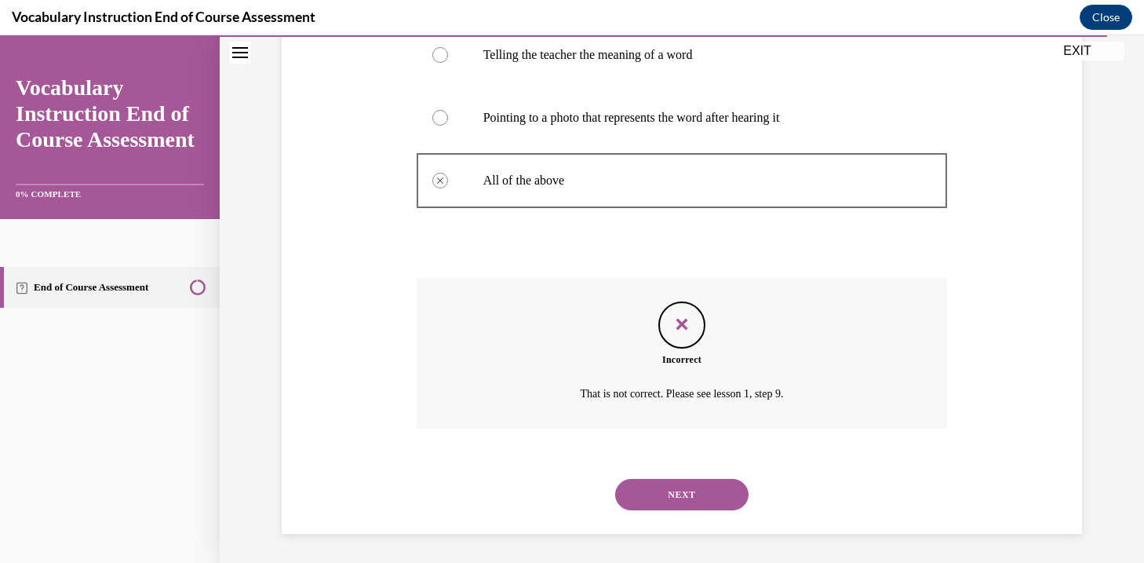
scroll to position [396, 0]
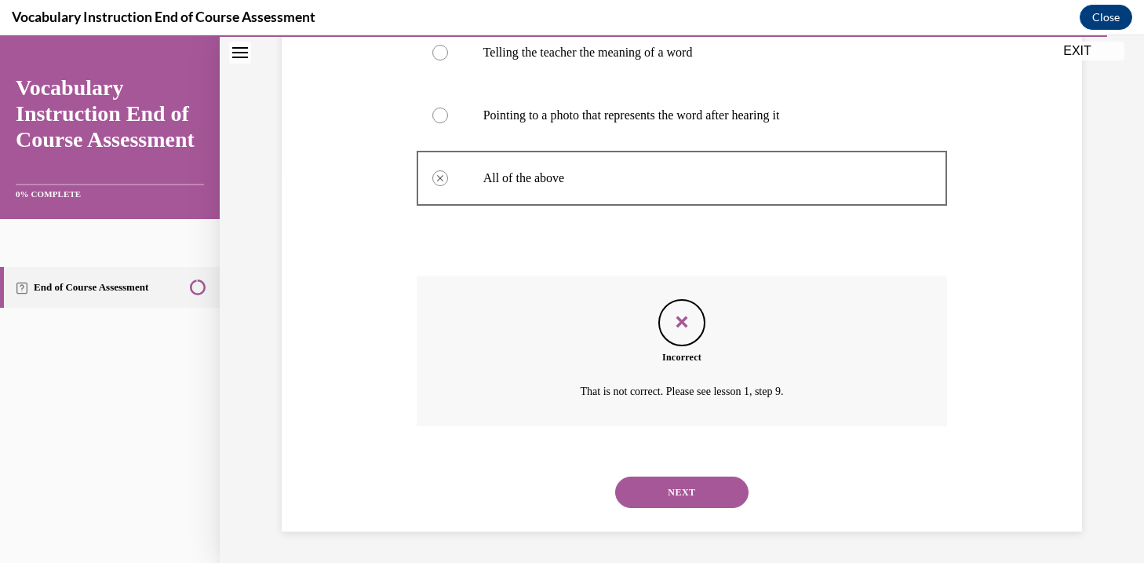
click at [680, 495] on button "NEXT" at bounding box center [681, 491] width 133 height 31
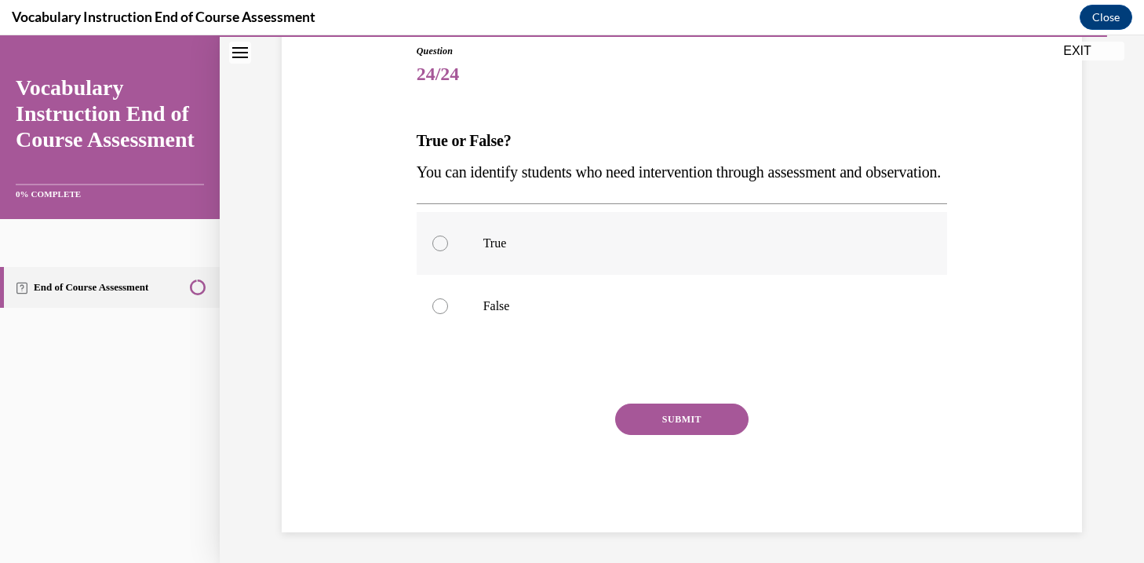
click at [644, 275] on label "True" at bounding box center [682, 243] width 531 height 63
click at [448, 251] on input "True" at bounding box center [440, 243] width 16 height 16
radio input "true"
click at [710, 435] on button "SUBMIT" at bounding box center [681, 418] width 133 height 31
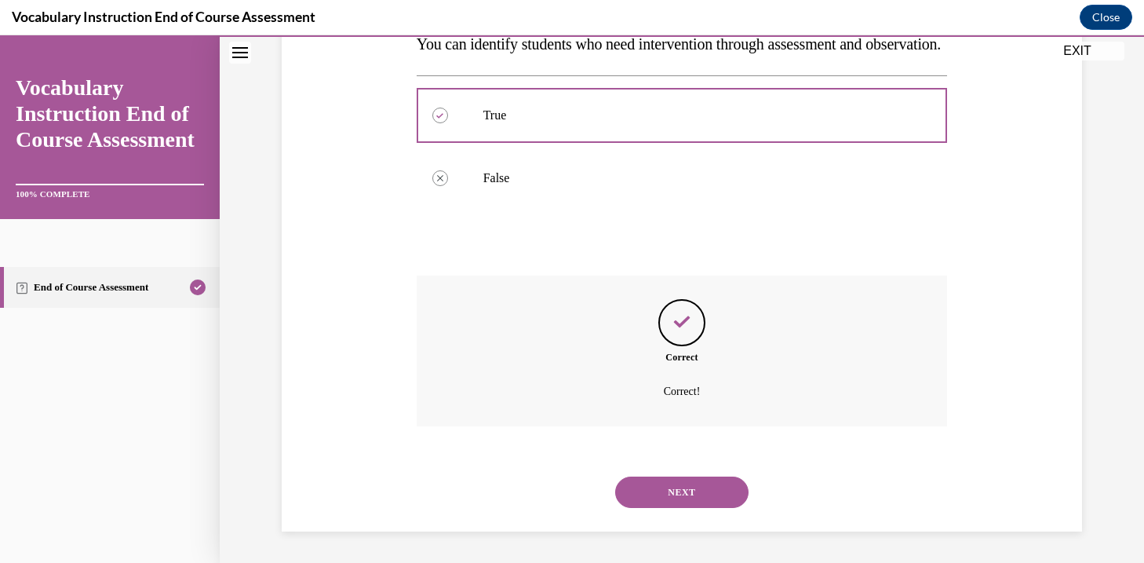
scroll to position [334, 0]
click at [702, 494] on button "NEXT" at bounding box center [681, 491] width 133 height 31
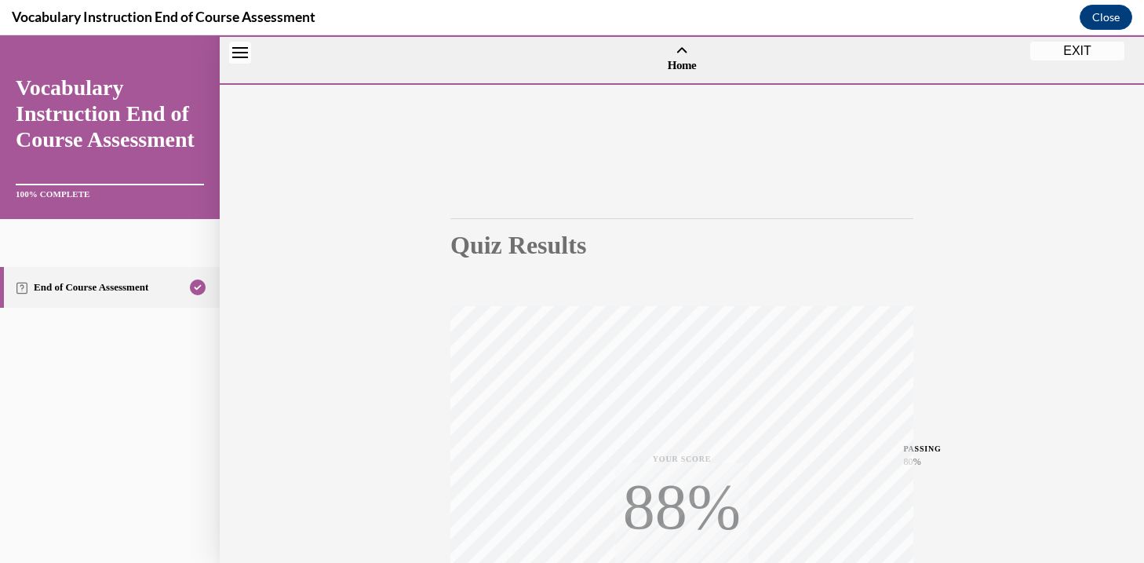
scroll to position [277, 0]
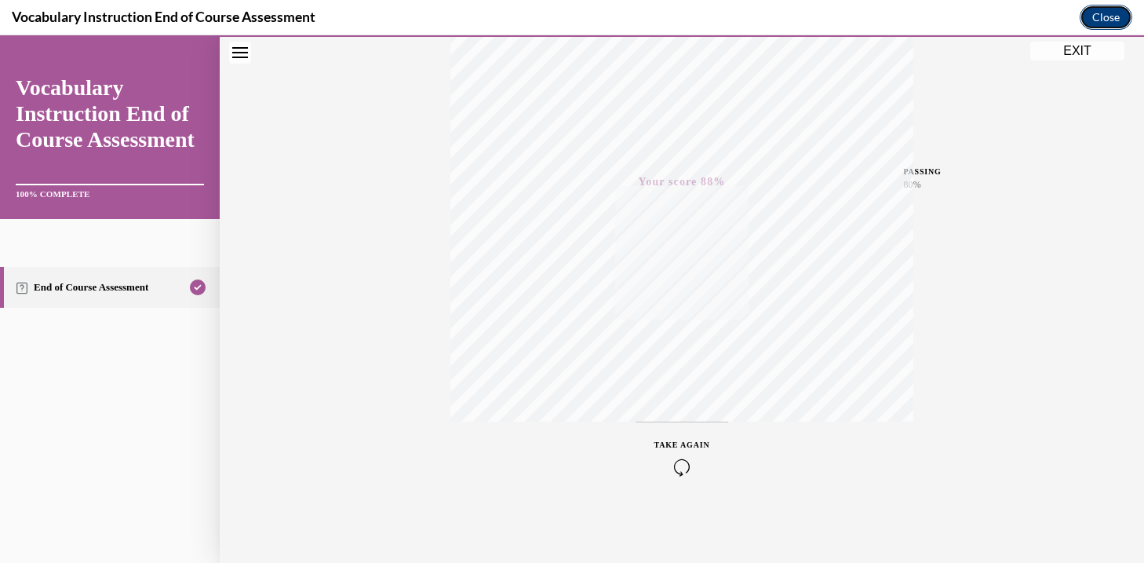
click at [1103, 12] on button "Close" at bounding box center [1106, 17] width 53 height 25
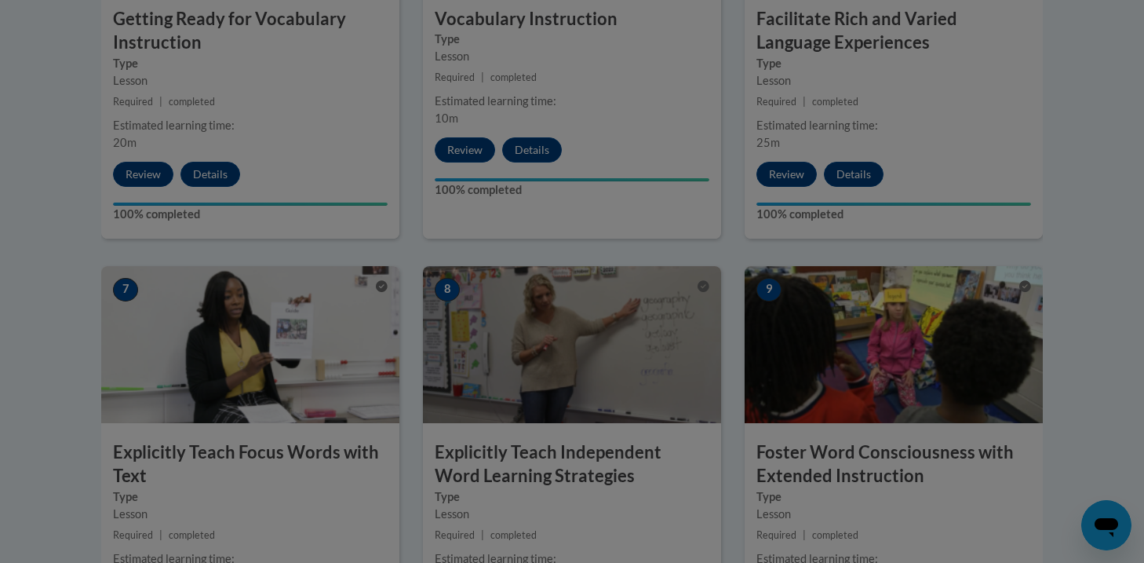
scroll to position [1090, 0]
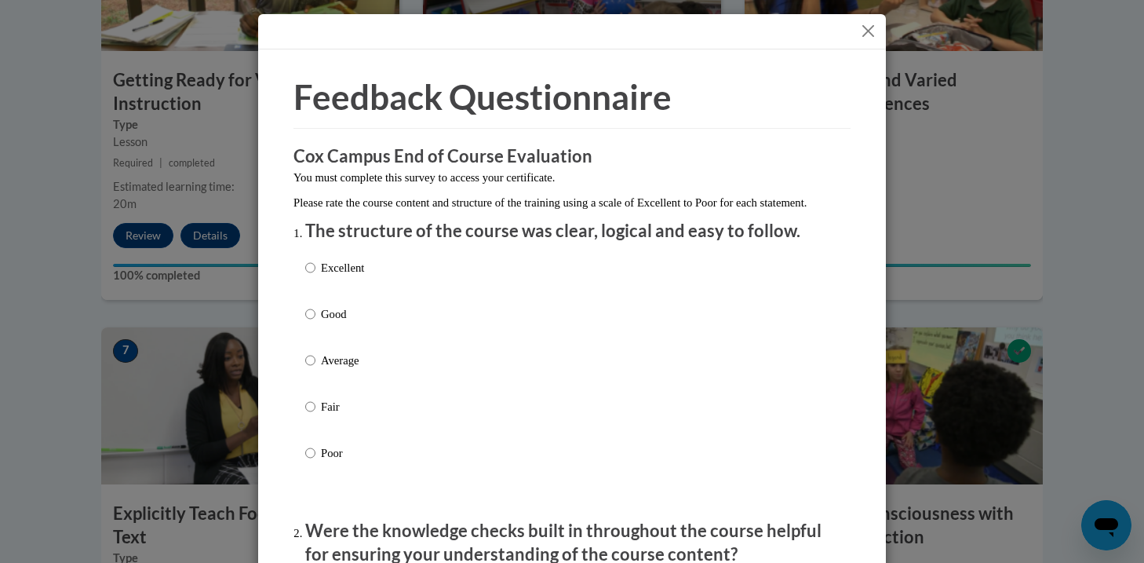
click at [349, 323] on p "Good" at bounding box center [342, 313] width 43 height 17
click at [315, 323] on input "Good" at bounding box center [310, 313] width 10 height 17
radio input "true"
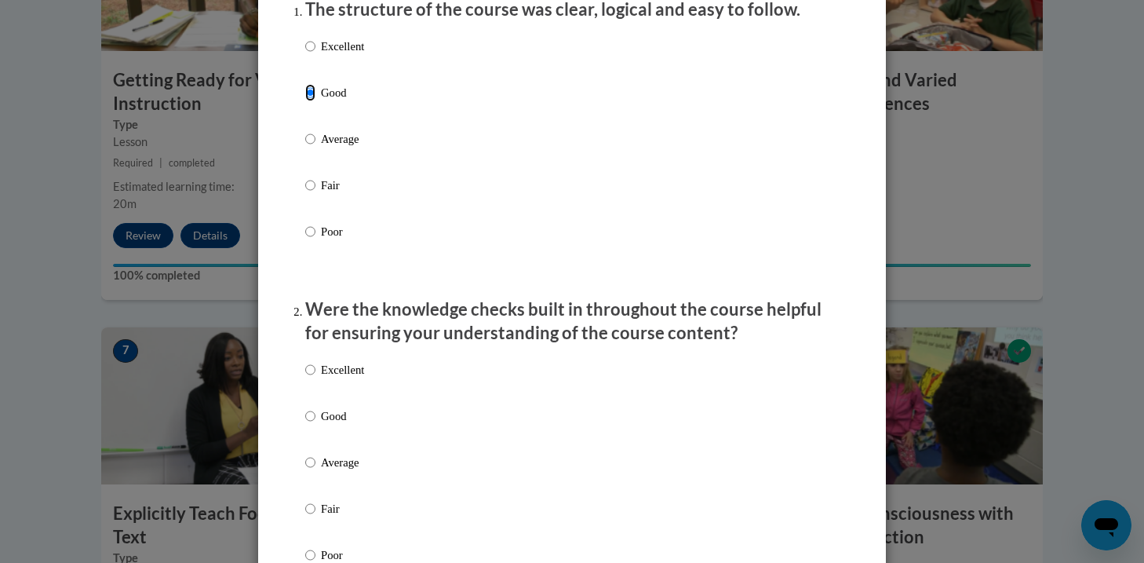
scroll to position [224, 0]
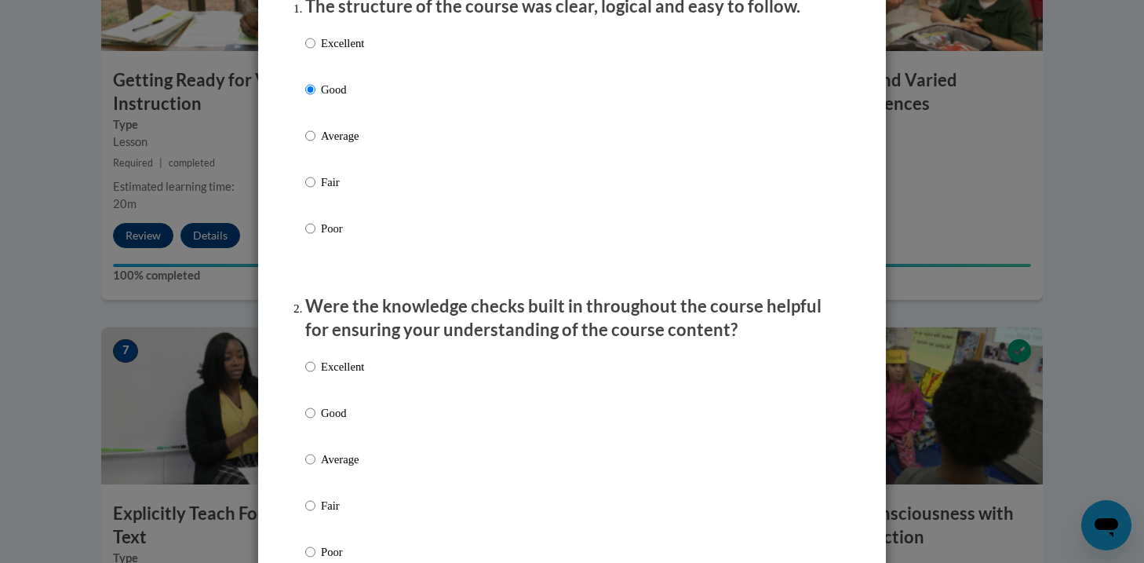
click at [325, 421] on p "Good" at bounding box center [342, 412] width 43 height 17
click at [315, 421] on input "Good" at bounding box center [310, 412] width 10 height 17
radio input "true"
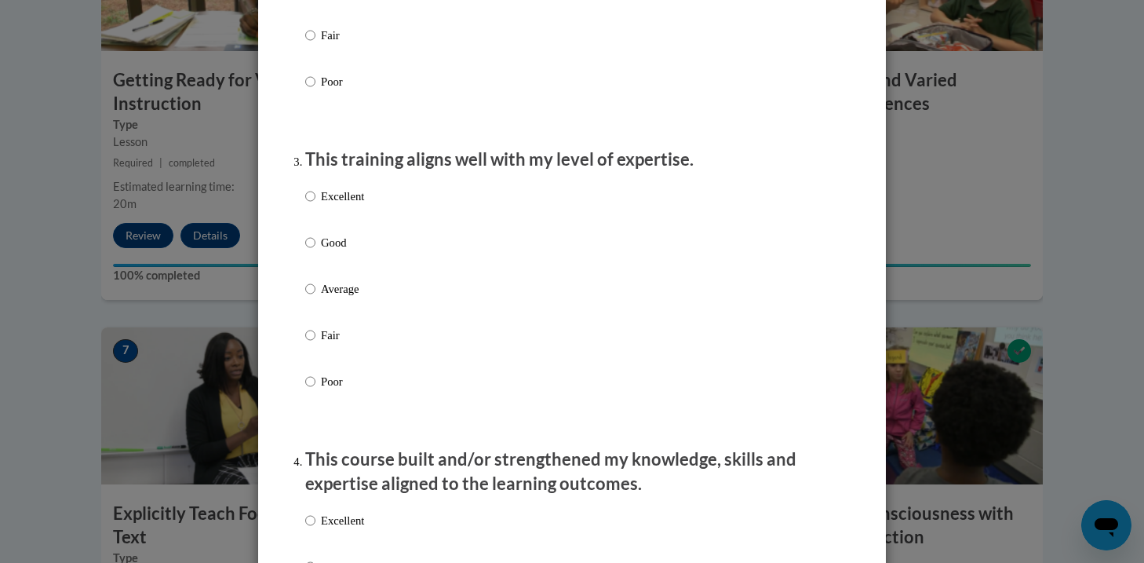
click at [334, 251] on p "Good" at bounding box center [342, 242] width 43 height 17
click at [315, 251] on input "Good" at bounding box center [310, 242] width 10 height 17
radio input "true"
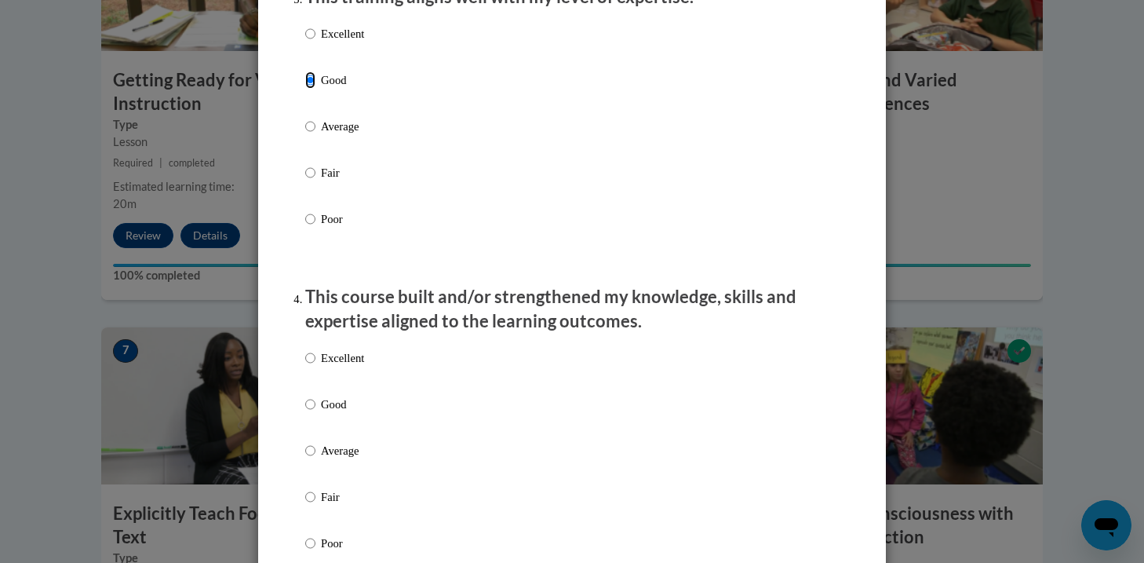
scroll to position [968, 0]
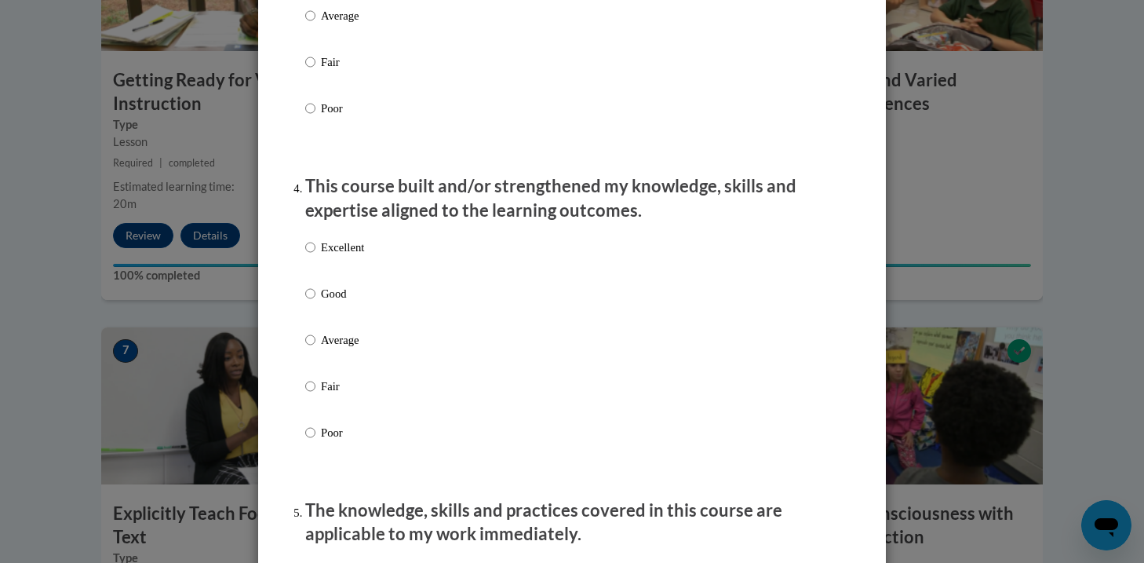
click at [347, 326] on label "Good" at bounding box center [334, 306] width 59 height 42
click at [315, 302] on input "Good" at bounding box center [310, 293] width 10 height 17
radio input "true"
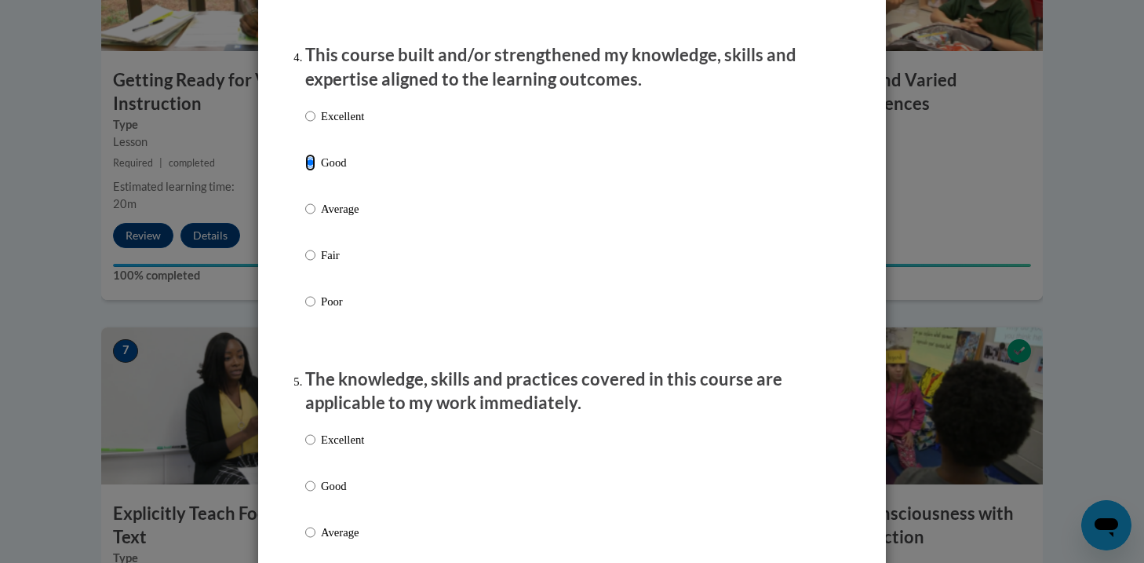
scroll to position [1322, 0]
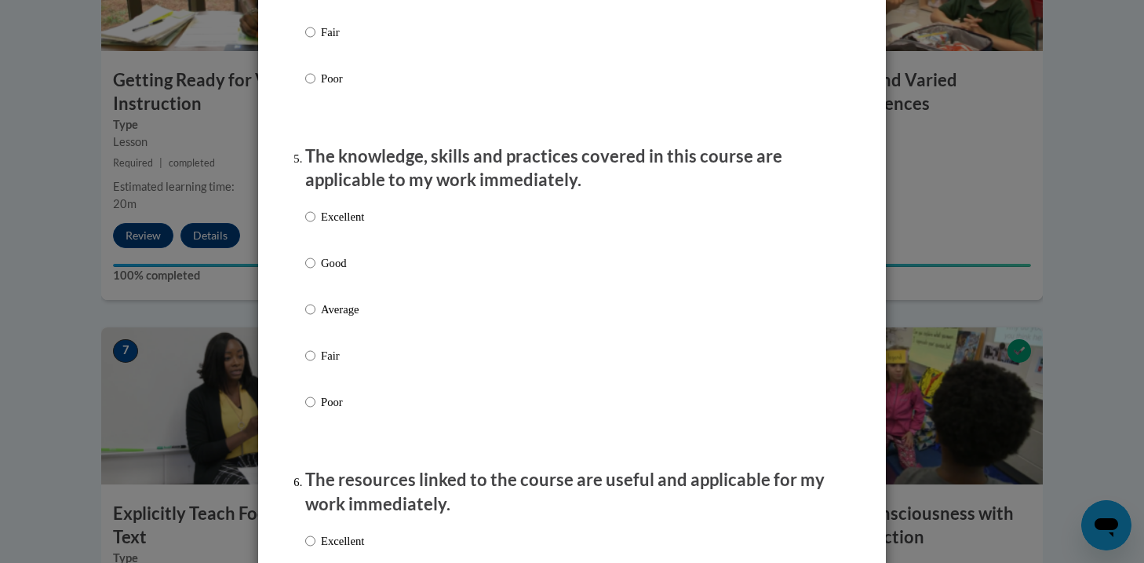
click at [345, 272] on p "Good" at bounding box center [342, 262] width 43 height 17
click at [315, 272] on input "Good" at bounding box center [310, 262] width 10 height 17
radio input "true"
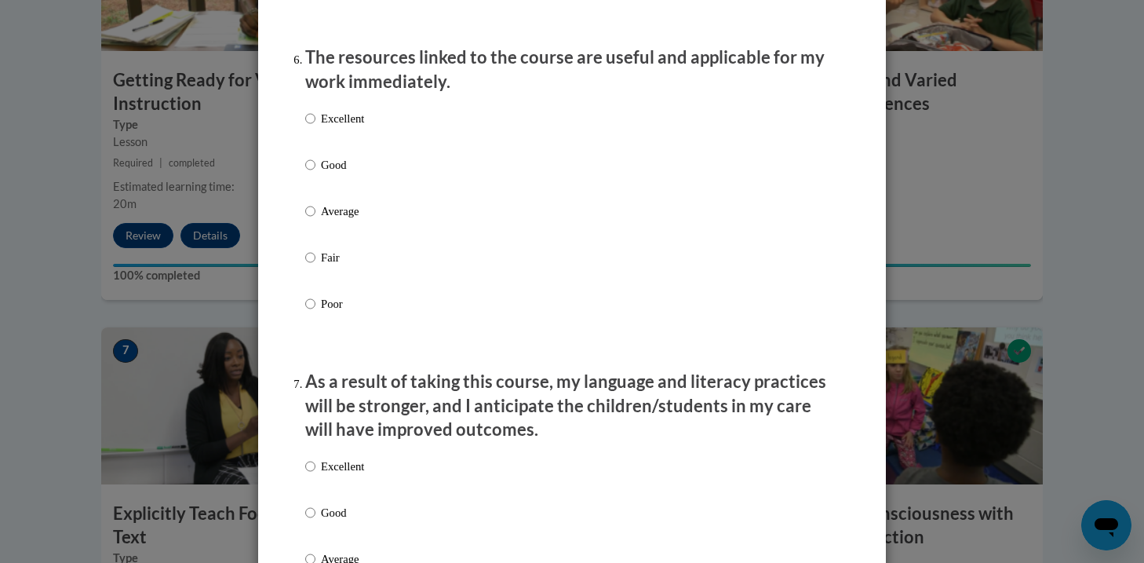
click at [334, 189] on label "Good" at bounding box center [334, 177] width 59 height 42
click at [315, 173] on input "Good" at bounding box center [310, 164] width 10 height 17
radio input "true"
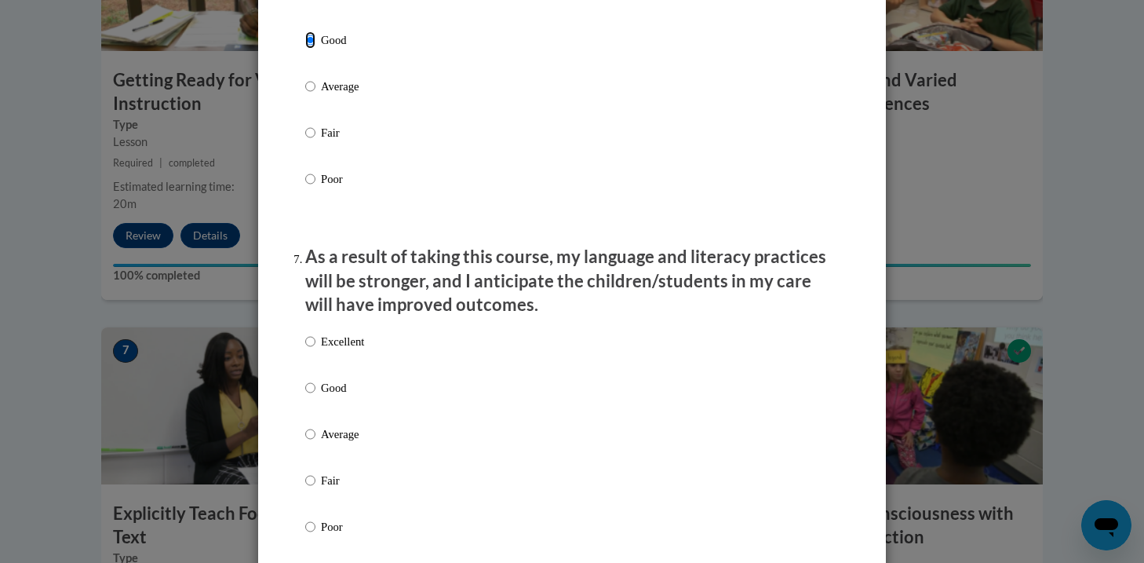
scroll to position [1905, 0]
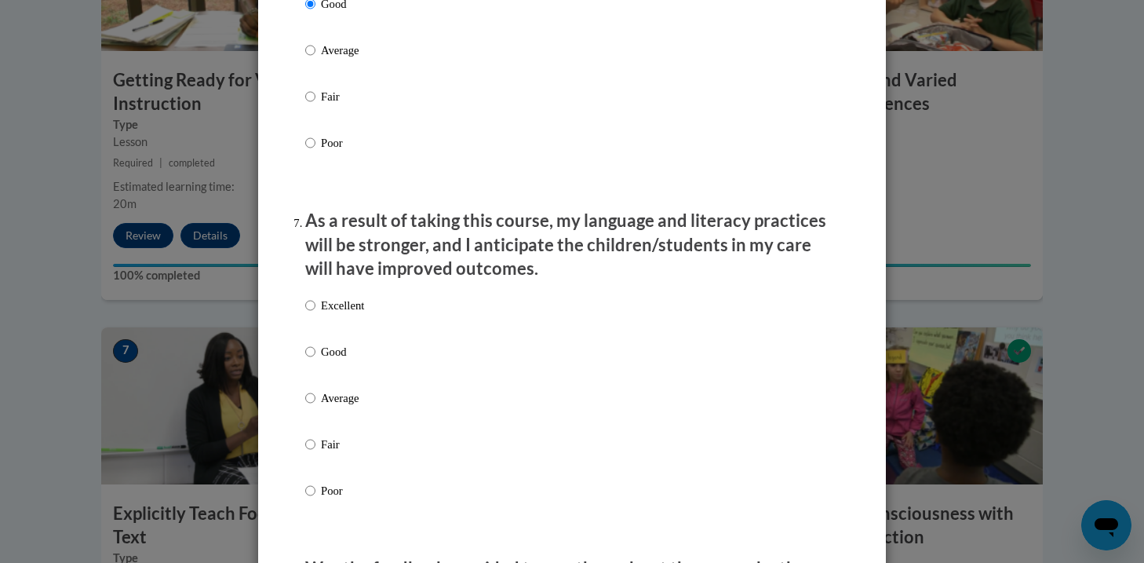
click at [352, 360] on p "Good" at bounding box center [342, 351] width 43 height 17
click at [315, 360] on input "Good" at bounding box center [310, 351] width 10 height 17
radio input "true"
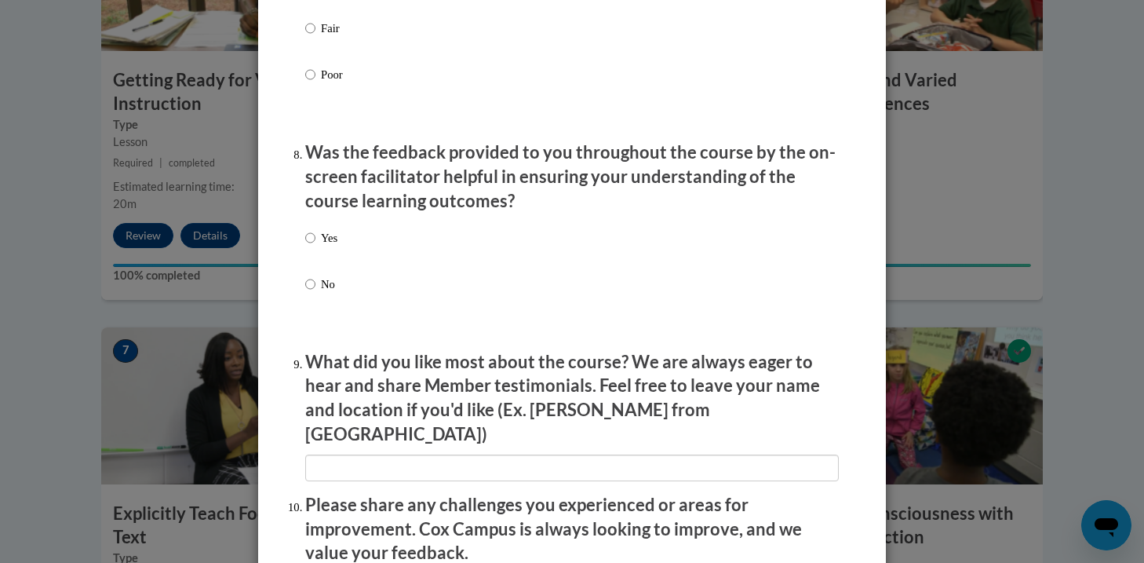
click at [327, 246] on p "Yes" at bounding box center [329, 237] width 16 height 17
click at [315, 246] on input "Yes" at bounding box center [310, 237] width 10 height 17
radio input "true"
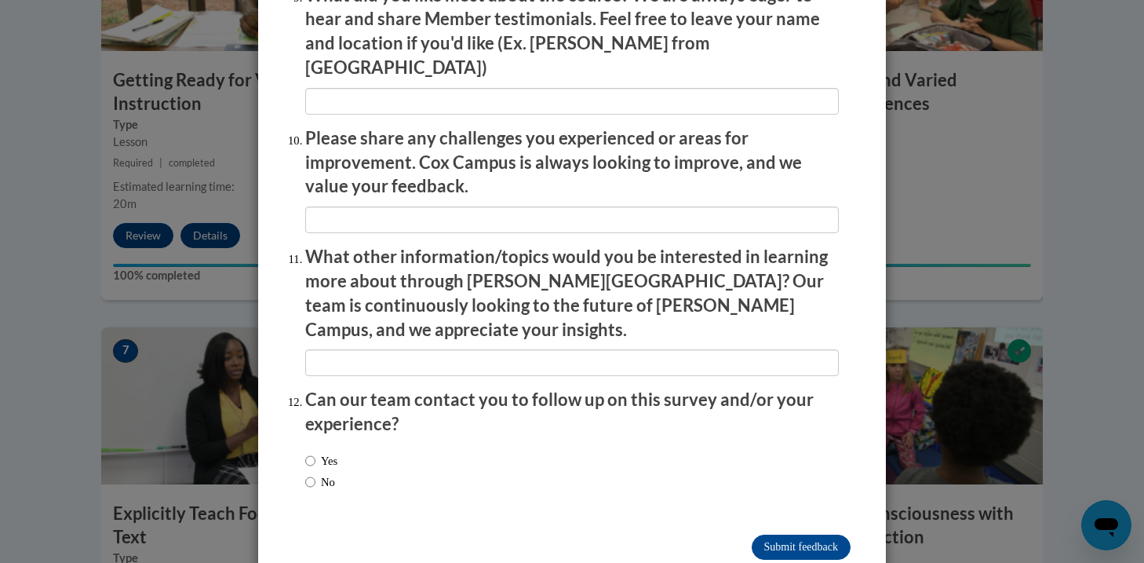
scroll to position [2702, 0]
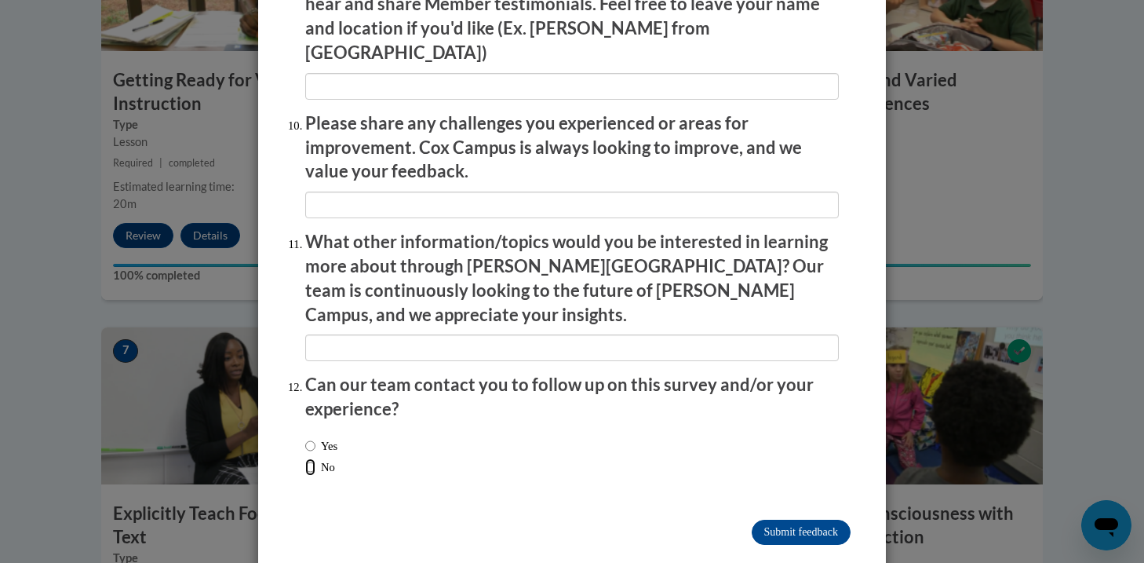
click at [311, 458] on input "No" at bounding box center [310, 466] width 10 height 17
radio input "true"
click at [778, 520] on input "Submit feedback" at bounding box center [801, 532] width 99 height 25
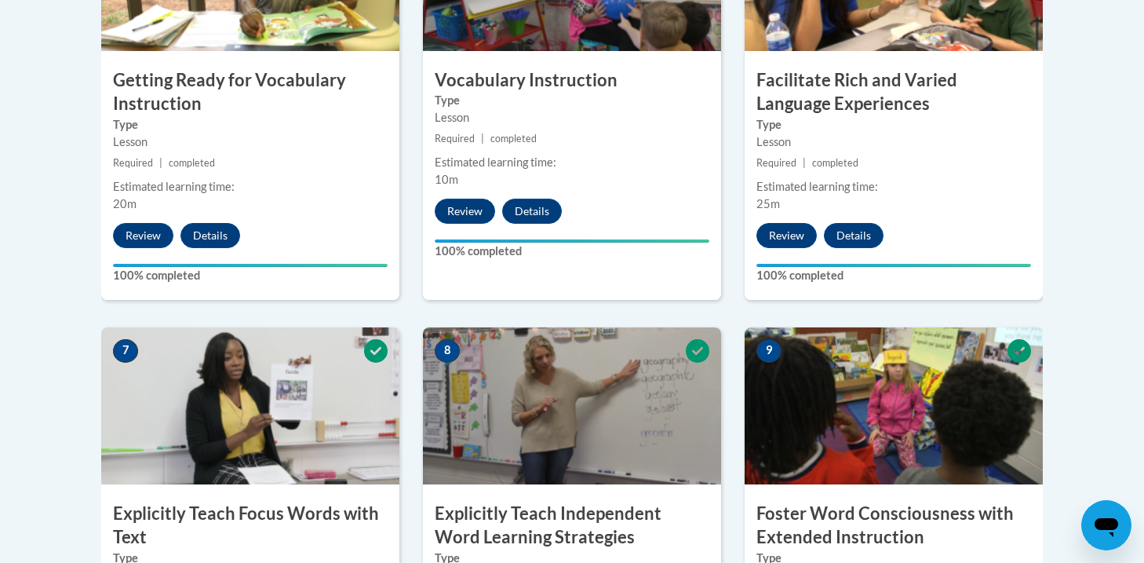
scroll to position [0, 0]
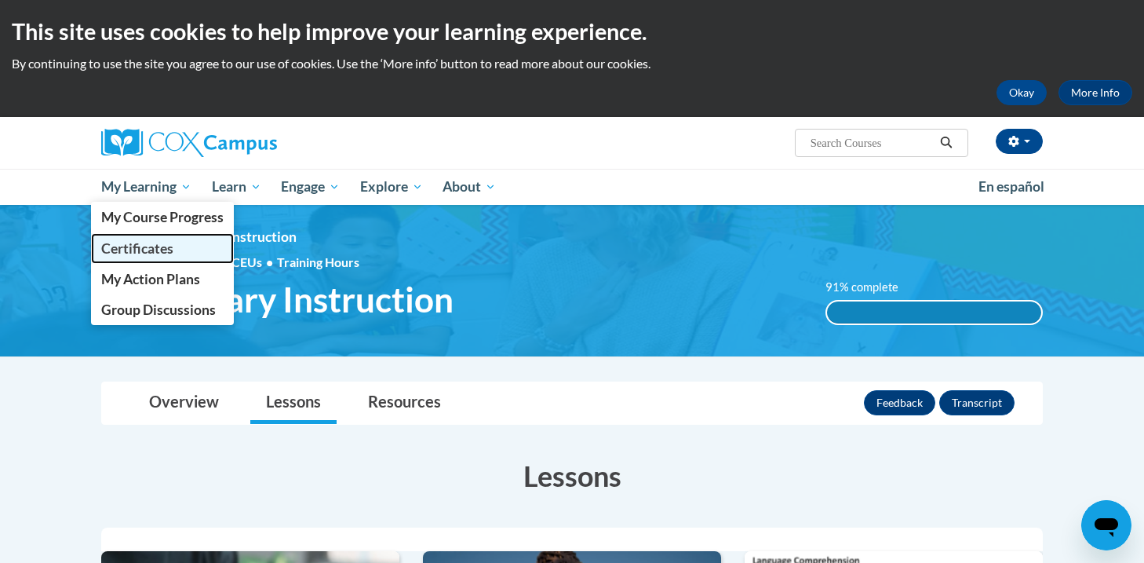
click at [167, 246] on span "Certificates" at bounding box center [137, 248] width 72 height 16
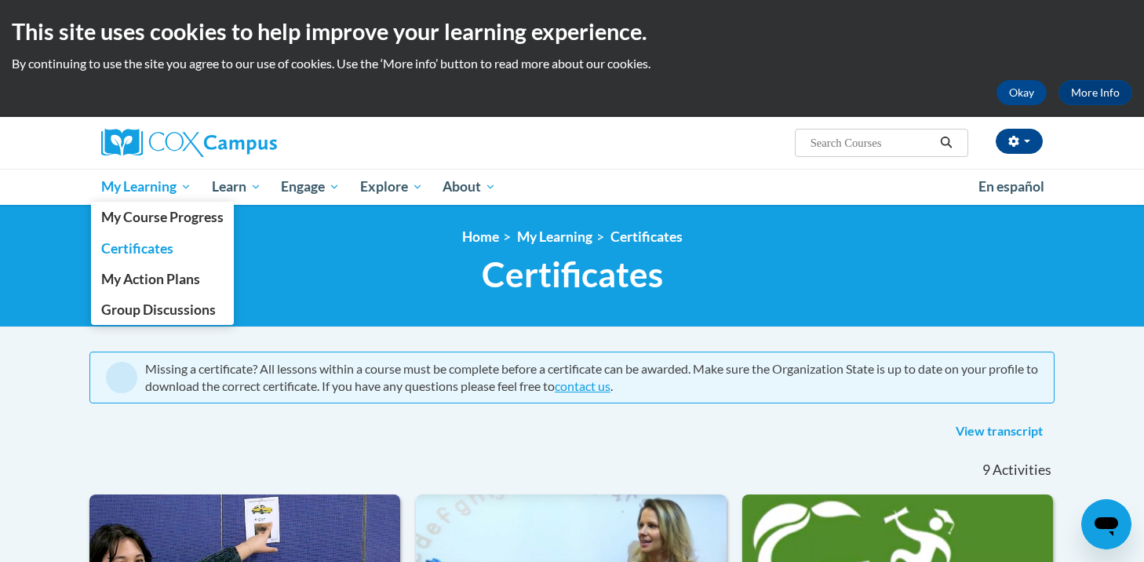
click at [177, 193] on span "My Learning" at bounding box center [146, 186] width 90 height 19
click at [163, 233] on link "Certificates" at bounding box center [162, 248] width 143 height 31
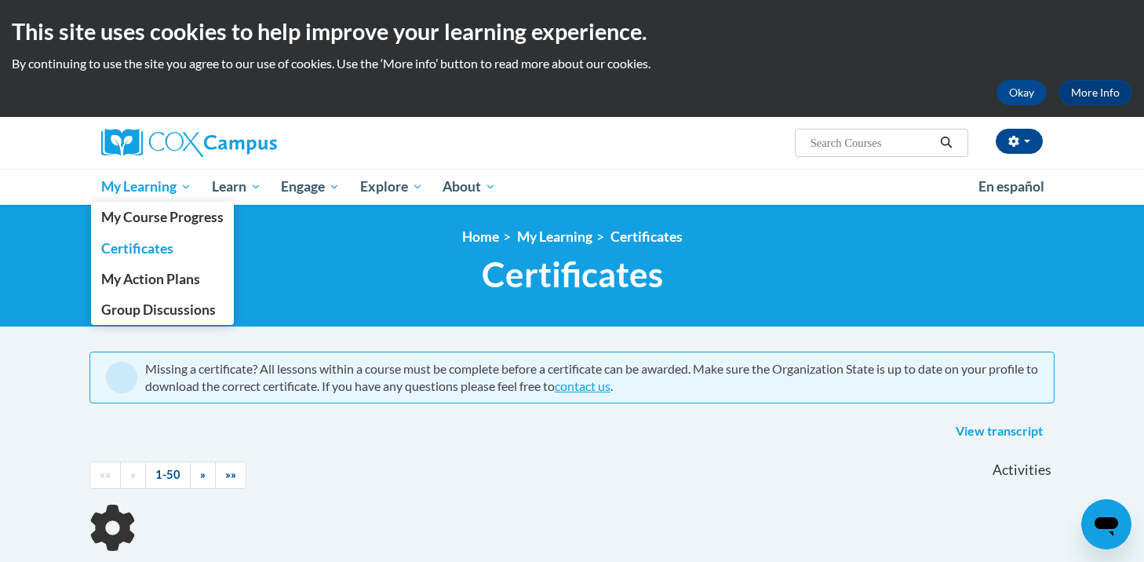
click at [149, 185] on span "My Learning" at bounding box center [146, 186] width 90 height 19
click at [155, 217] on span "My Course Progress" at bounding box center [162, 217] width 122 height 16
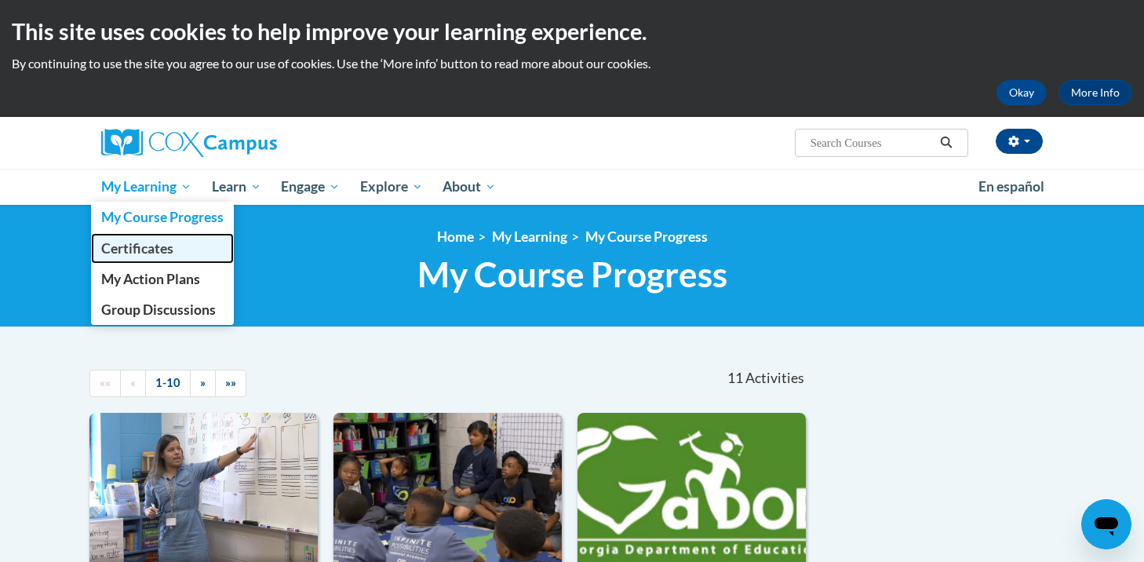
click at [143, 243] on span "Certificates" at bounding box center [137, 248] width 72 height 16
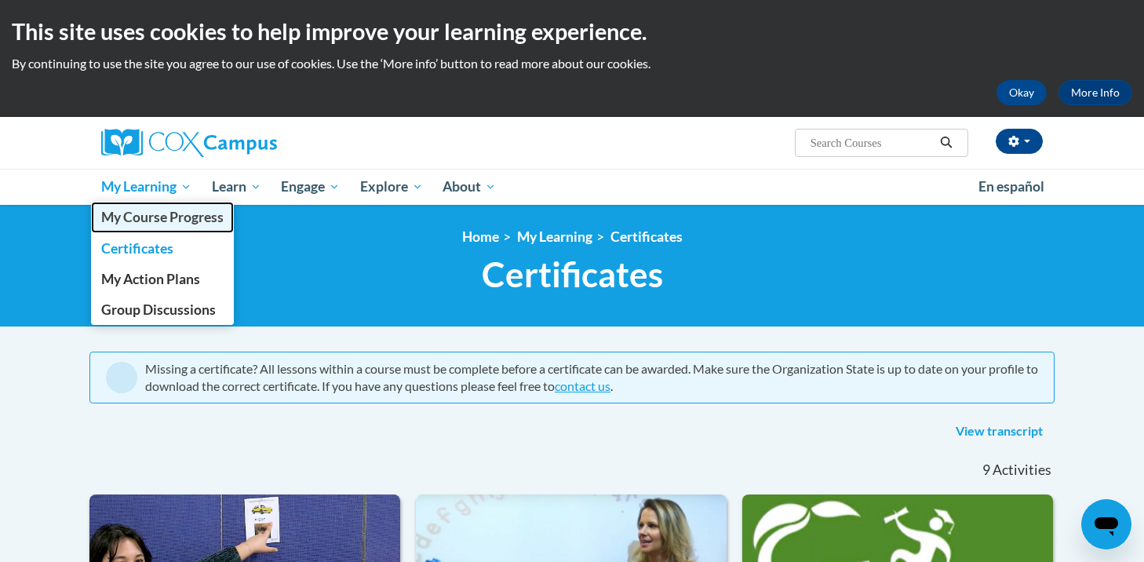
click at [165, 225] on link "My Course Progress" at bounding box center [162, 217] width 143 height 31
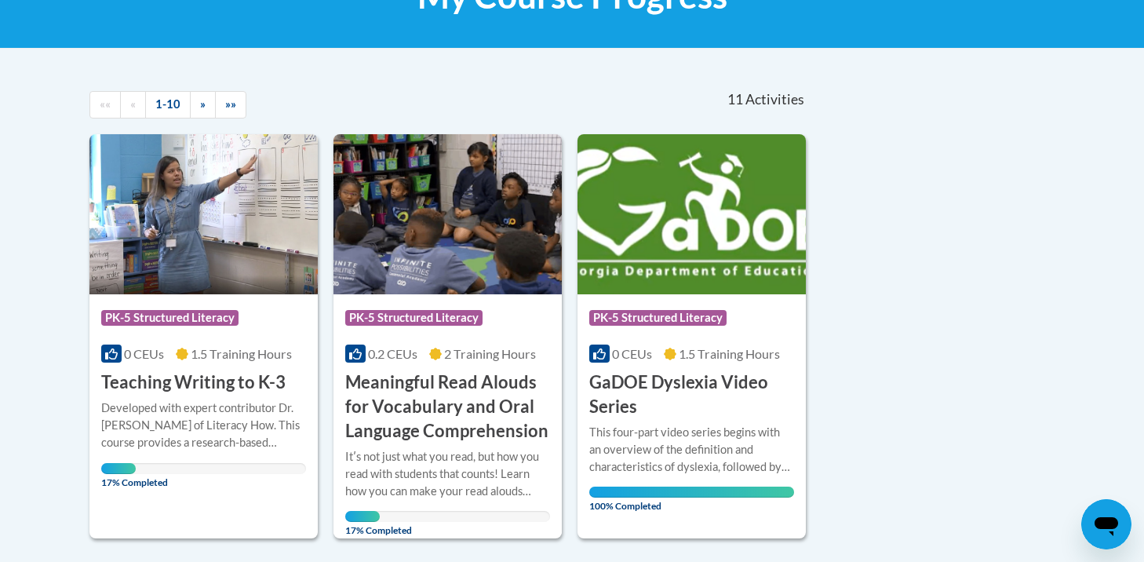
scroll to position [346, 0]
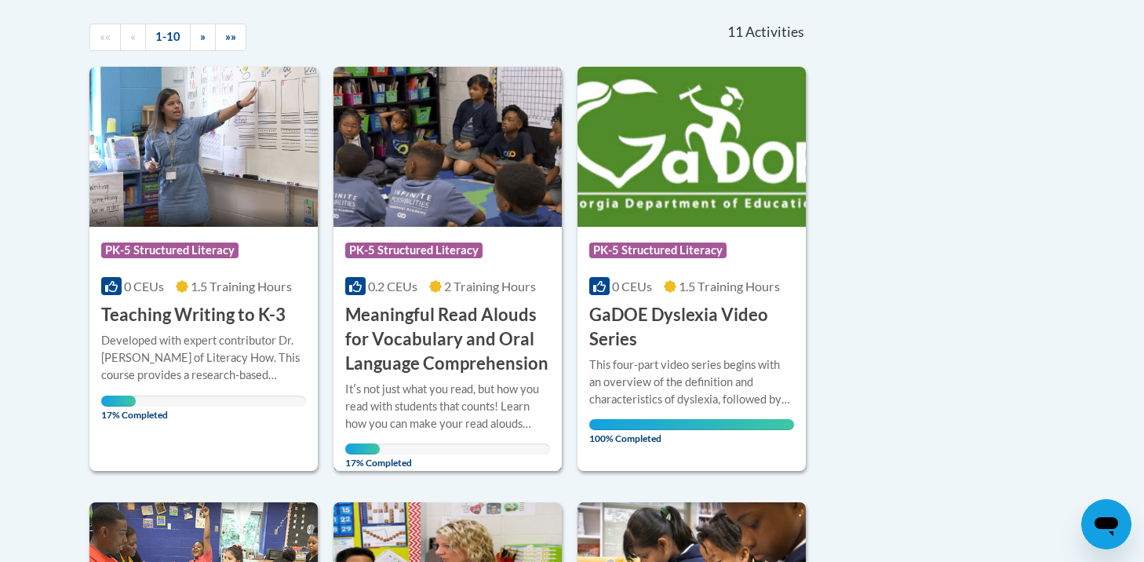
click at [443, 367] on h3 "Meaningful Read Alouds for Vocabulary and Oral Language Comprehension" at bounding box center [447, 339] width 205 height 72
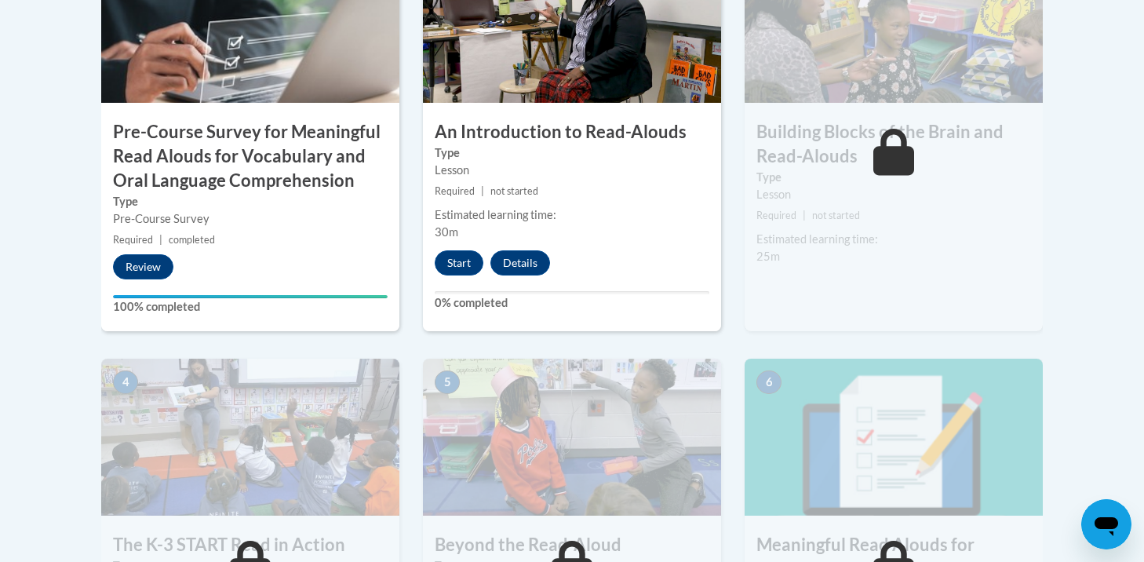
scroll to position [681, 0]
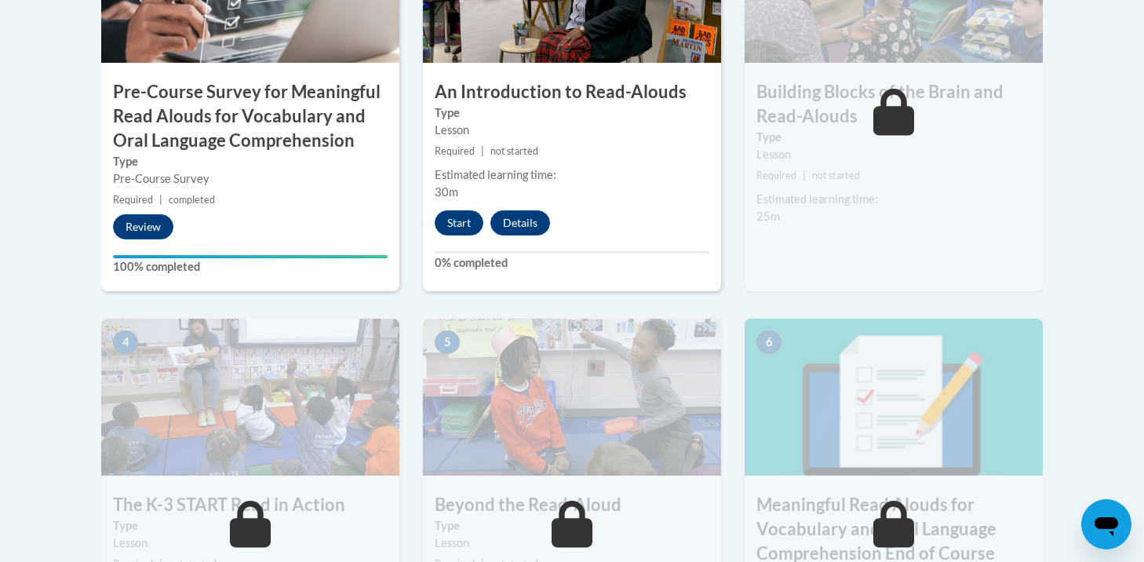
click at [461, 207] on div "2 An Introduction to Read-Alouds Type Lesson Required | not started Estimated l…" at bounding box center [572, 98] width 298 height 385
click at [468, 228] on button "Start" at bounding box center [459, 222] width 49 height 25
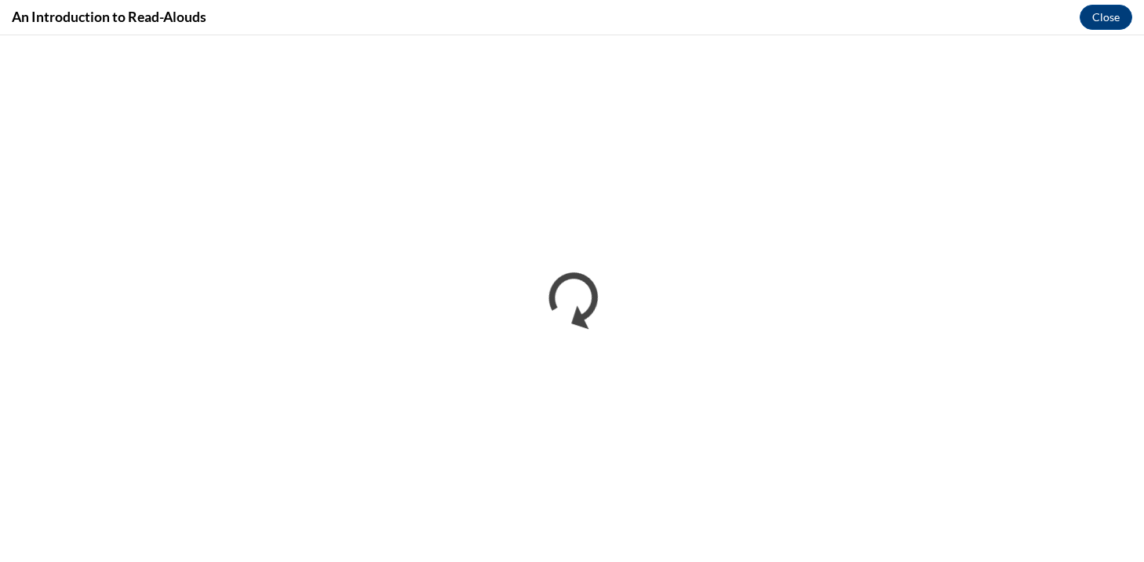
scroll to position [0, 0]
